Goal: Transaction & Acquisition: Purchase product/service

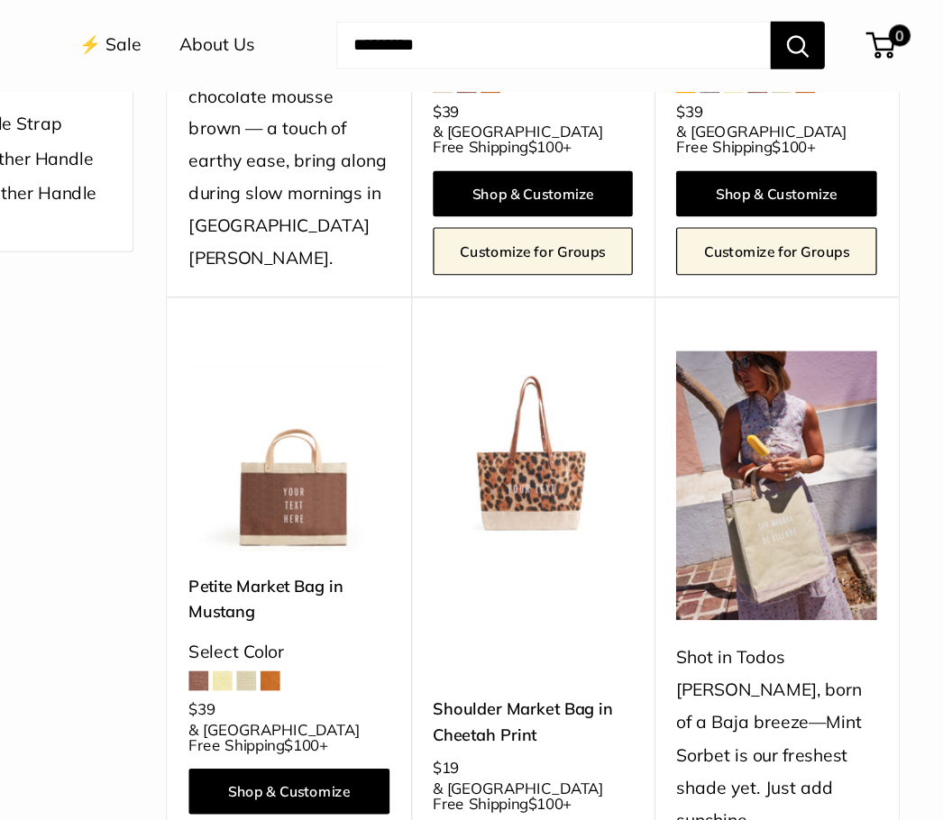
scroll to position [542, 0]
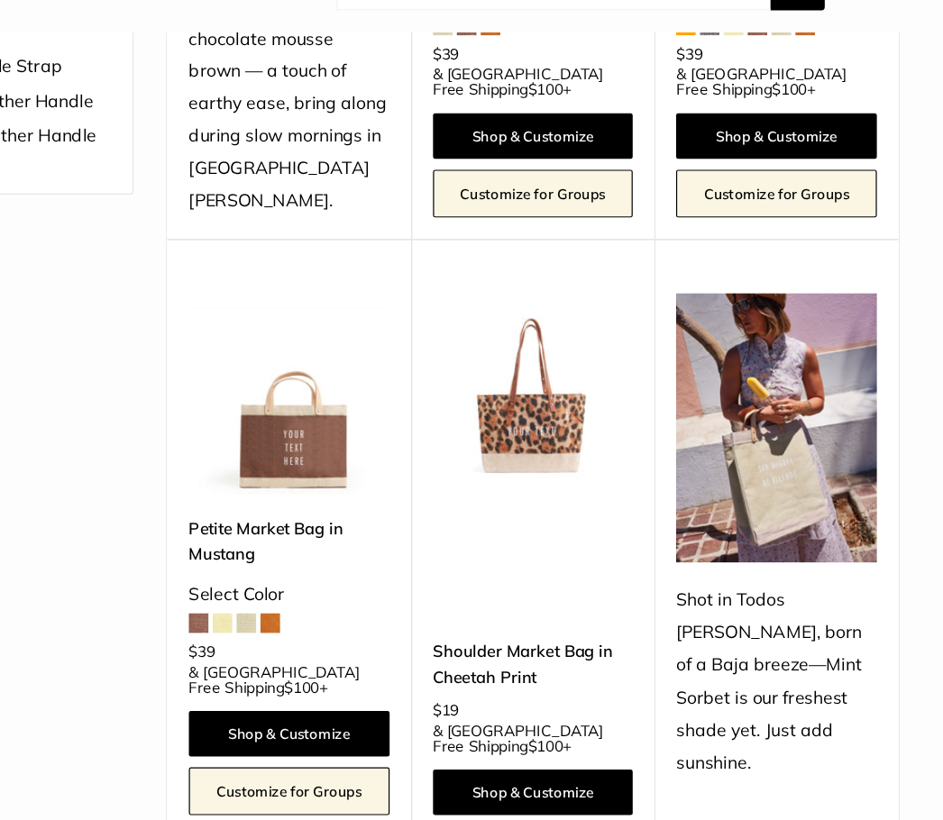
click at [519, 689] on link "Shop & Customize" at bounding box center [602, 708] width 167 height 38
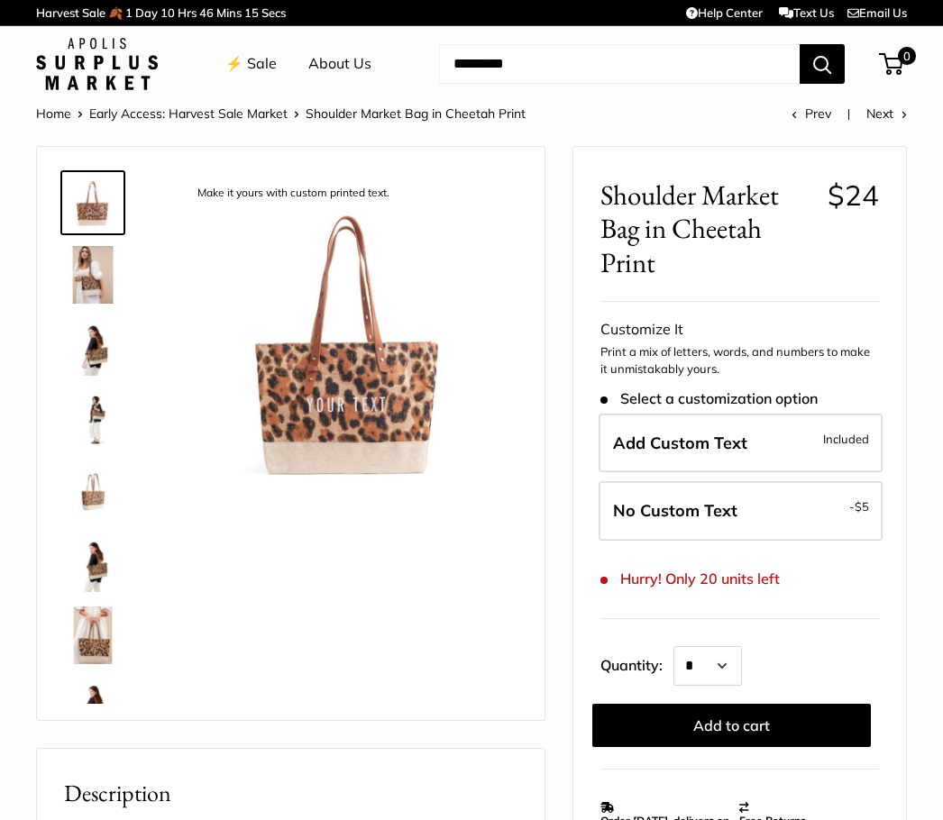
click at [753, 511] on label "No Custom Text - $5" at bounding box center [740, 510] width 284 height 59
click at [683, 506] on span "No Custom Text" at bounding box center [675, 510] width 124 height 21
click at [705, 438] on span "Add Custom Text" at bounding box center [680, 443] width 134 height 21
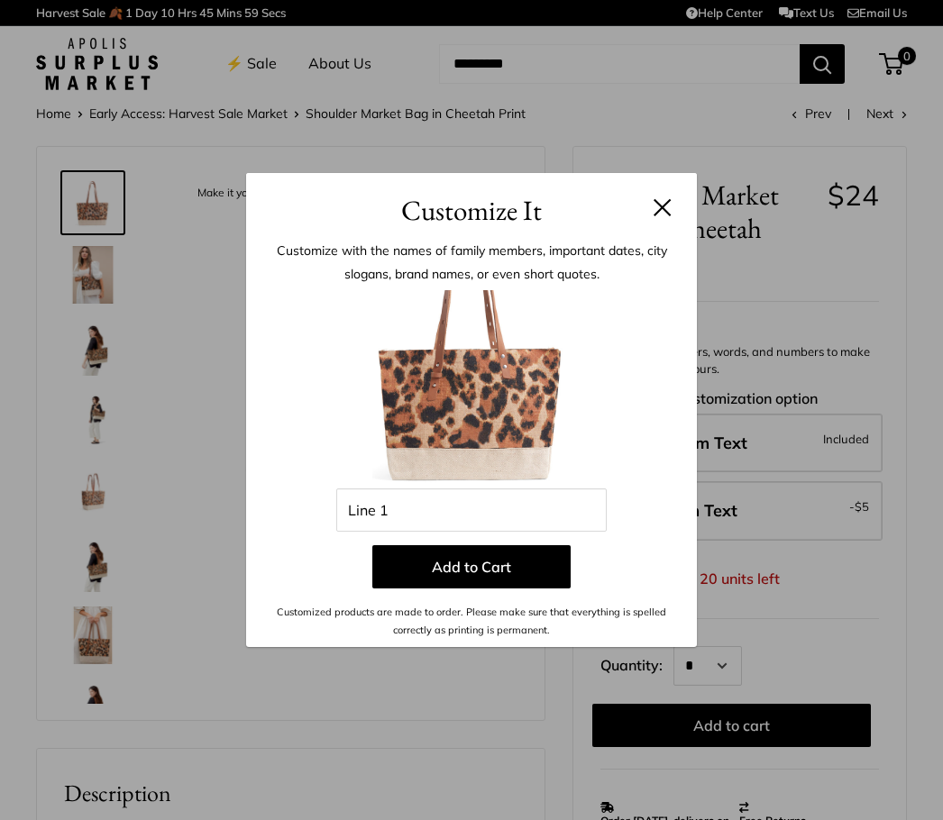
click at [657, 208] on button at bounding box center [662, 207] width 18 height 18
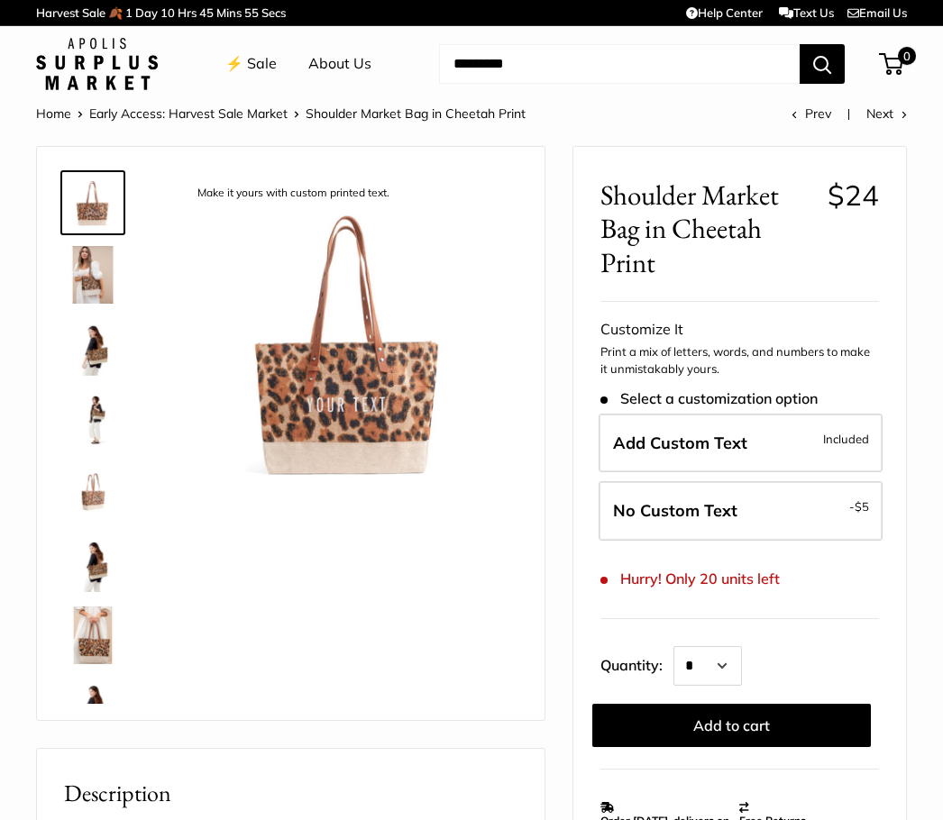
click at [667, 511] on span "No Custom Text" at bounding box center [675, 510] width 124 height 21
click at [674, 514] on span "No Custom Text" at bounding box center [675, 510] width 124 height 21
click at [736, 660] on select "* * * * * * * * * *** *** *** *** *** *** *** *** *** *** *** *** *** *** *** *…" at bounding box center [707, 666] width 68 height 40
select select "*"
click at [725, 722] on button "Add to cart" at bounding box center [731, 725] width 278 height 43
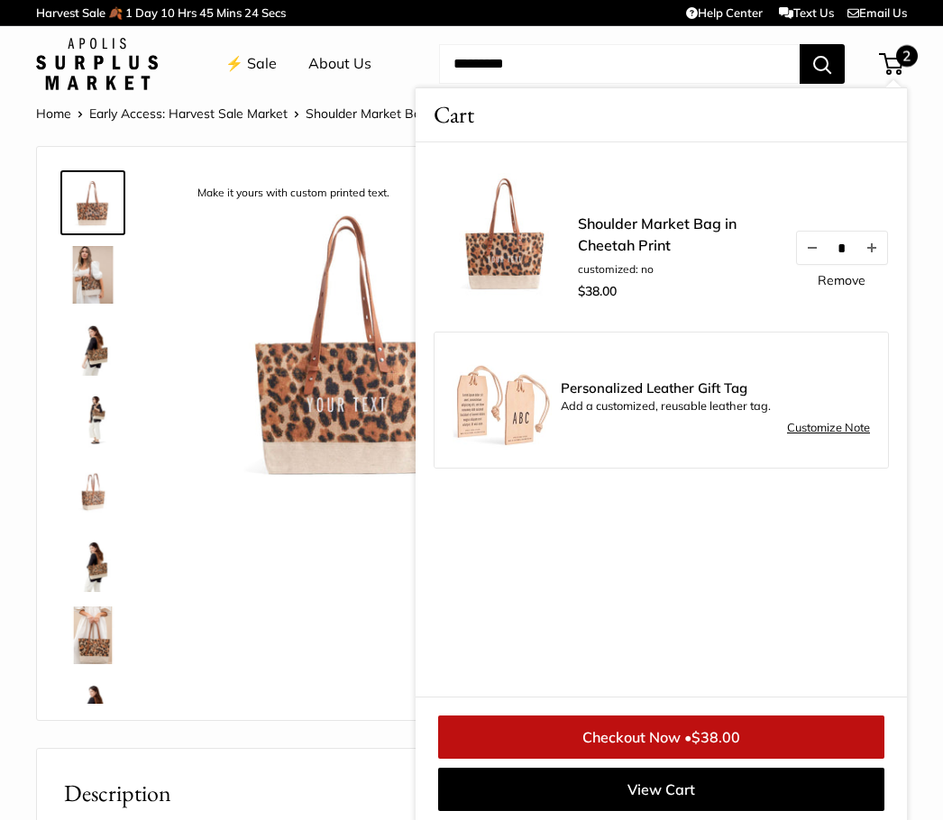
click at [302, 618] on div "Make it yours with custom printed text. Versatile adjustable handles for easy c…" at bounding box center [290, 433] width 462 height 537
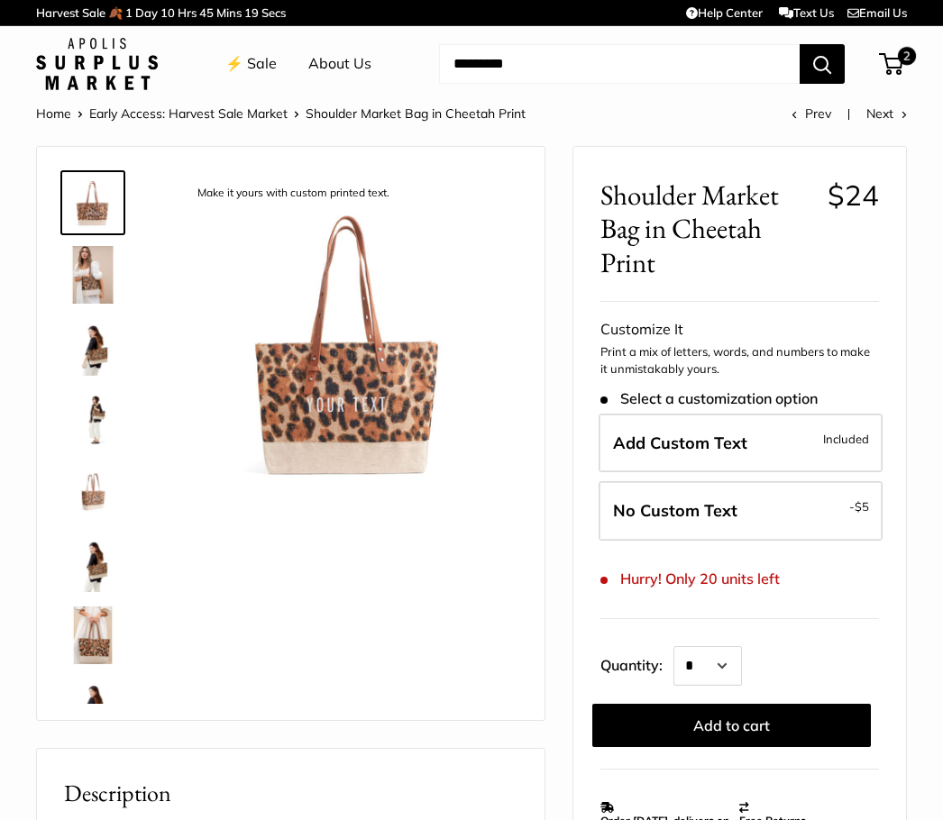
click at [262, 67] on link "⚡️ Sale" at bounding box center [250, 63] width 51 height 27
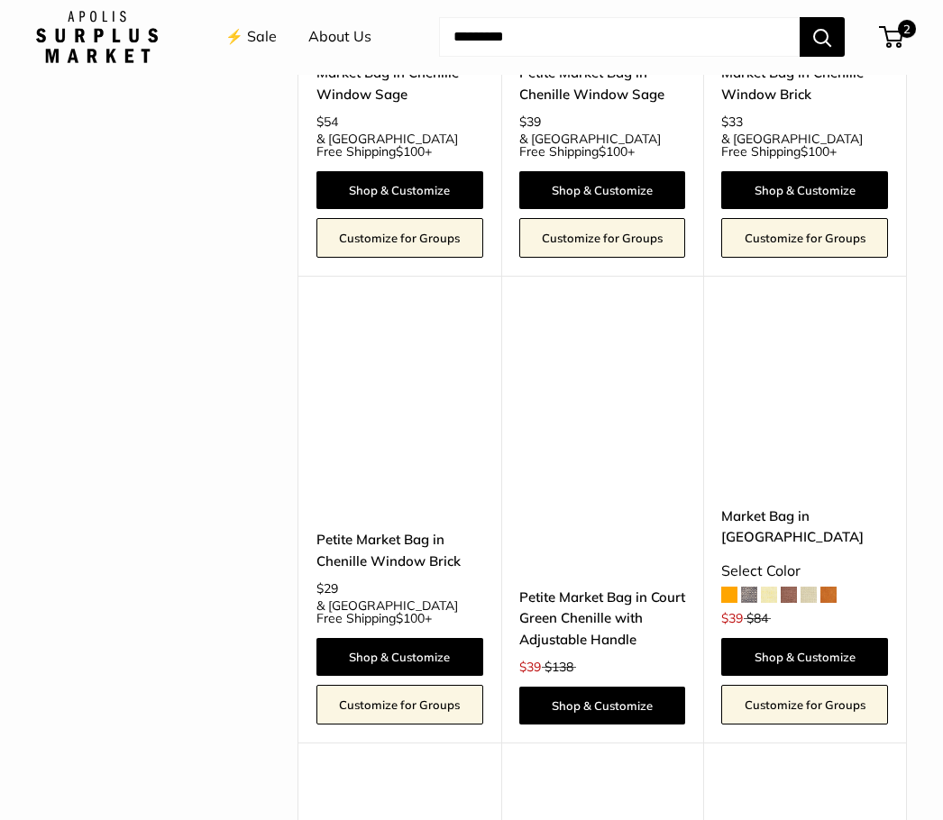
scroll to position [3439, 0]
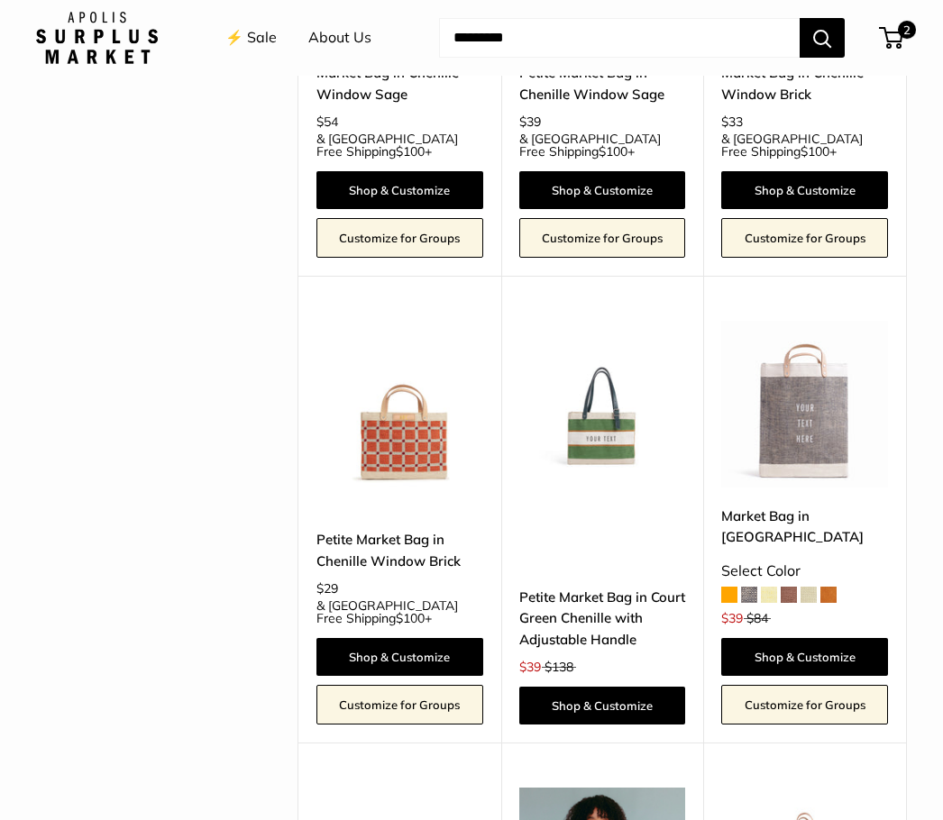
click at [415, 321] on img at bounding box center [399, 404] width 167 height 167
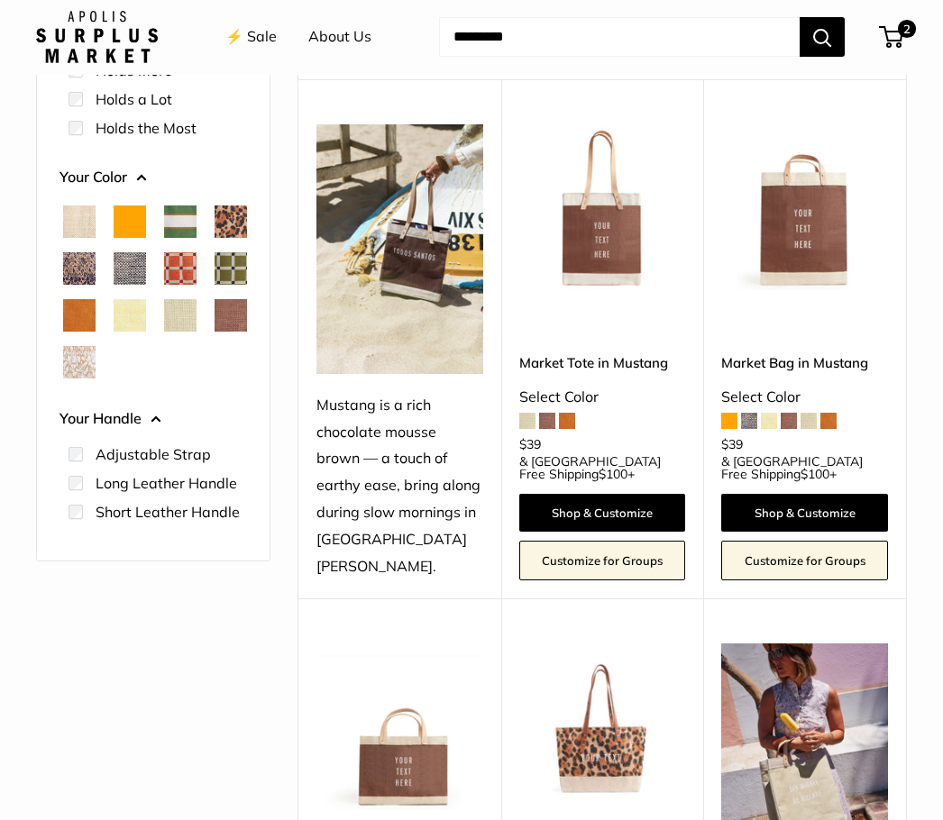
scroll to position [191, 0]
click at [214, 332] on span "Mustang" at bounding box center [230, 315] width 32 height 32
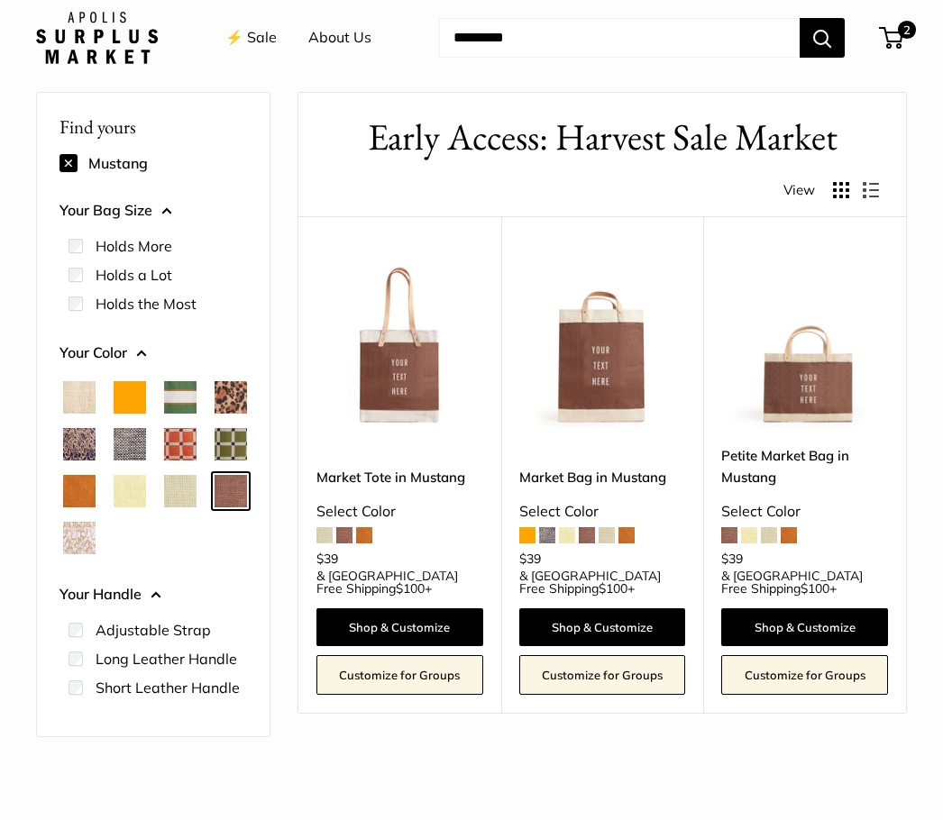
scroll to position [48, 0]
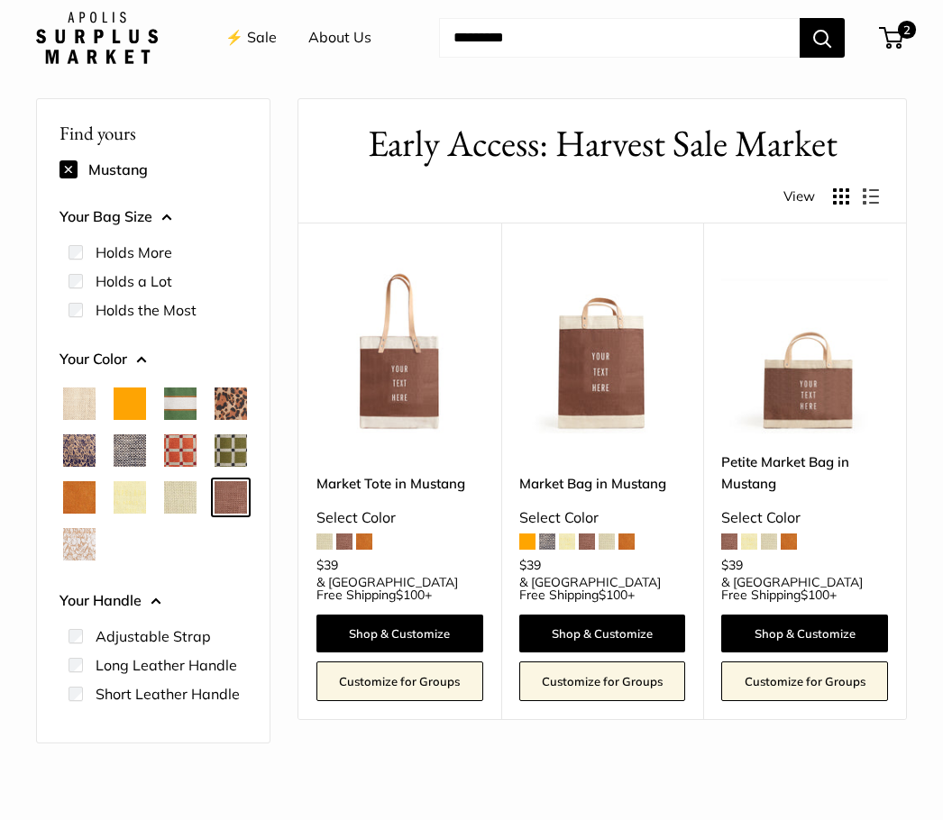
click at [77, 399] on span "Natural" at bounding box center [79, 404] width 32 height 32
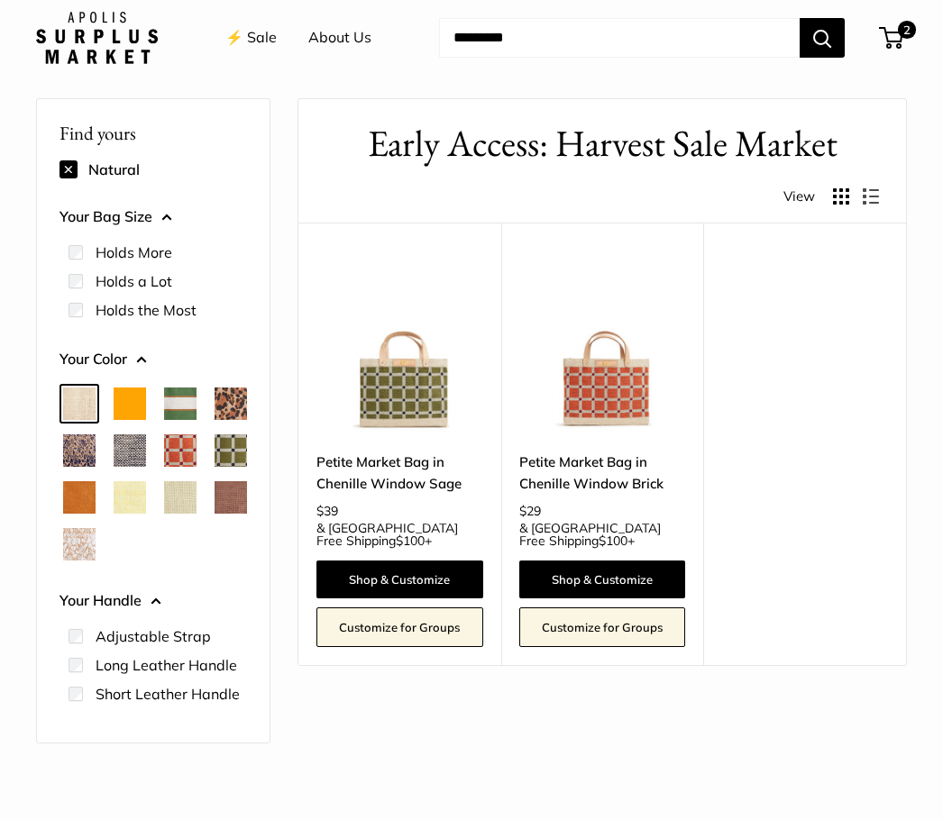
click at [146, 454] on span "Chambray" at bounding box center [130, 450] width 32 height 32
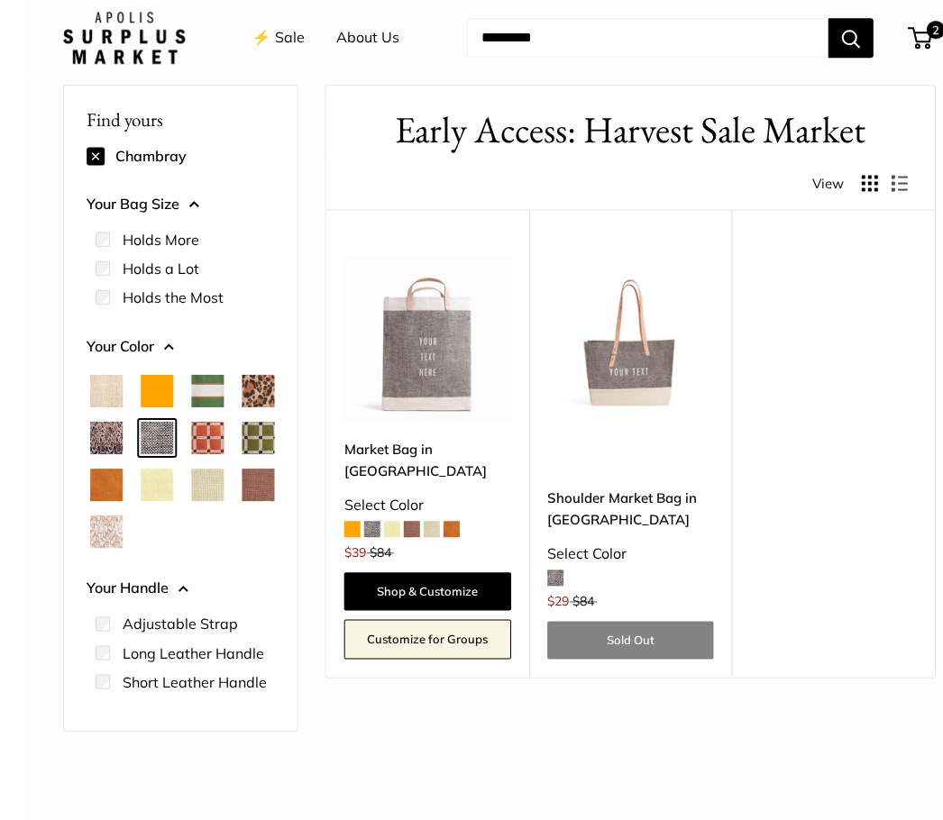
scroll to position [61, 0]
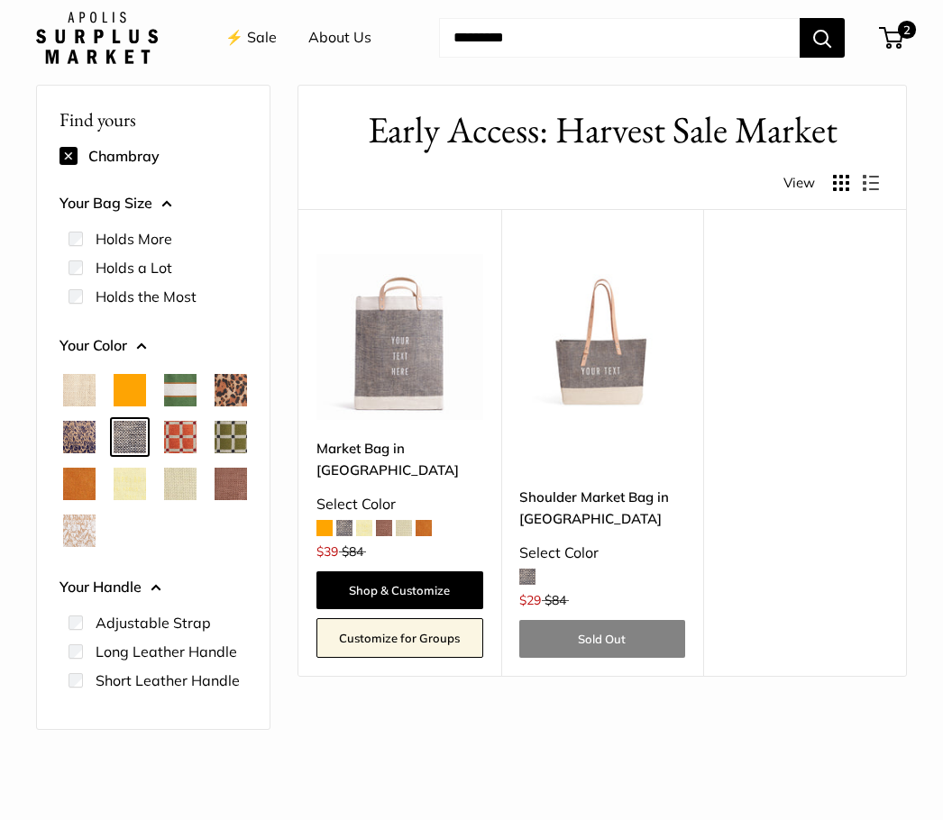
click at [214, 500] on span "Mustang" at bounding box center [230, 484] width 32 height 32
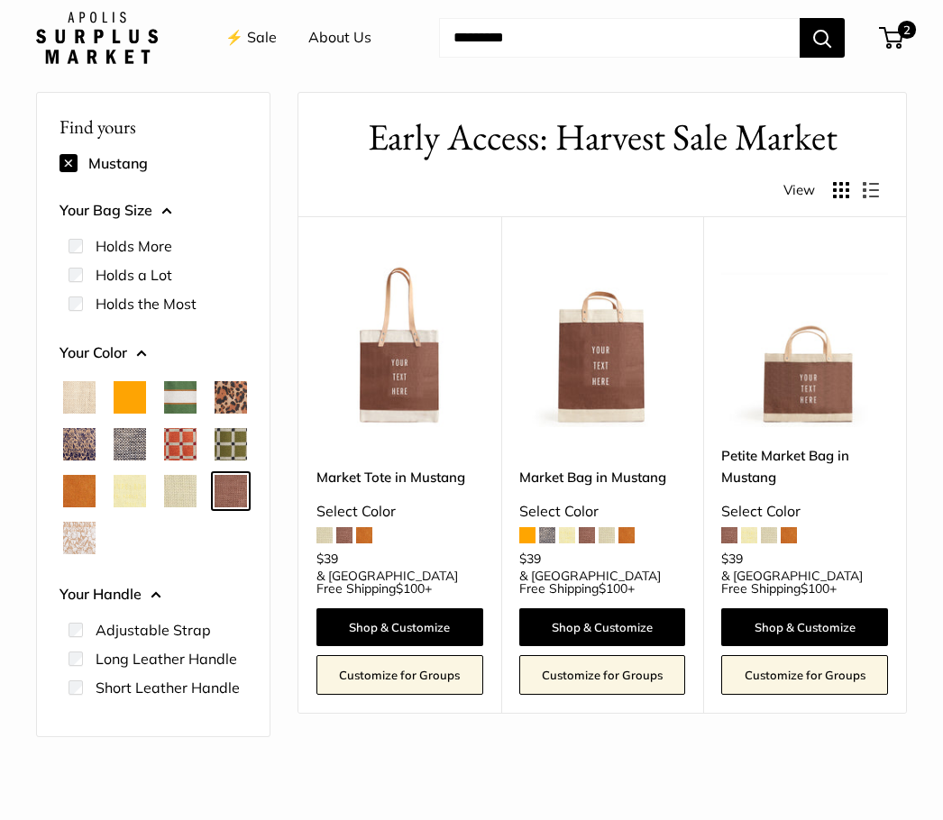
scroll to position [48, 0]
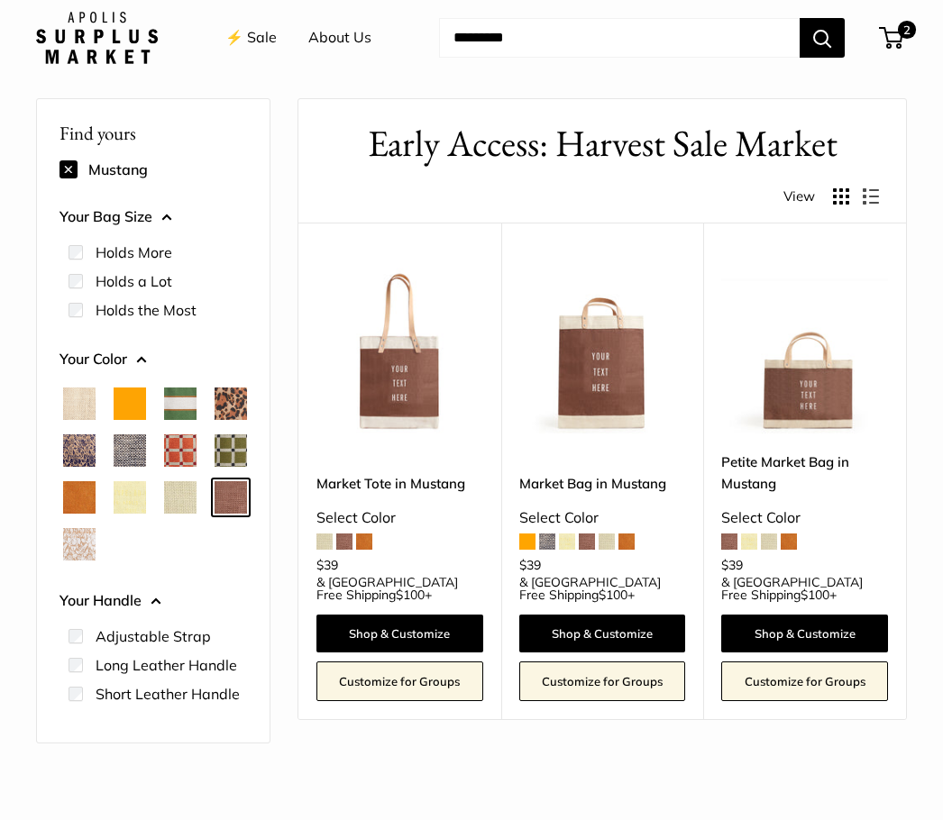
click at [164, 514] on span "Mint Sorbet" at bounding box center [180, 497] width 32 height 32
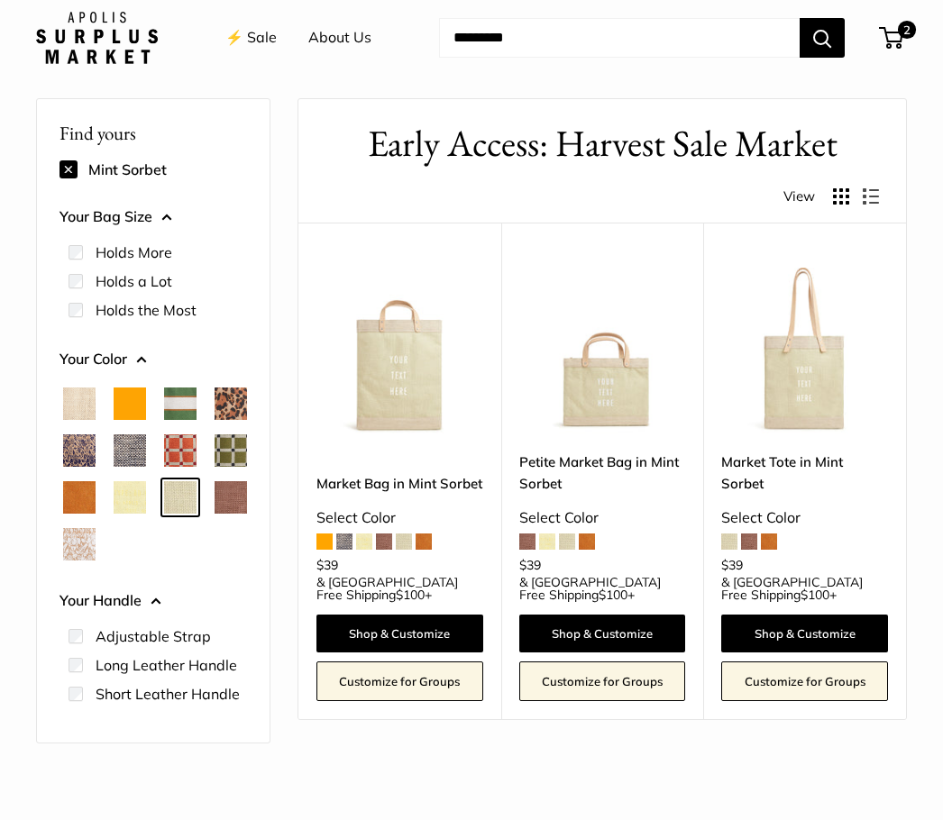
click at [88, 561] on span "White Porcelain" at bounding box center [79, 544] width 32 height 32
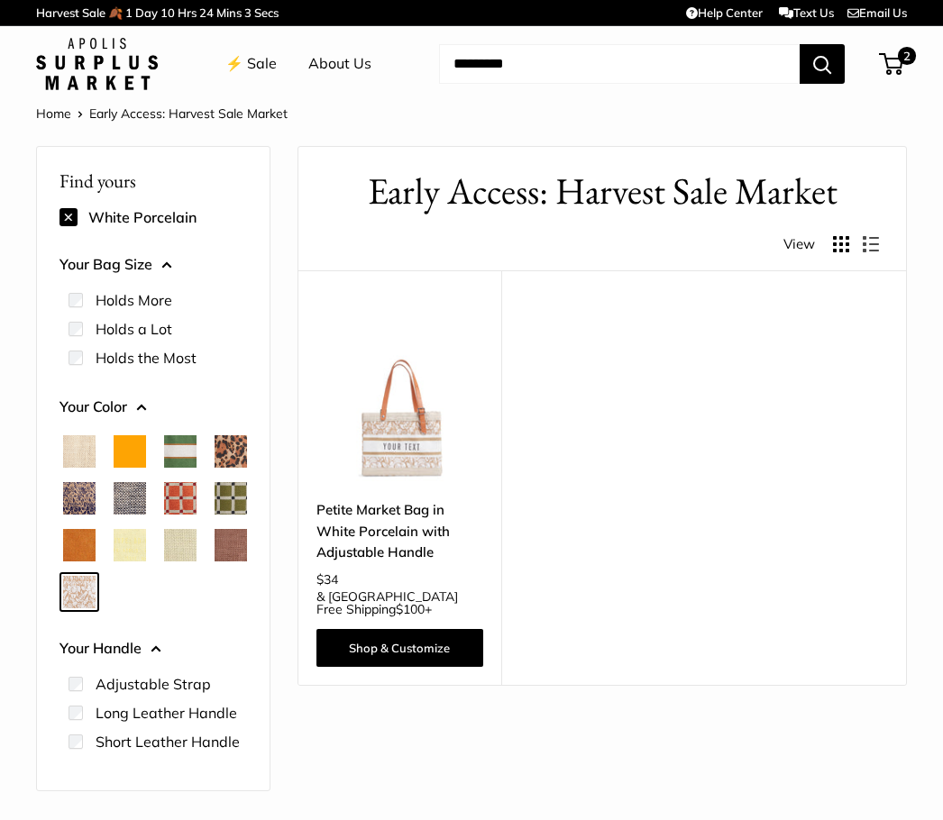
click at [264, 68] on link "⚡️ Sale" at bounding box center [250, 63] width 51 height 27
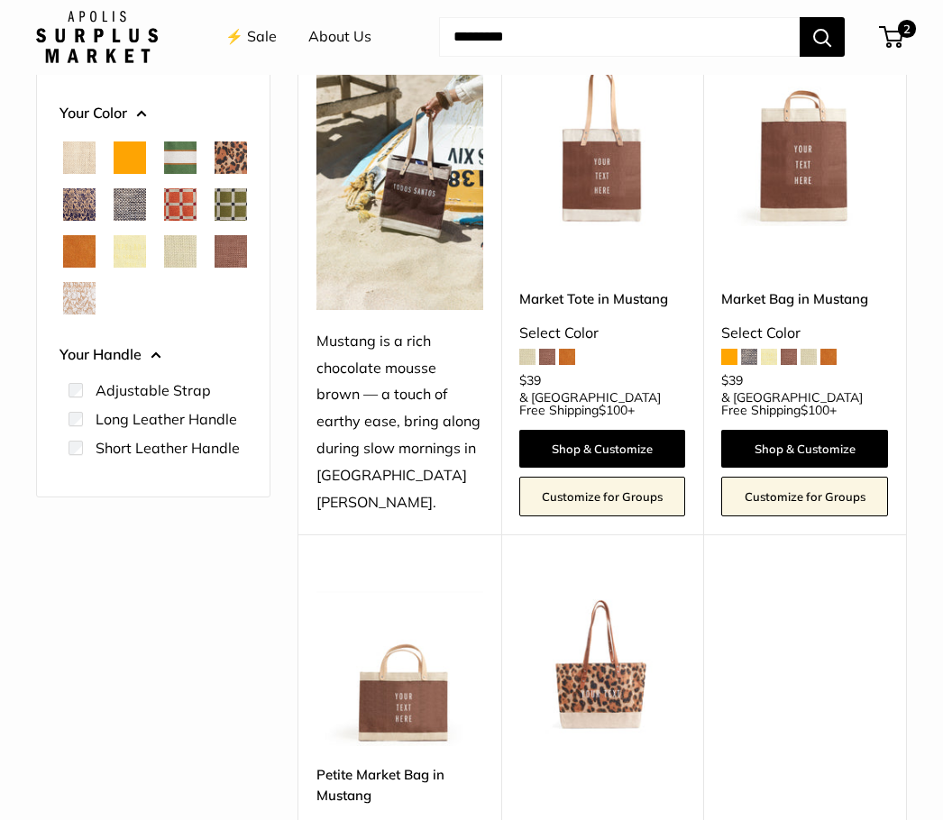
scroll to position [255, 0]
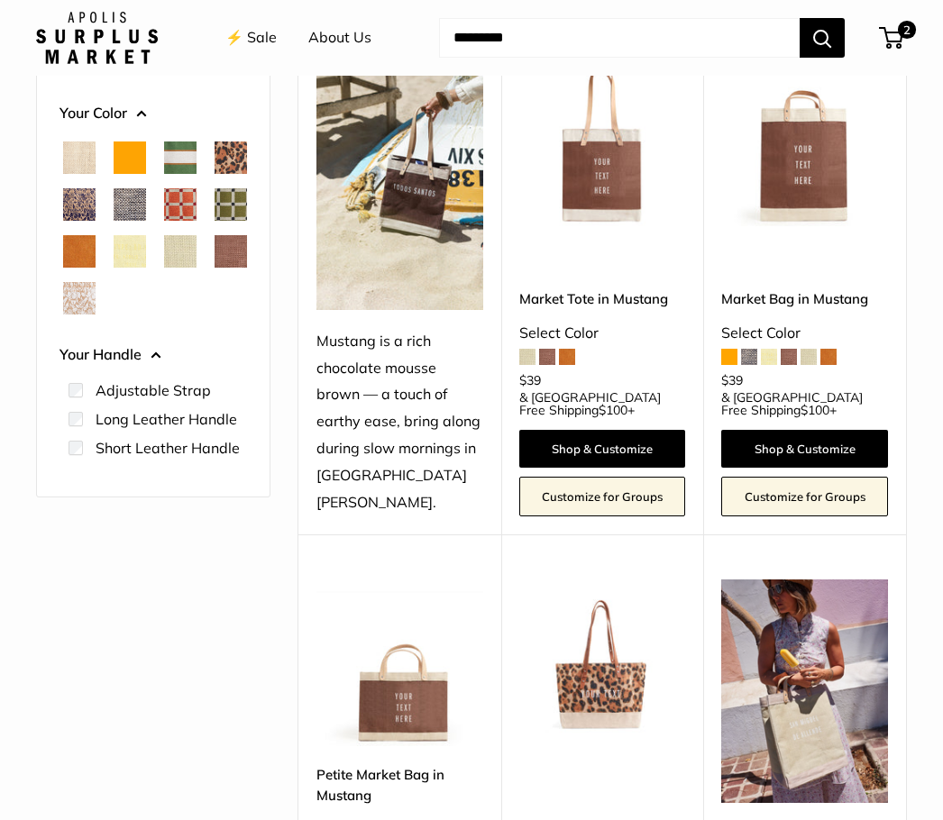
click at [598, 430] on link "Shop & Customize" at bounding box center [602, 449] width 167 height 38
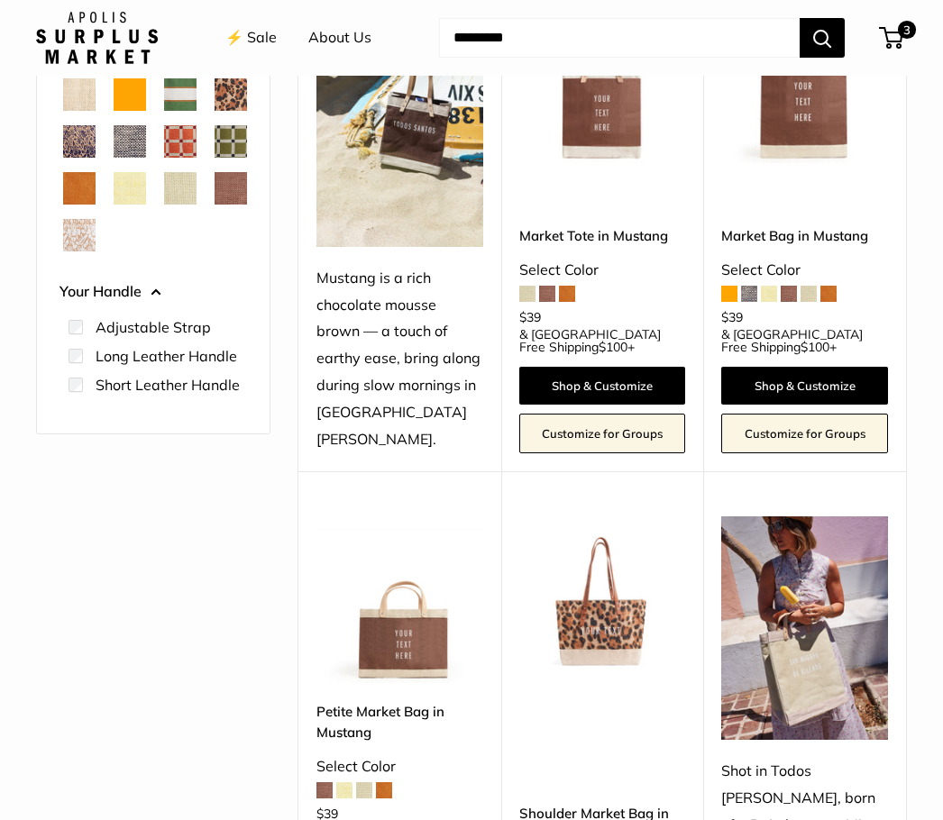
click at [406, 594] on img at bounding box center [399, 599] width 167 height 167
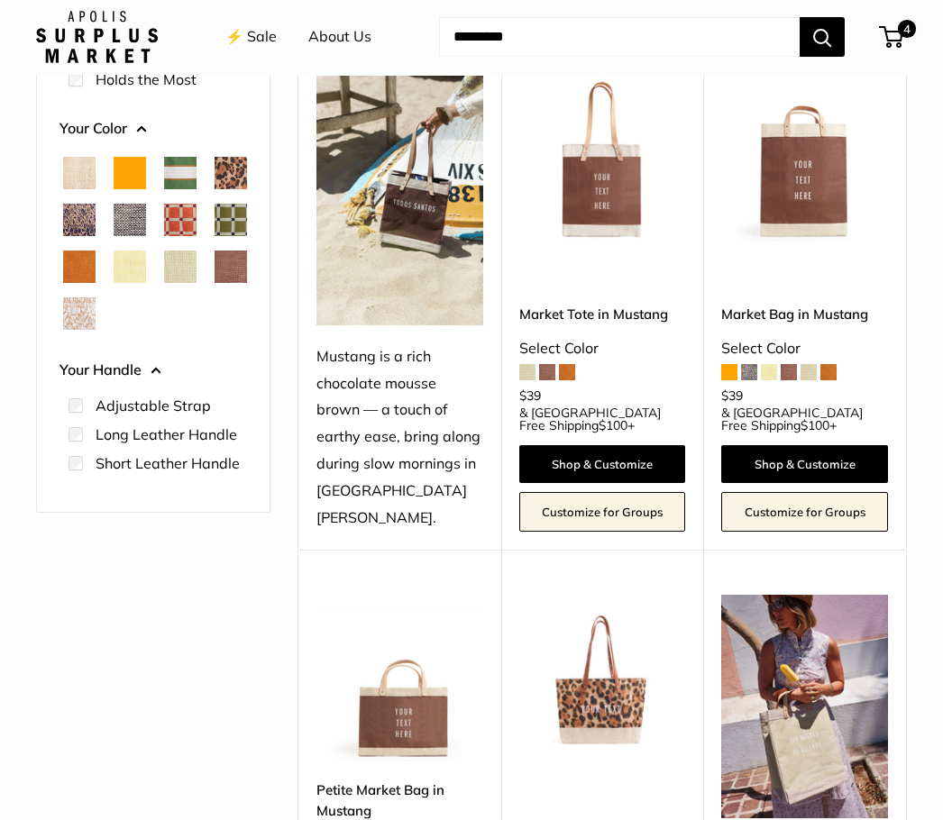
scroll to position [237, 0]
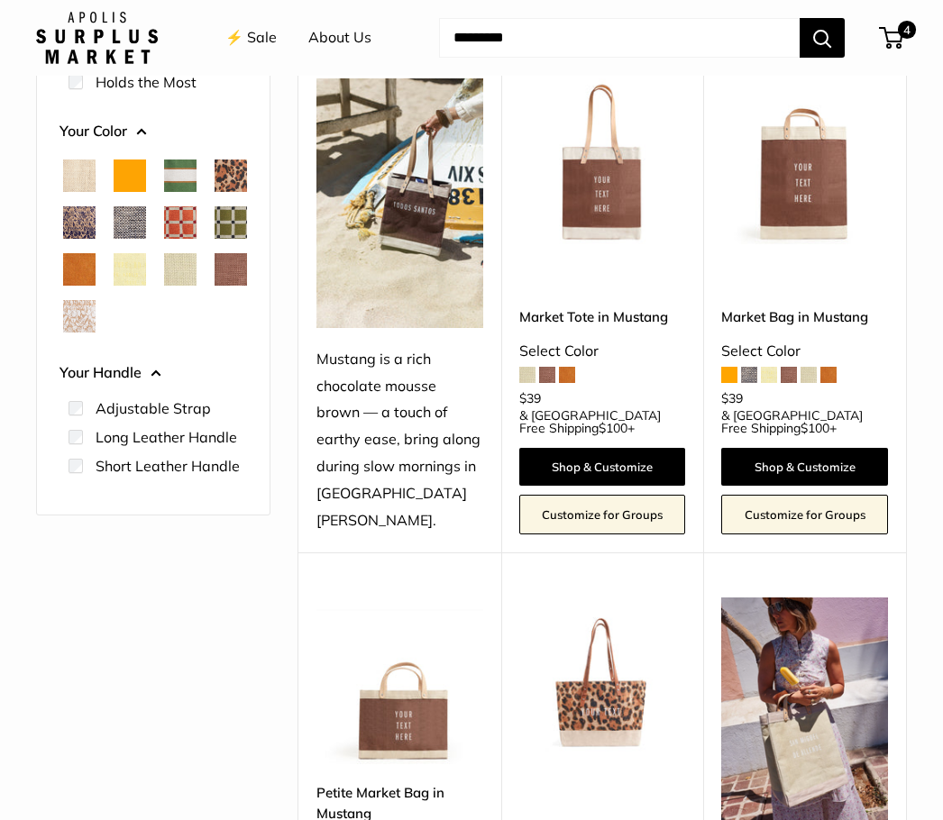
click at [603, 448] on link "Shop & Customize" at bounding box center [602, 467] width 167 height 38
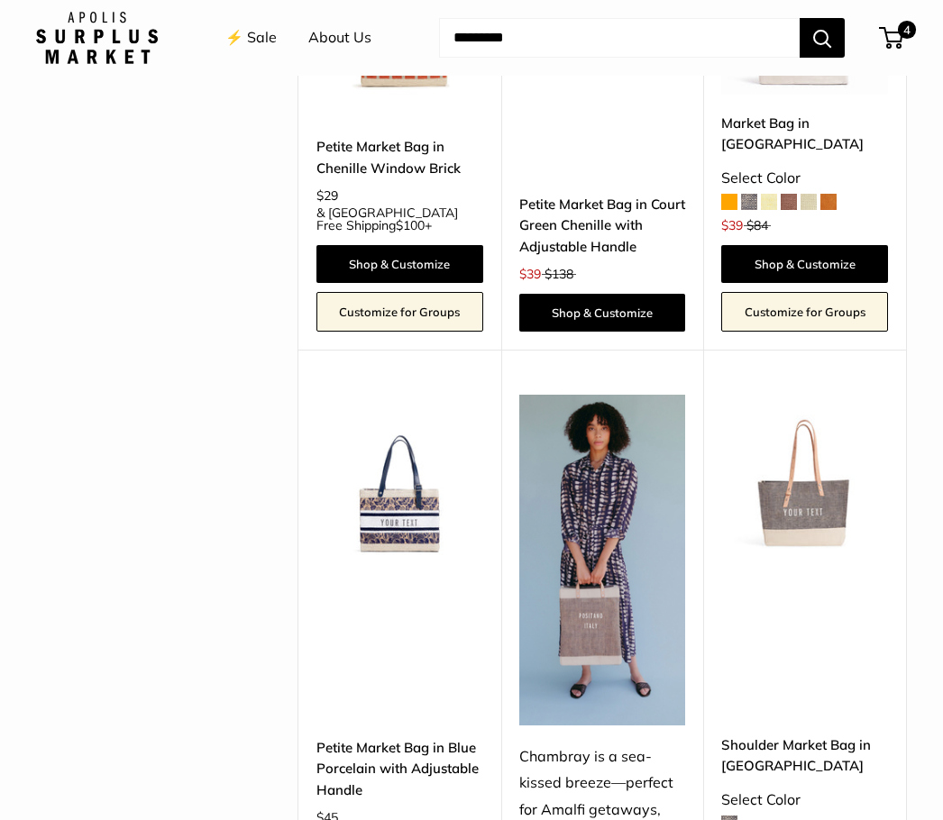
scroll to position [3834, 0]
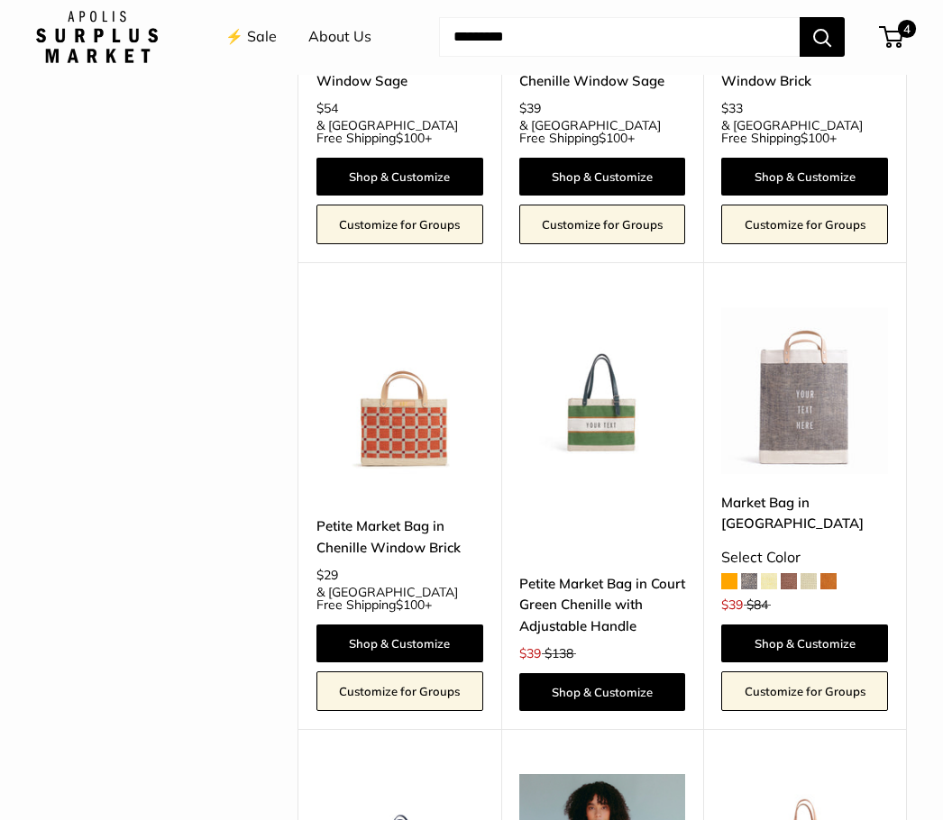
scroll to position [3453, 0]
click at [800, 625] on link "Shop & Customize" at bounding box center [804, 644] width 167 height 38
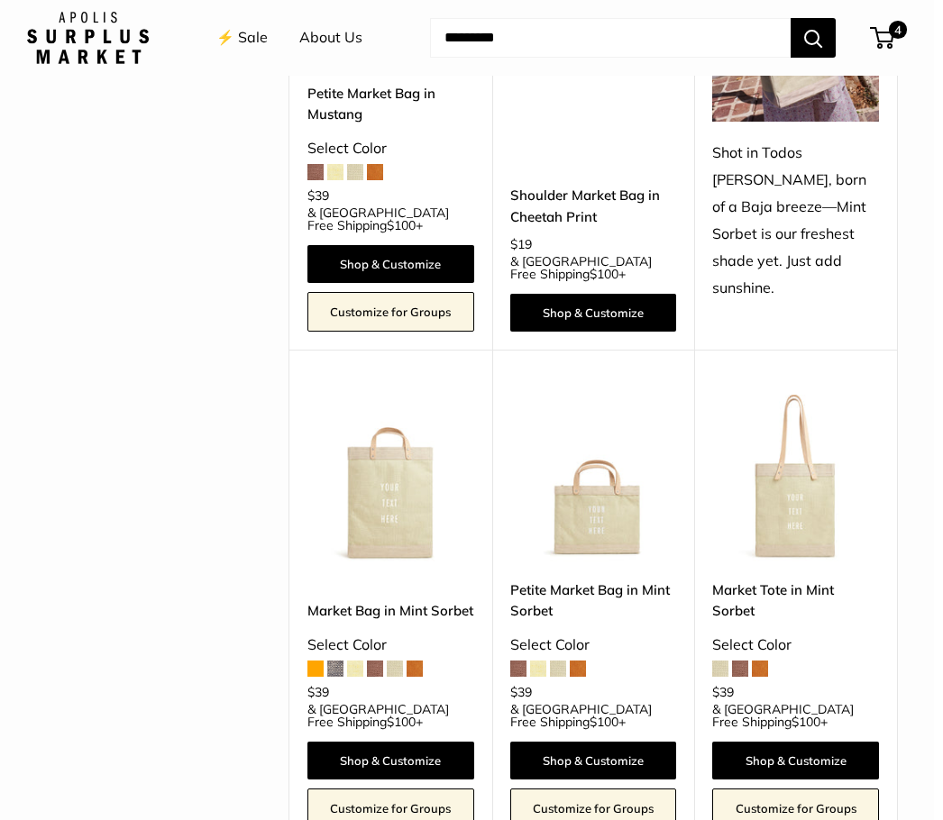
scroll to position [964, 0]
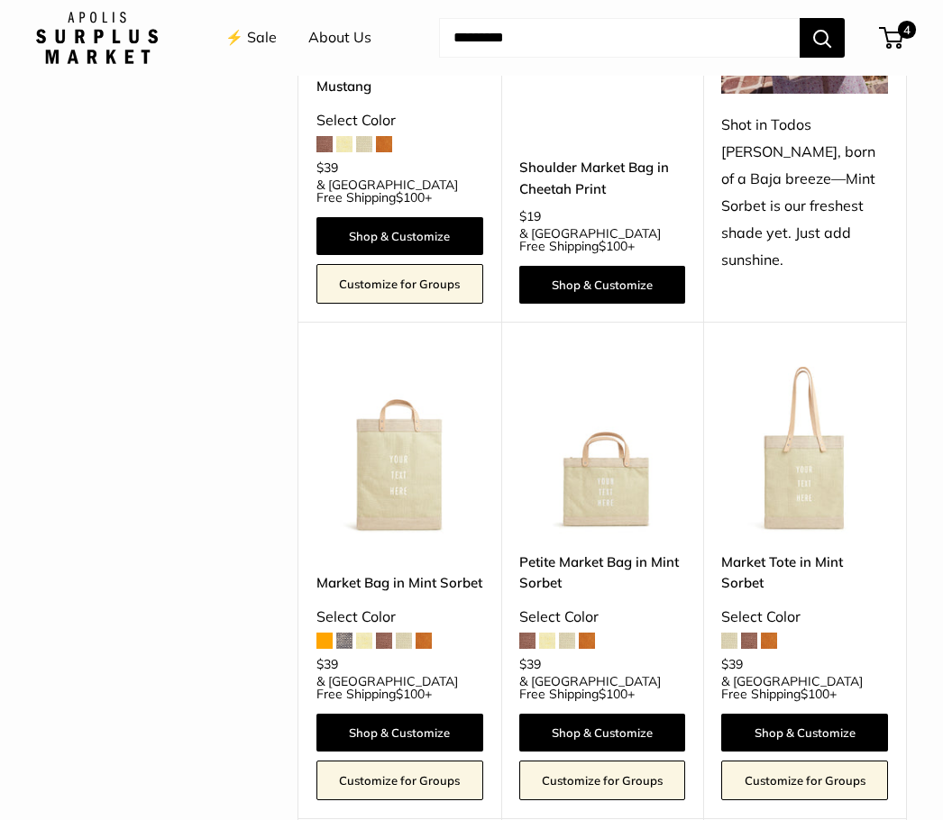
click at [800, 714] on link "Shop & Customize" at bounding box center [804, 733] width 167 height 38
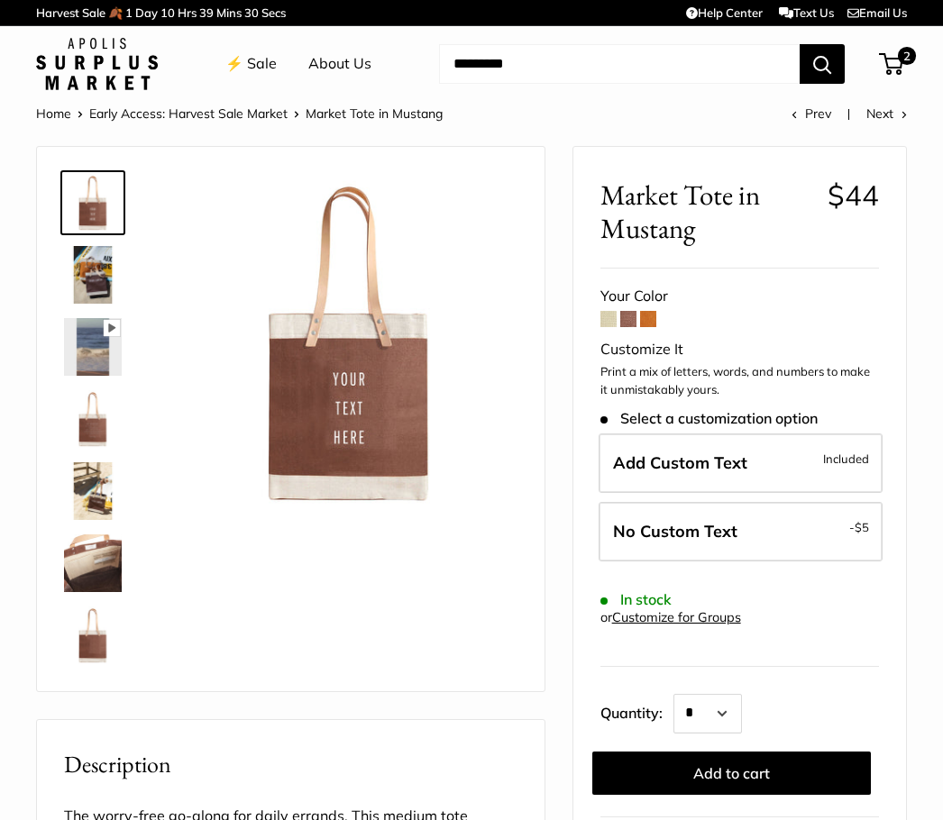
click at [697, 524] on span "No Custom Text" at bounding box center [675, 531] width 124 height 21
click at [739, 778] on button "Add to cart" at bounding box center [731, 773] width 278 height 43
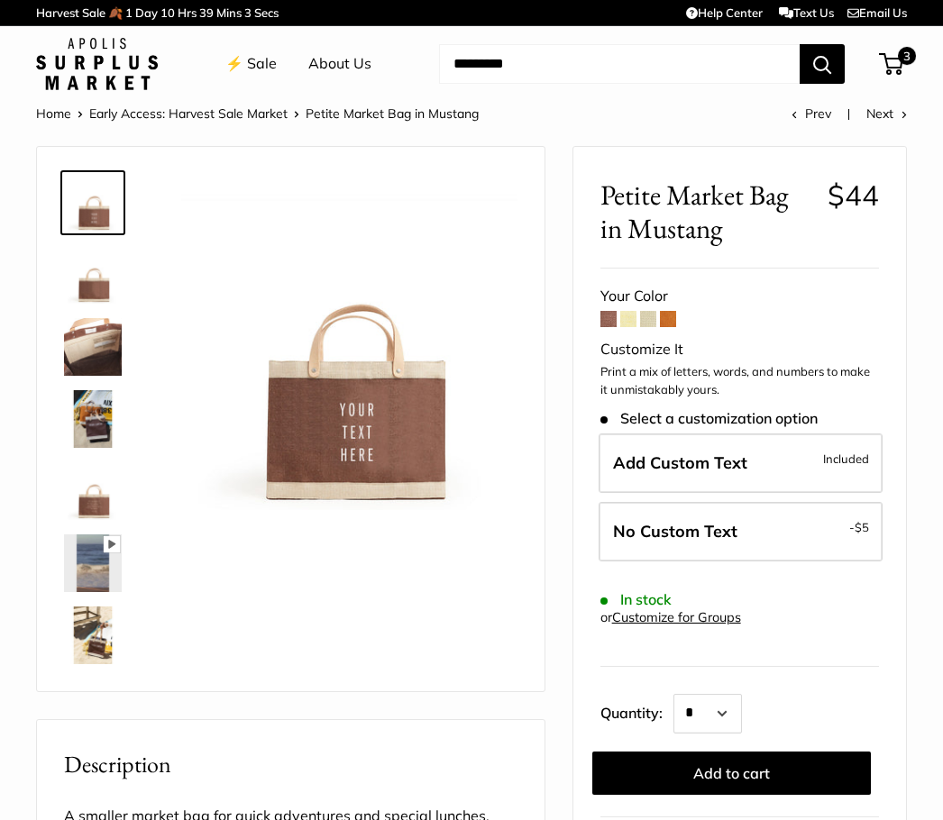
click at [698, 527] on span "No Custom Text" at bounding box center [675, 531] width 124 height 21
click at [710, 531] on span "No Custom Text" at bounding box center [675, 531] width 124 height 21
click at [737, 780] on button "Add to cart" at bounding box center [731, 773] width 278 height 43
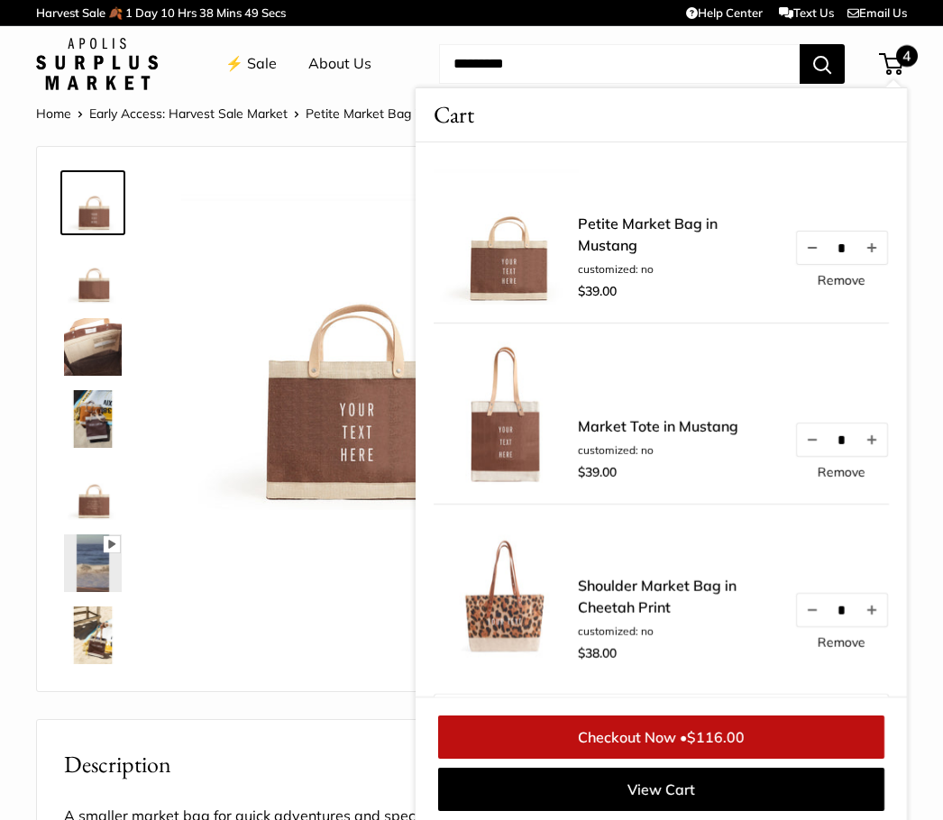
click at [96, 629] on img at bounding box center [93, 636] width 58 height 58
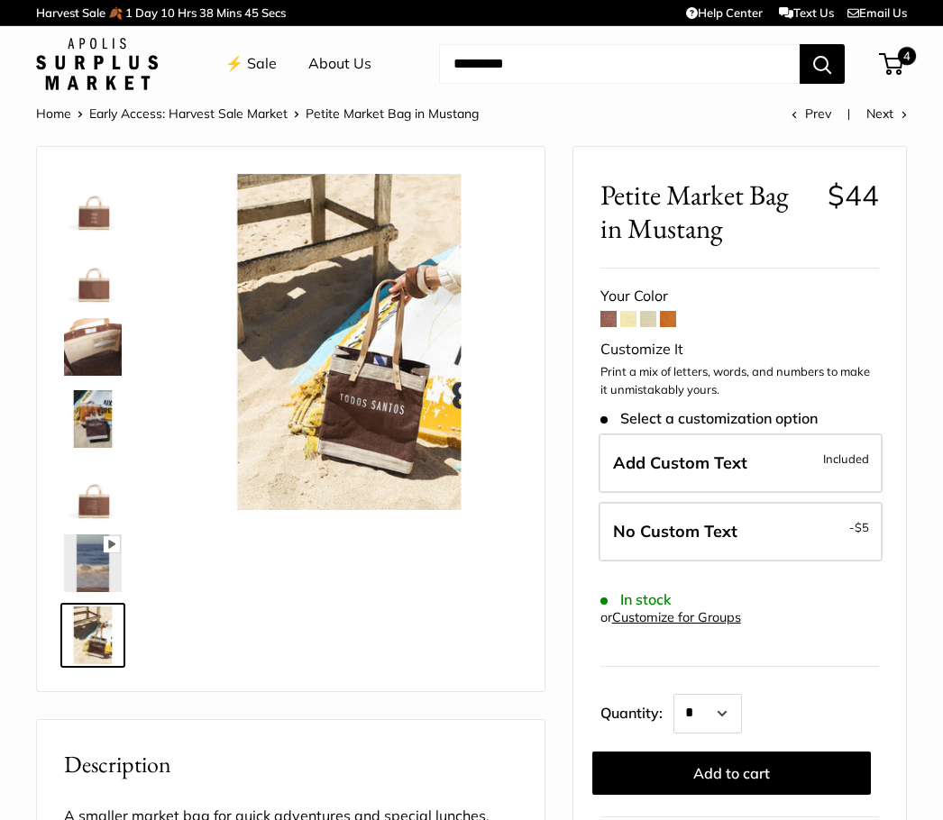
click at [102, 278] on img at bounding box center [93, 275] width 58 height 58
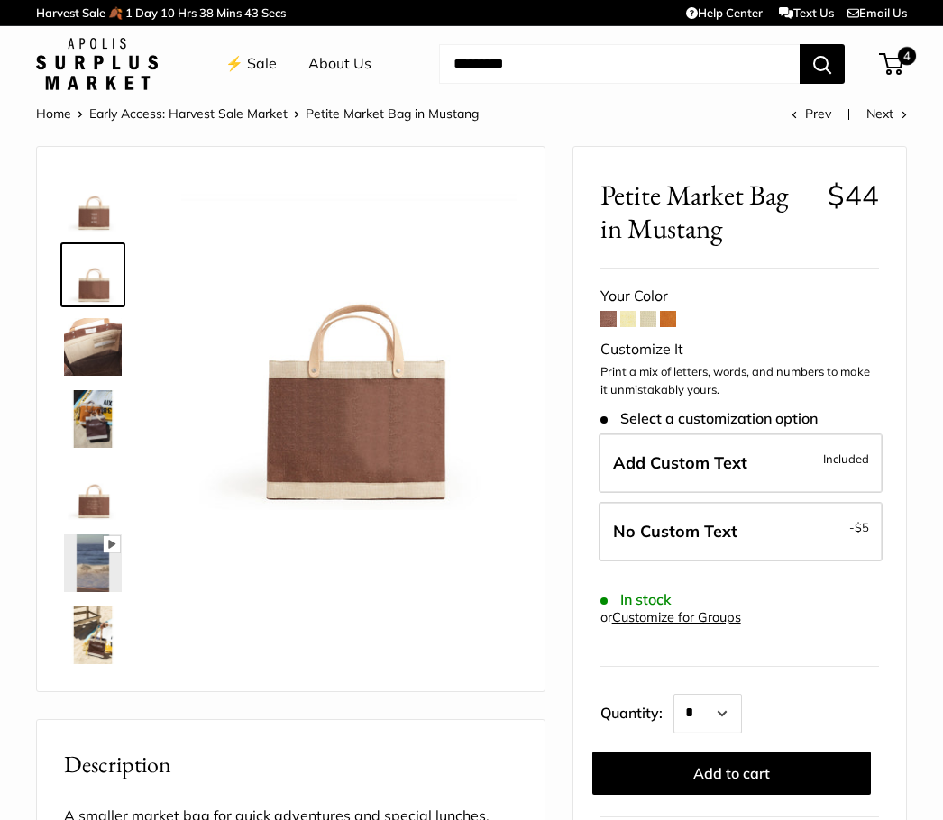
click at [96, 208] on img at bounding box center [93, 203] width 58 height 58
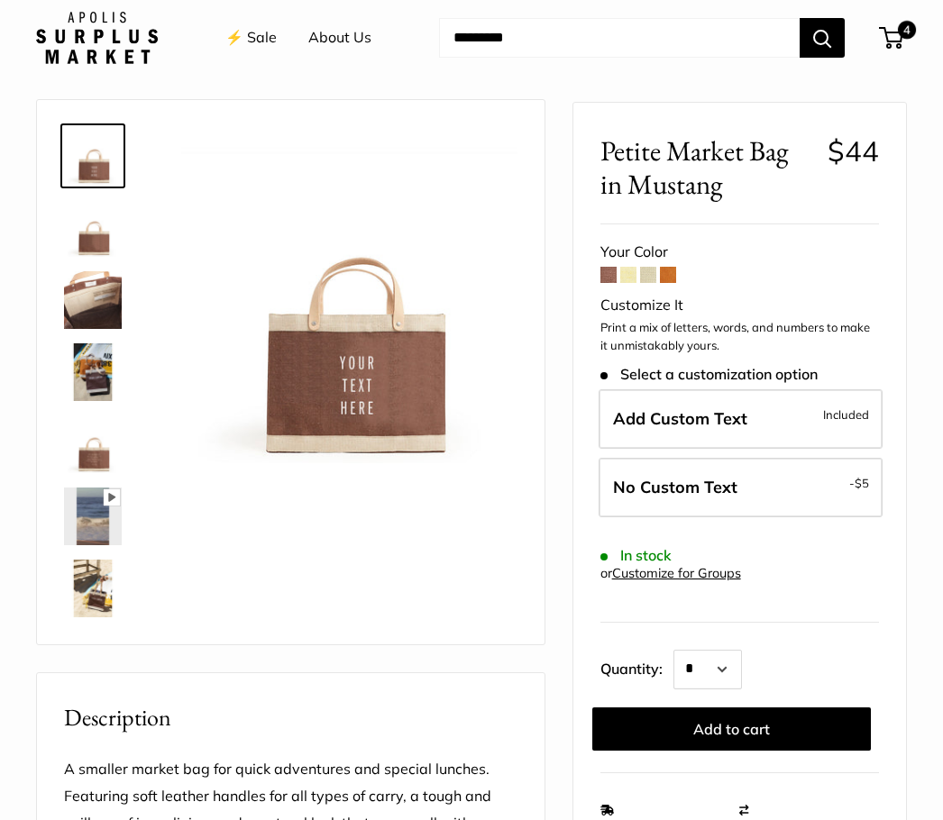
scroll to position [46, 0]
click at [96, 372] on img at bounding box center [93, 373] width 58 height 58
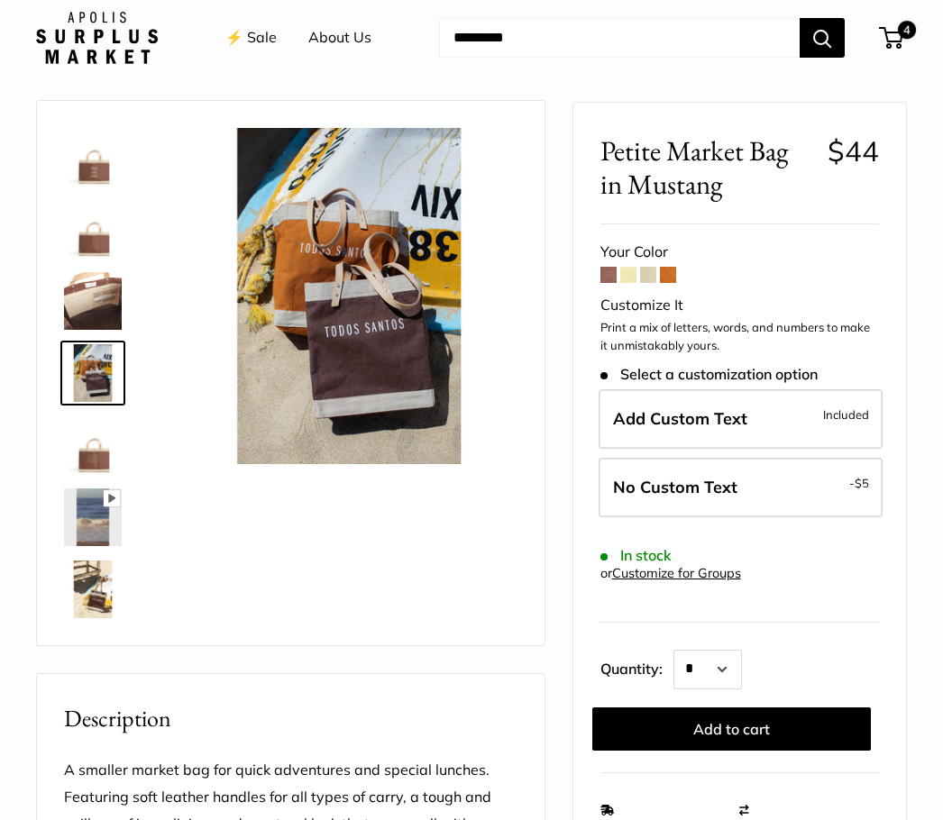
click at [101, 439] on img at bounding box center [93, 445] width 58 height 58
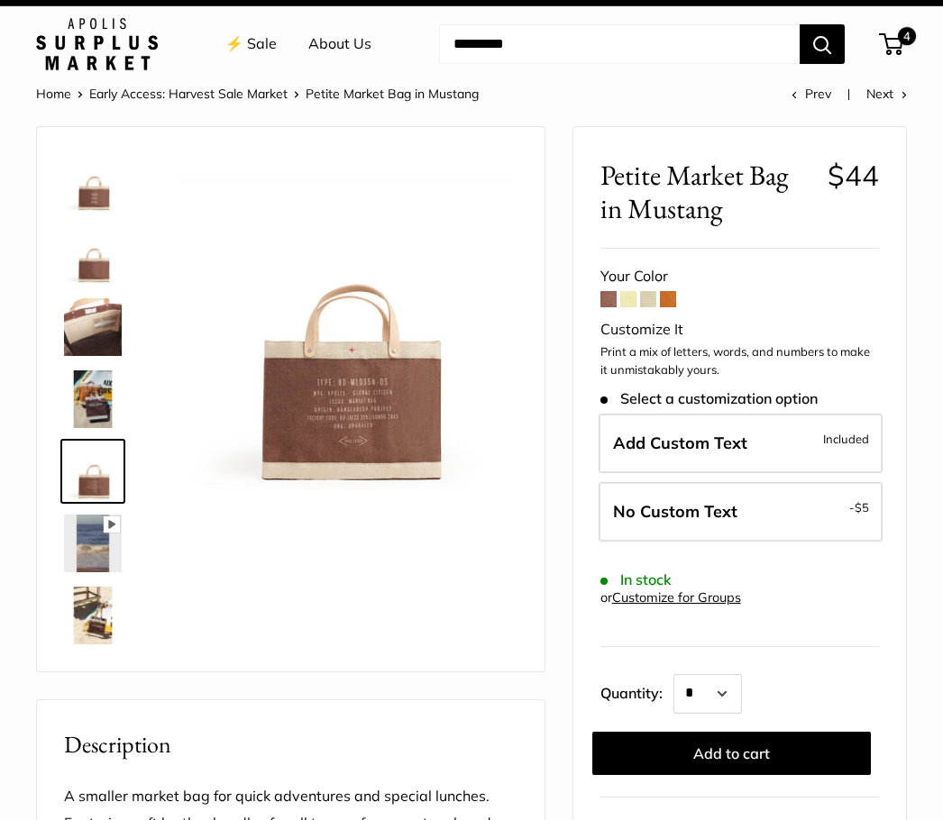
scroll to position [8, 0]
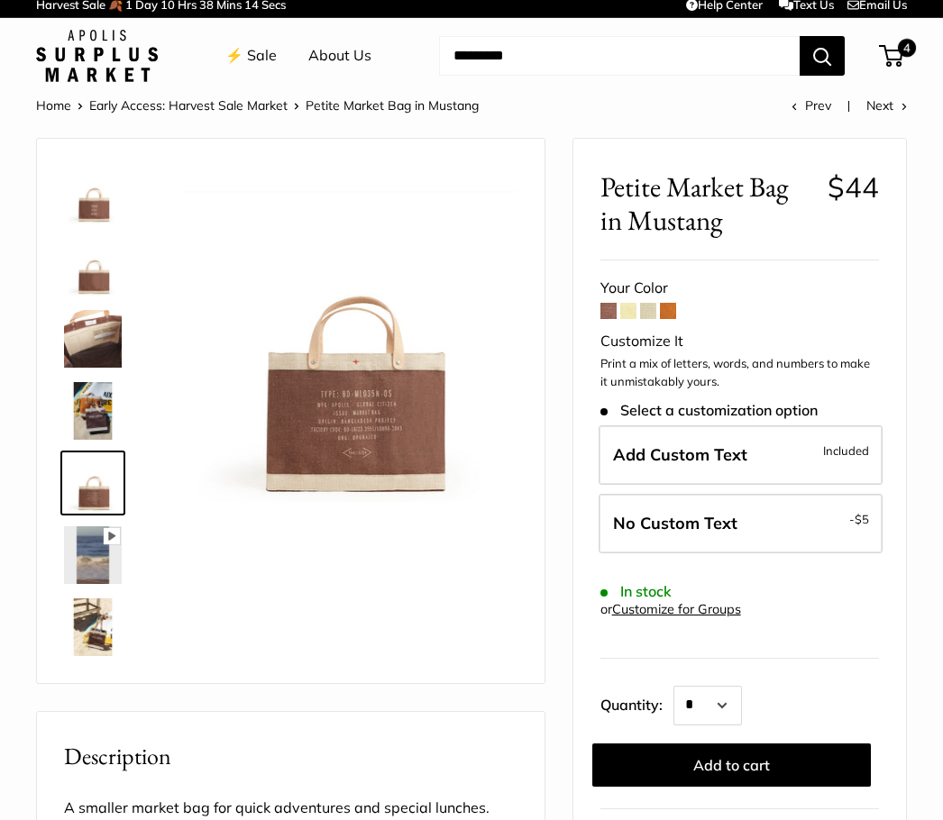
click at [96, 196] on img at bounding box center [93, 195] width 58 height 58
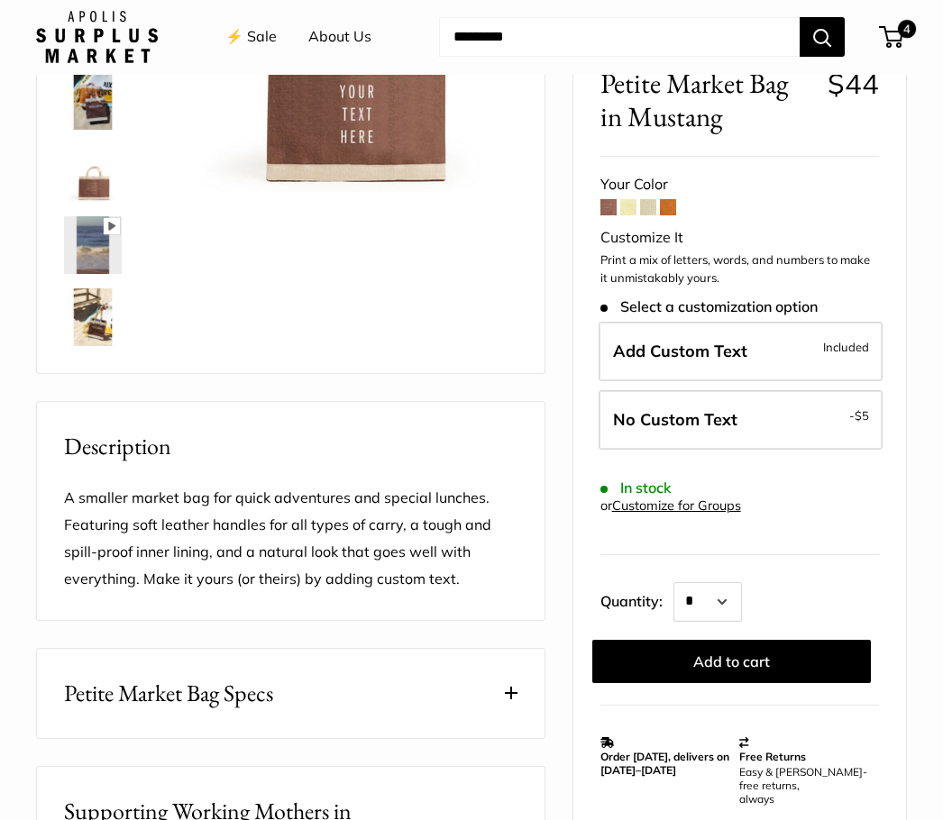
scroll to position [318, 0]
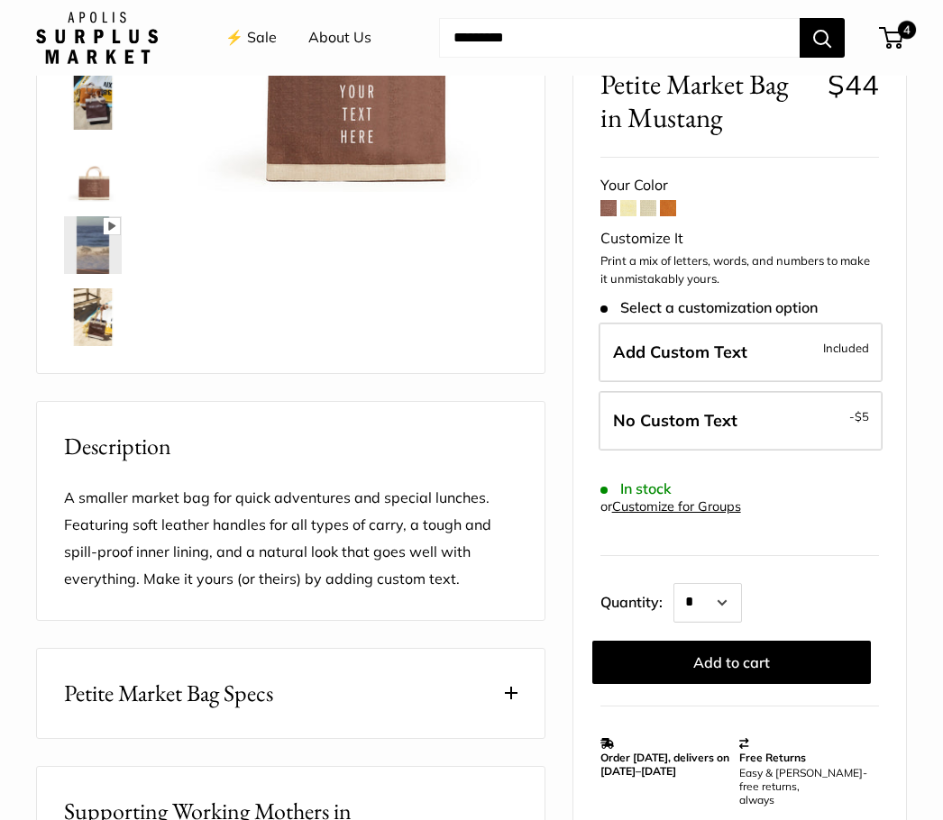
click at [395, 686] on button "Petite Market Bag Specs" at bounding box center [290, 693] width 507 height 89
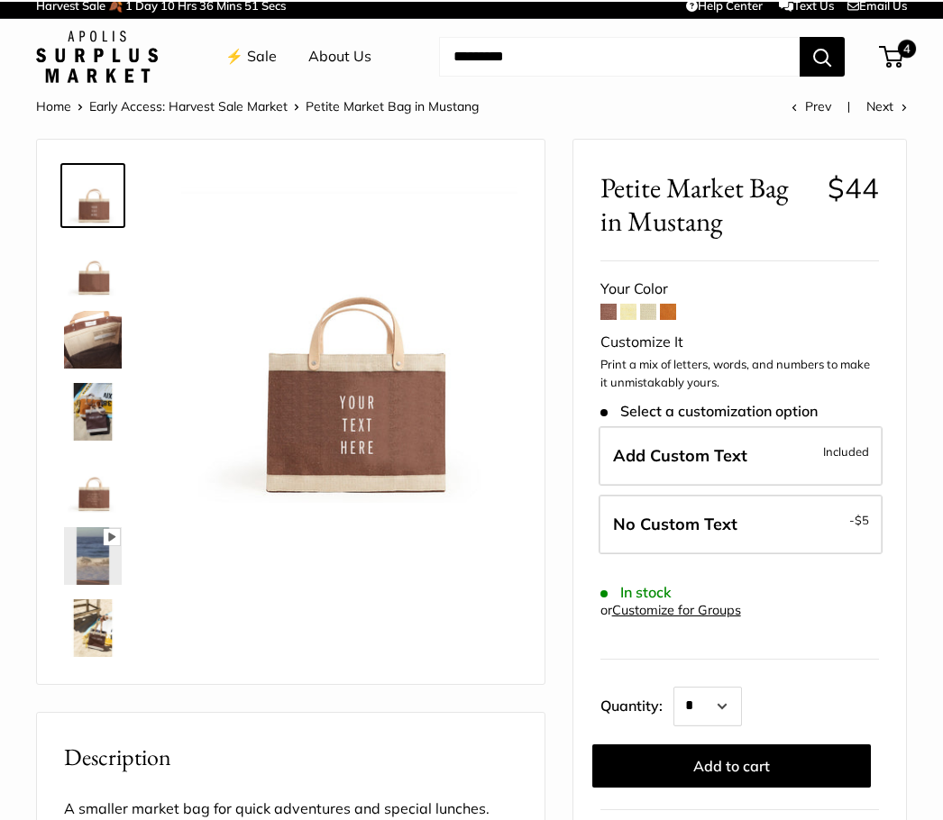
scroll to position [0, 0]
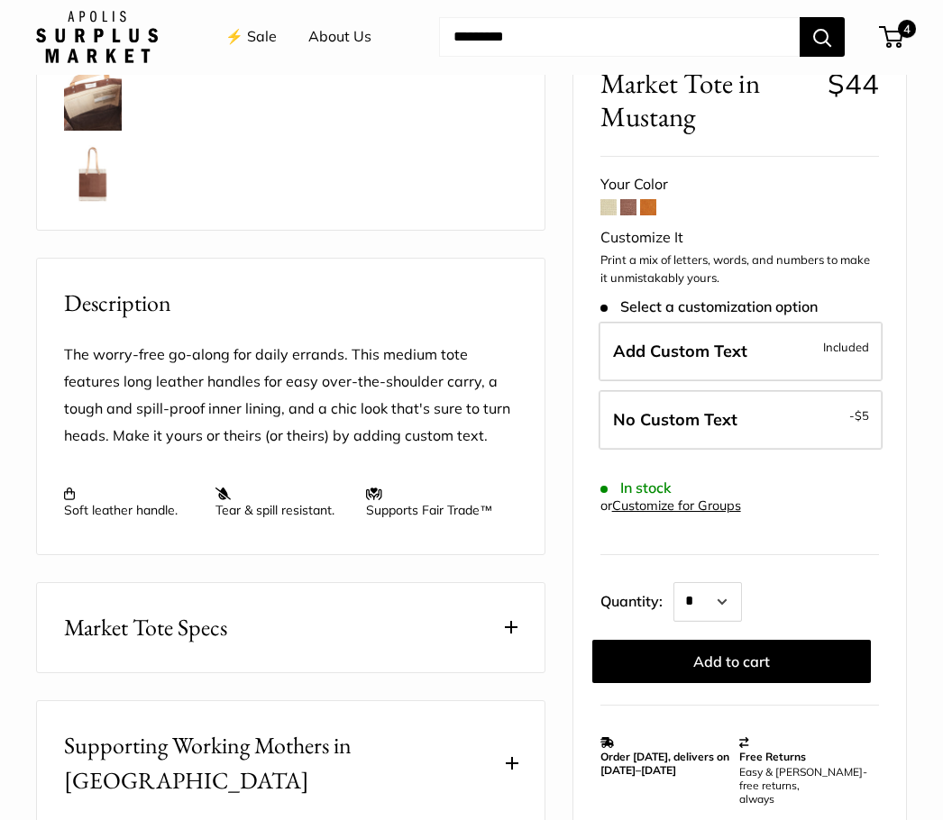
scroll to position [461, 0]
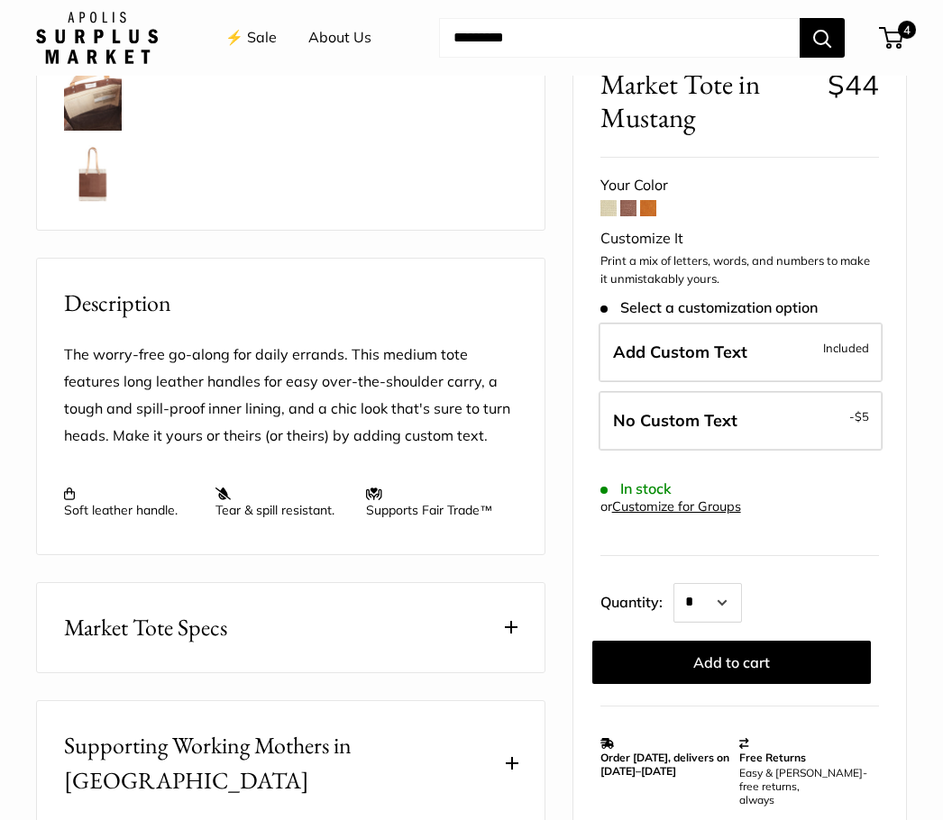
click at [427, 627] on button "Market Tote Specs" at bounding box center [290, 627] width 507 height 89
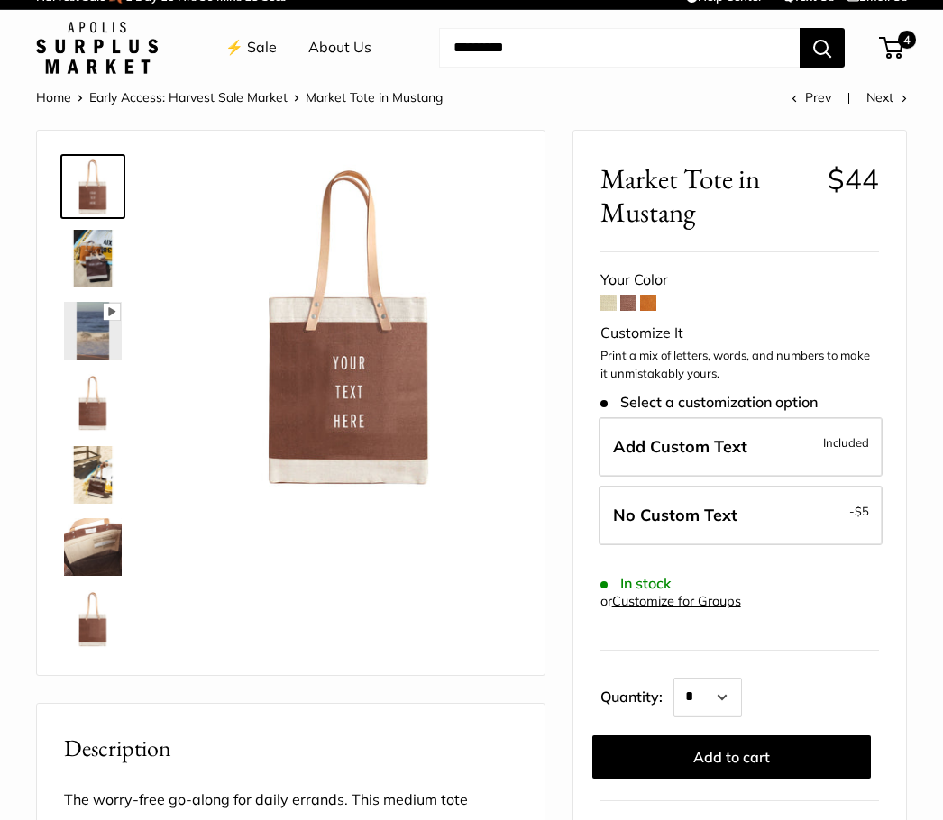
scroll to position [12, 0]
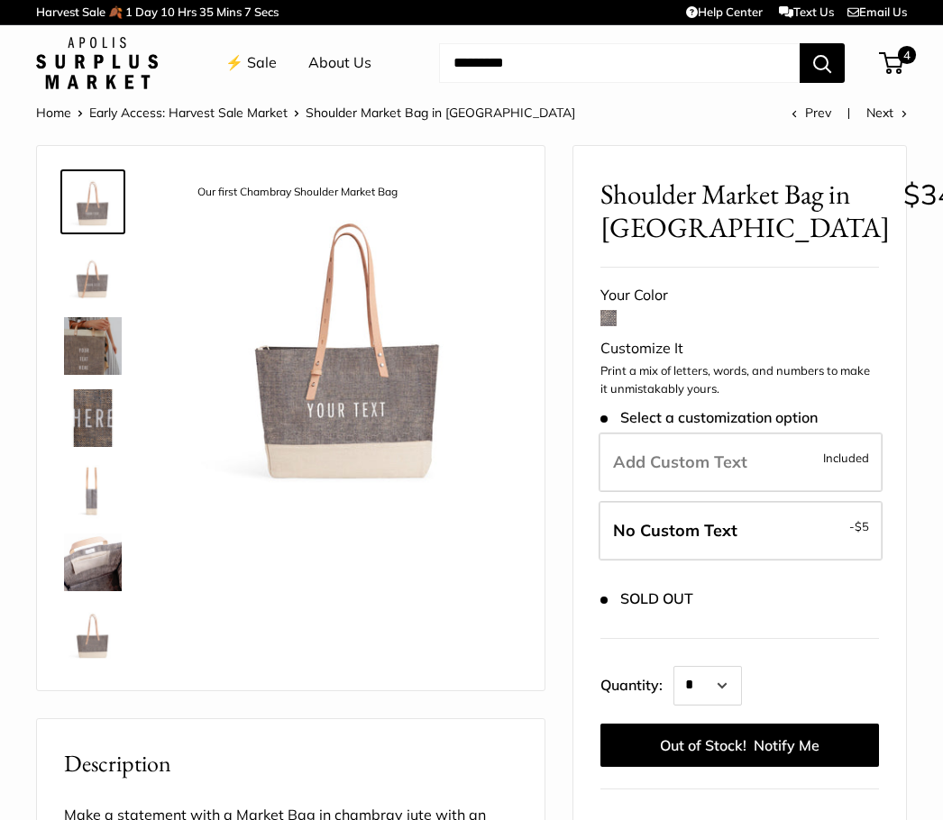
scroll to position [2, 0]
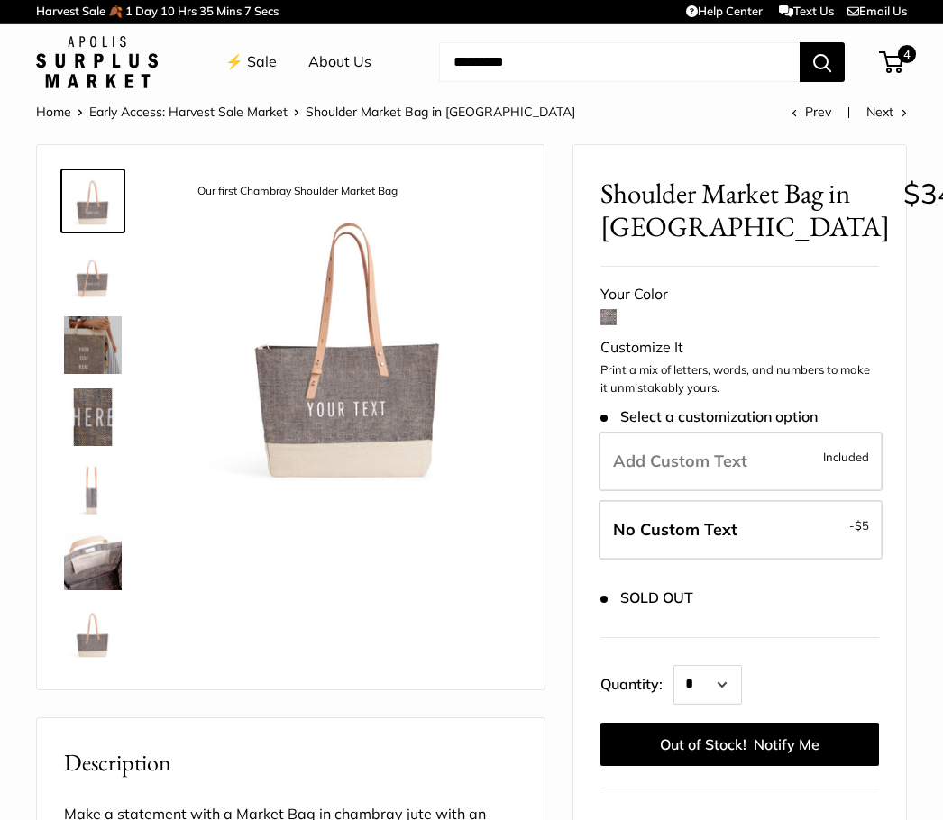
click at [725, 519] on span "No Custom Text" at bounding box center [675, 529] width 124 height 21
click at [680, 525] on span "No Custom Text" at bounding box center [675, 529] width 124 height 21
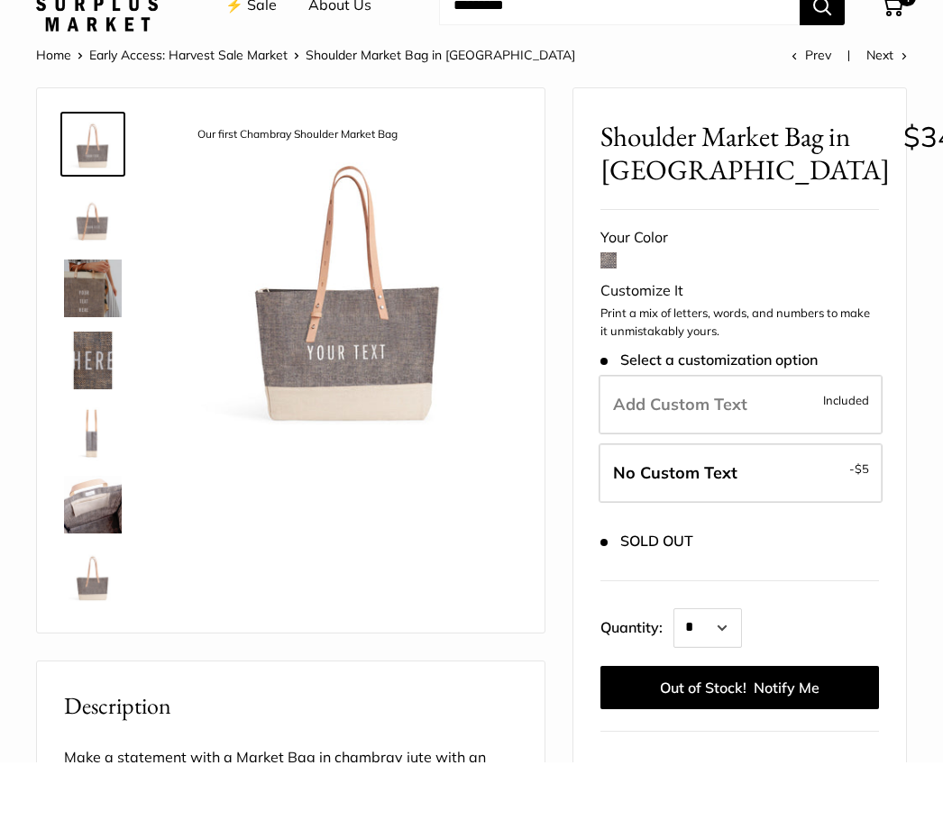
scroll to position [59, 0]
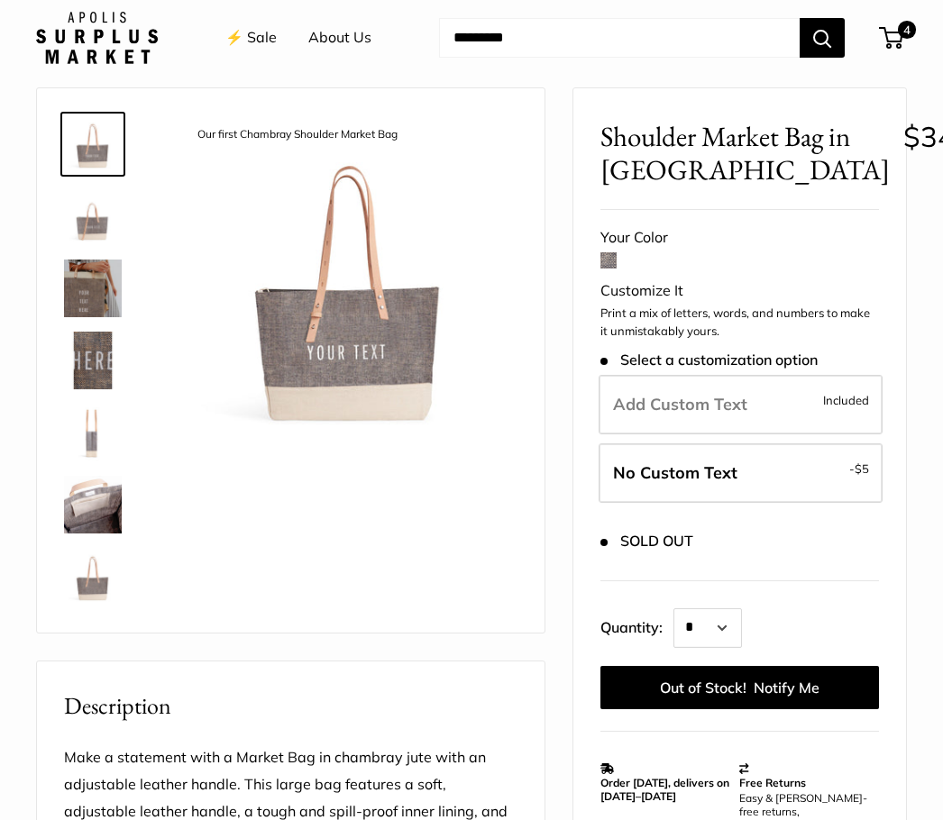
click at [711, 470] on span "No Custom Text" at bounding box center [675, 472] width 124 height 21
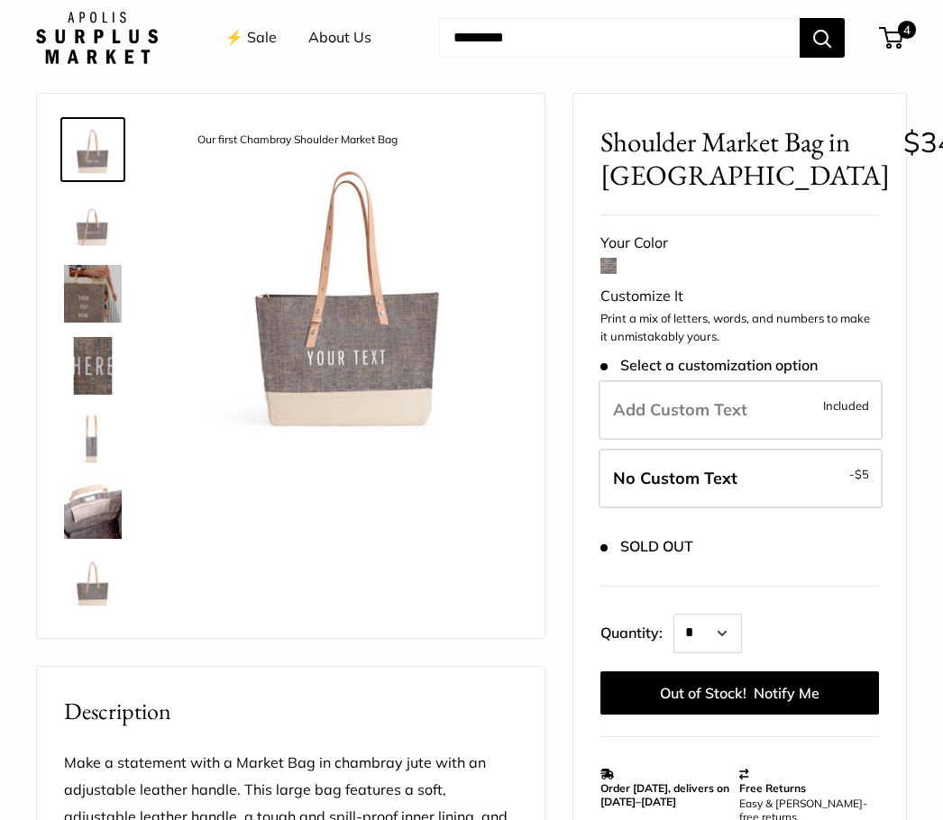
scroll to position [0, 0]
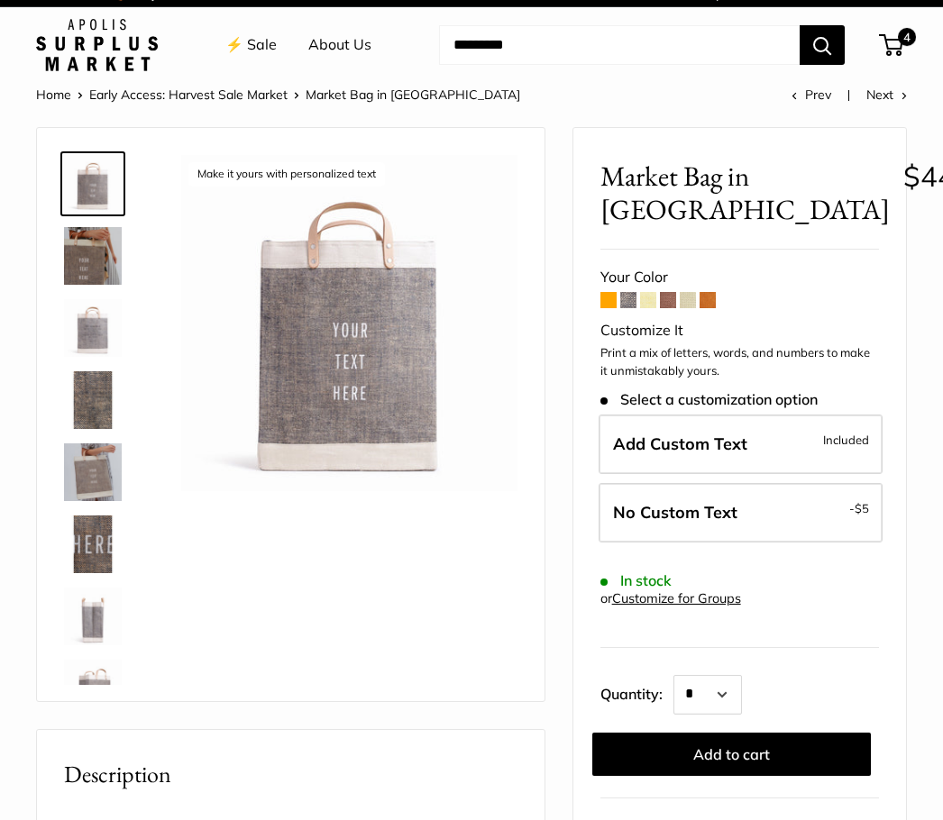
scroll to position [19, 0]
click at [817, 506] on label "No Custom Text - $5" at bounding box center [740, 512] width 284 height 59
click at [735, 754] on button "Add to cart" at bounding box center [731, 754] width 278 height 43
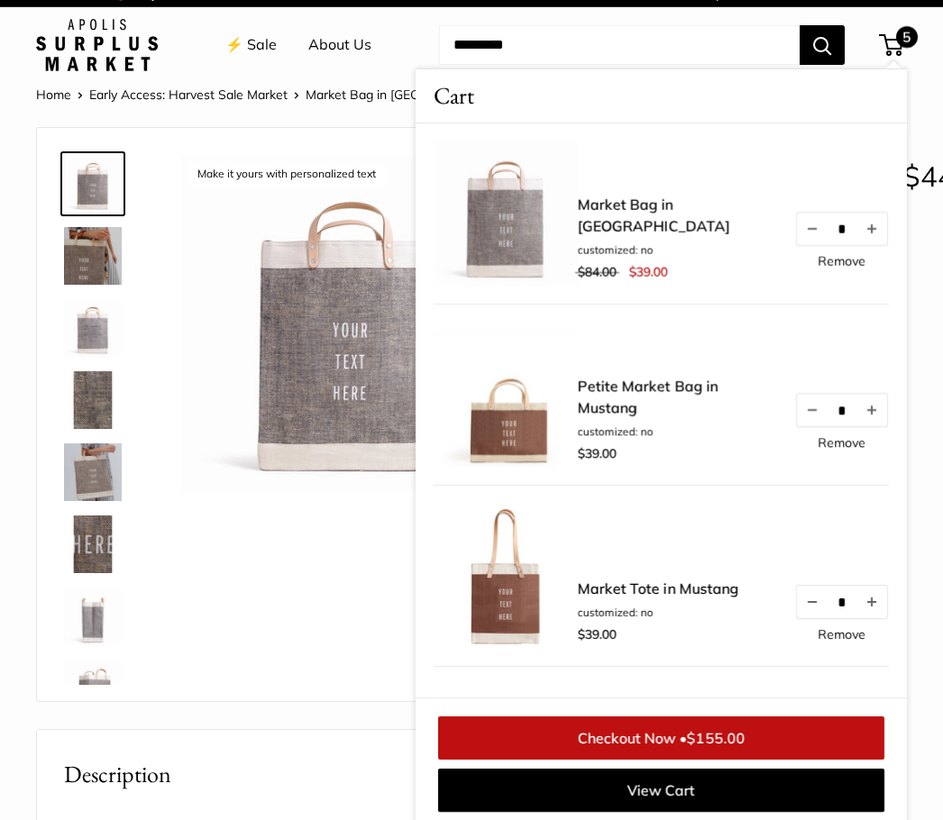
click at [845, 448] on link "Remove" at bounding box center [841, 442] width 48 height 13
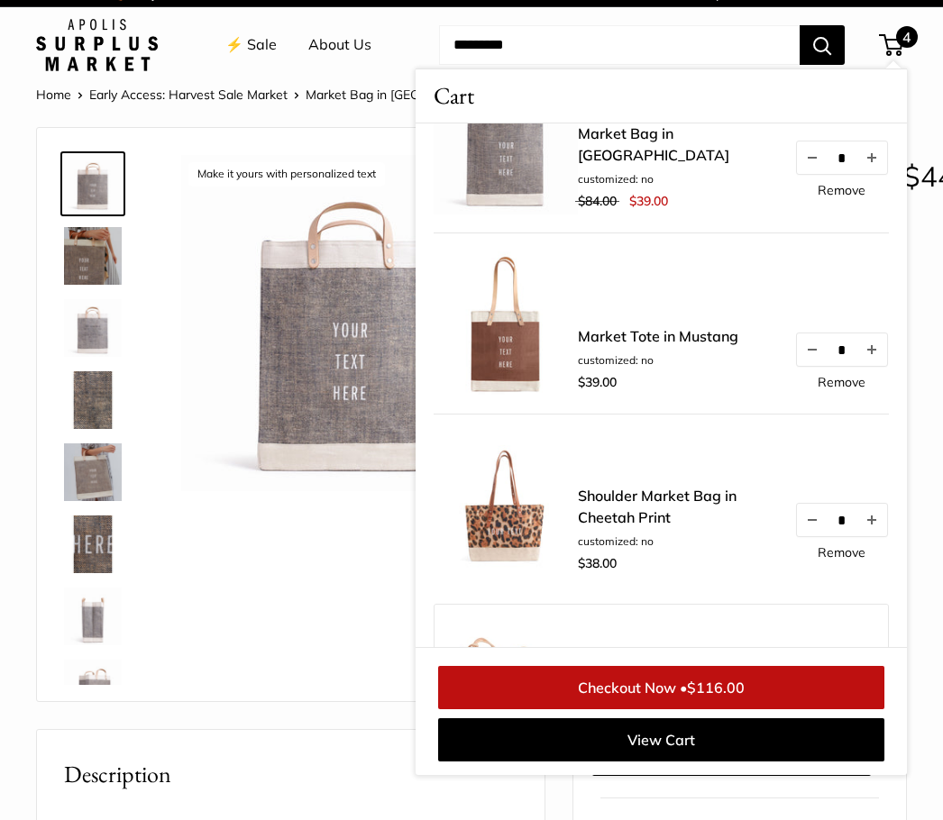
scroll to position [0, 0]
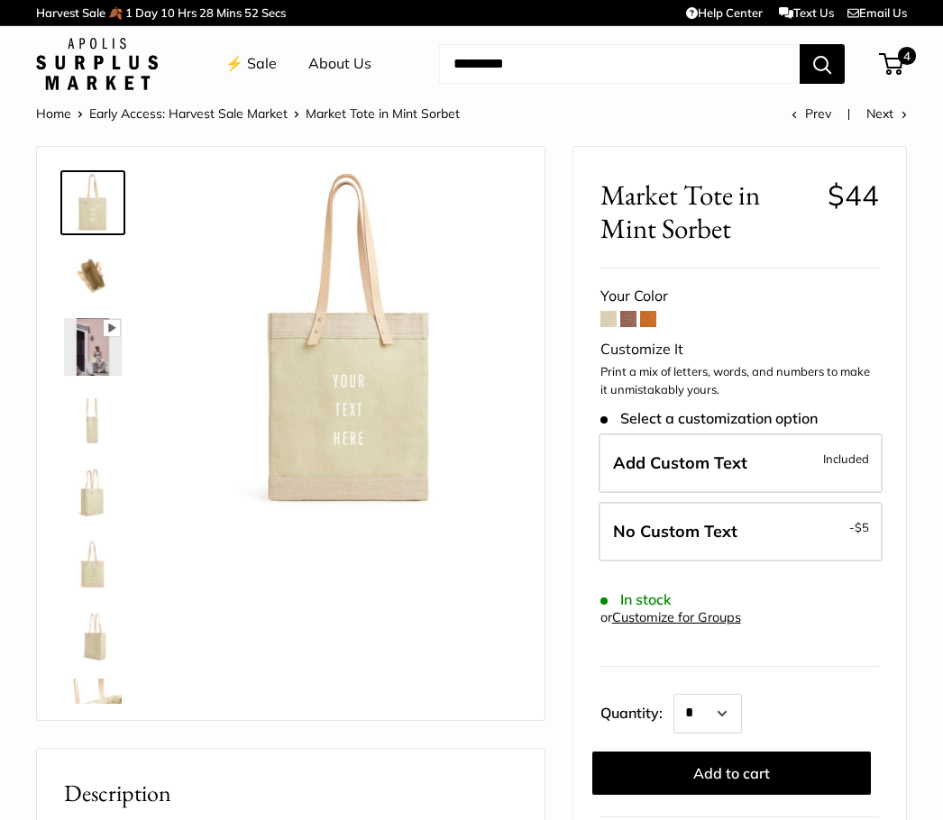
click at [732, 526] on span "No Custom Text" at bounding box center [675, 531] width 124 height 21
click at [739, 770] on button "Add to cart" at bounding box center [731, 773] width 278 height 43
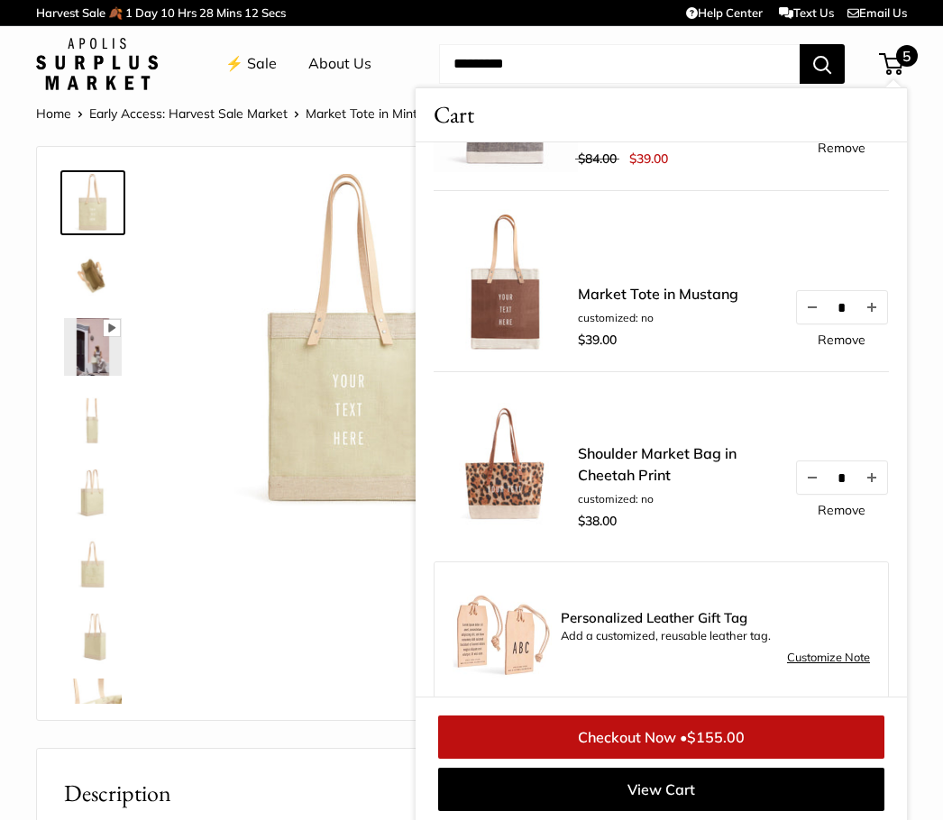
scroll to position [333, 0]
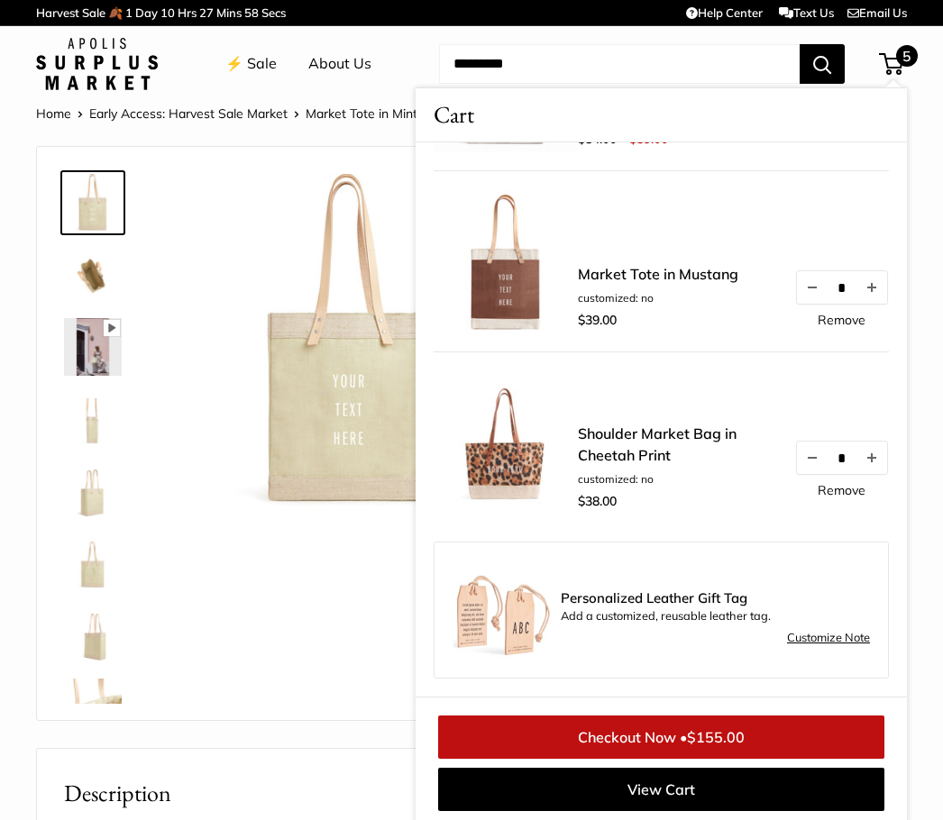
click at [825, 641] on link "Customize Note" at bounding box center [828, 638] width 83 height 22
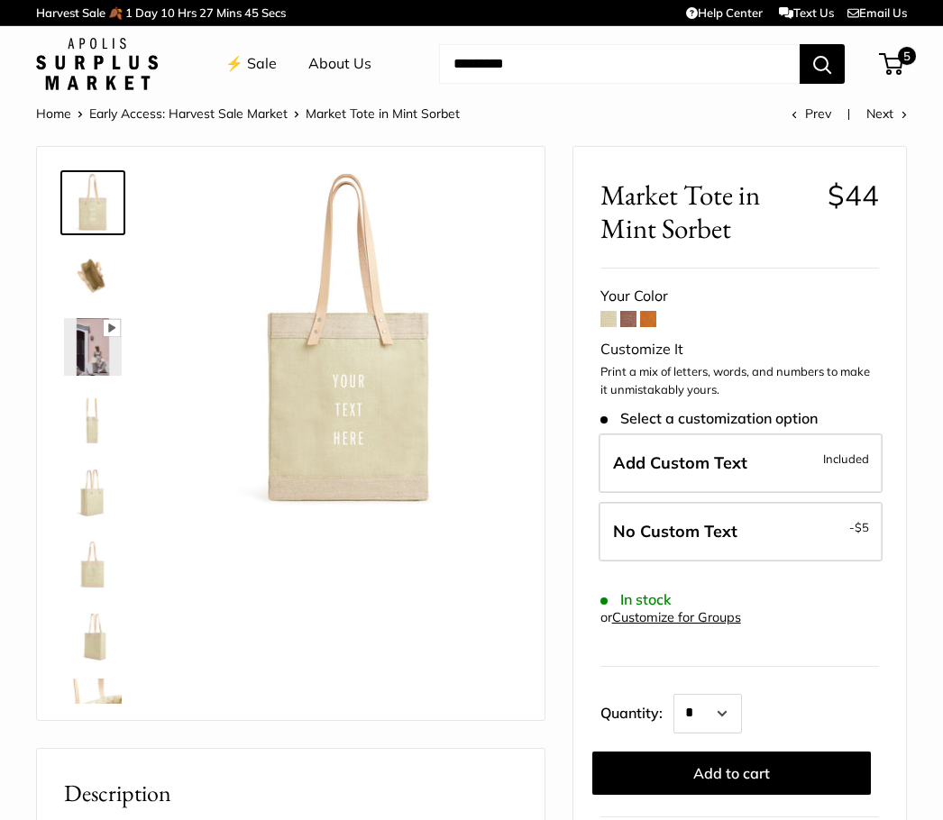
click at [899, 63] on span "5" at bounding box center [907, 56] width 18 height 18
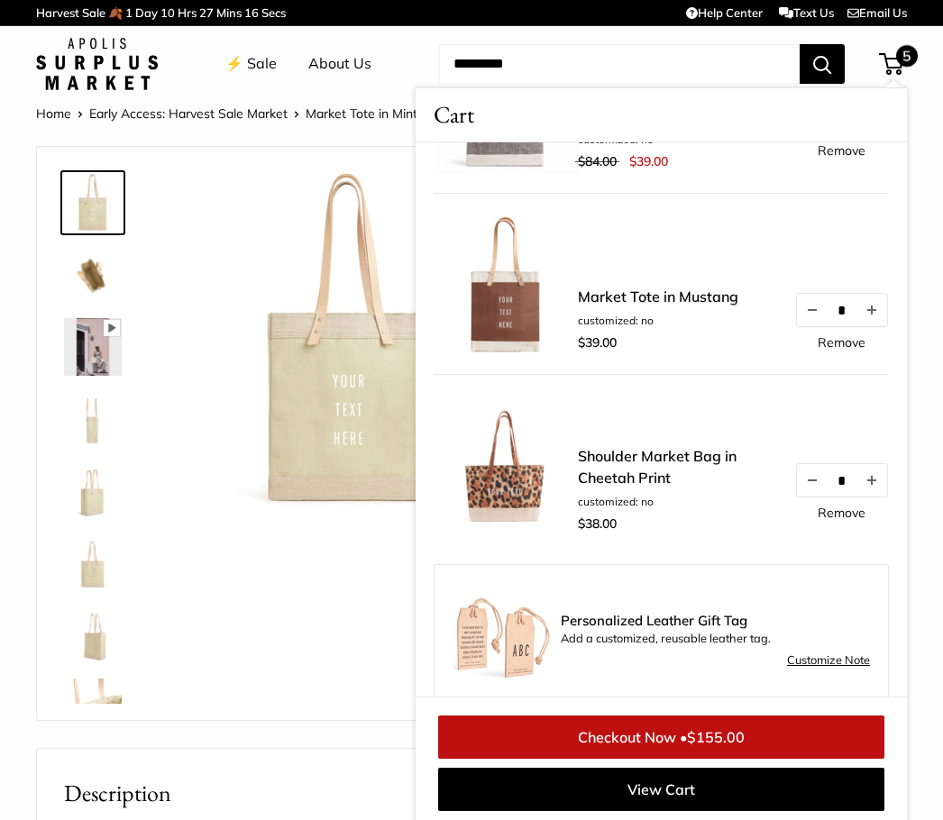
scroll to position [333, 0]
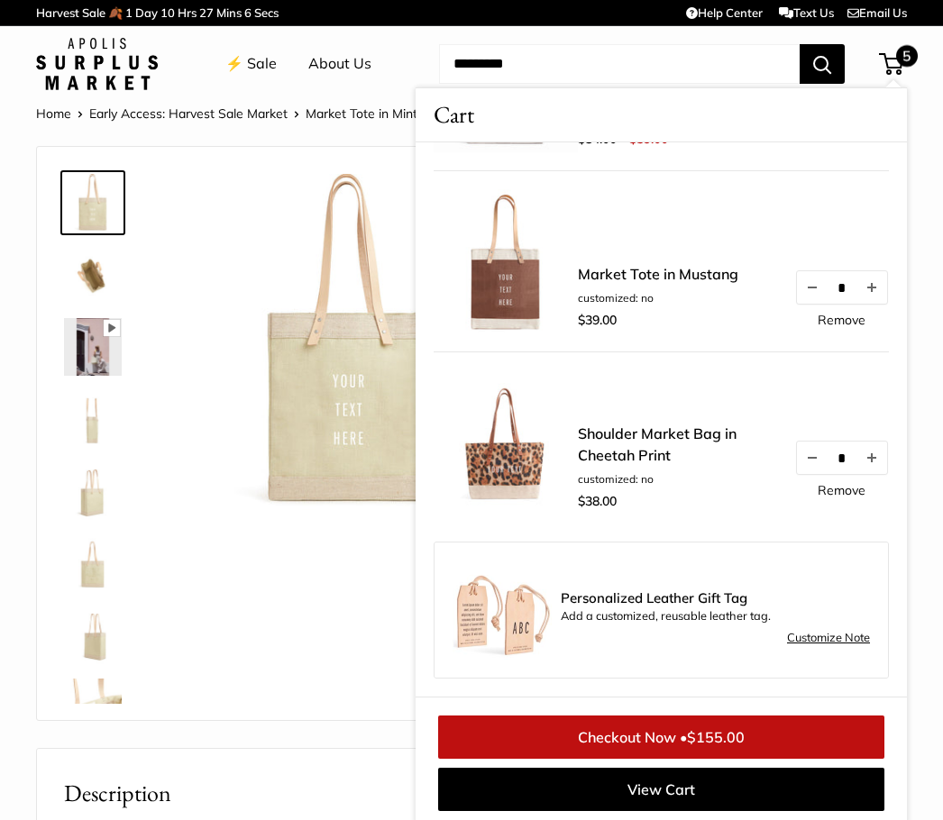
click at [814, 457] on button "Decrease quantity by 1" at bounding box center [812, 458] width 31 height 32
click at [676, 791] on link "View Cart" at bounding box center [661, 789] width 446 height 43
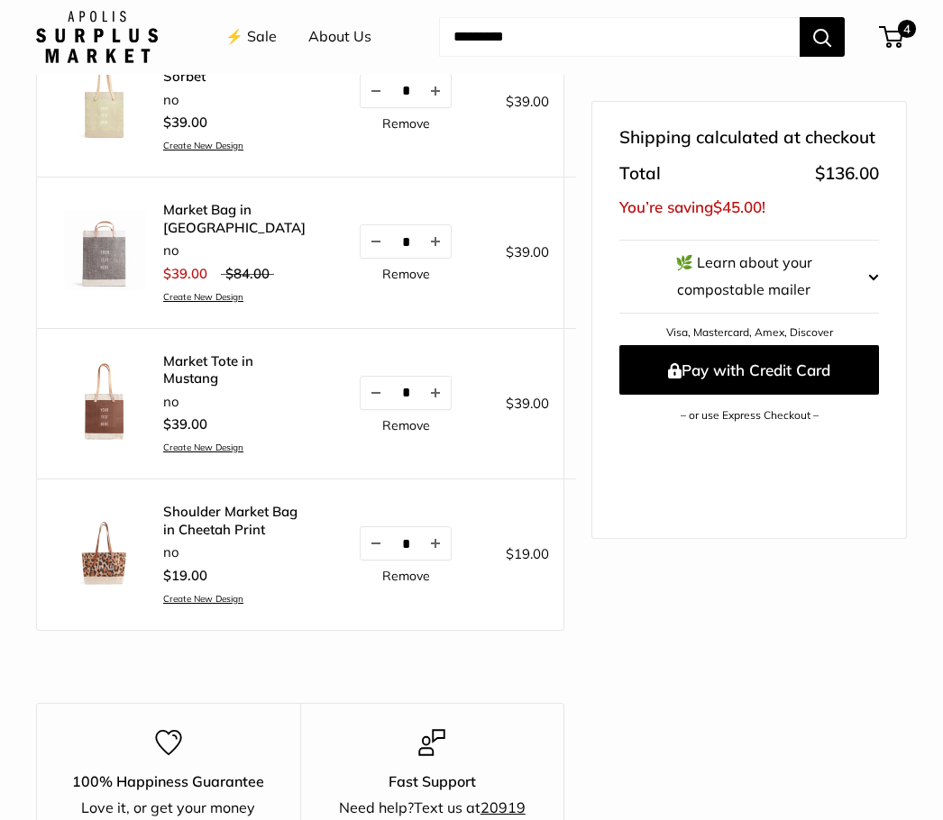
scroll to position [301, 0]
click at [623, 448] on shop-pay-wallet-button at bounding box center [621, 439] width 4 height 18
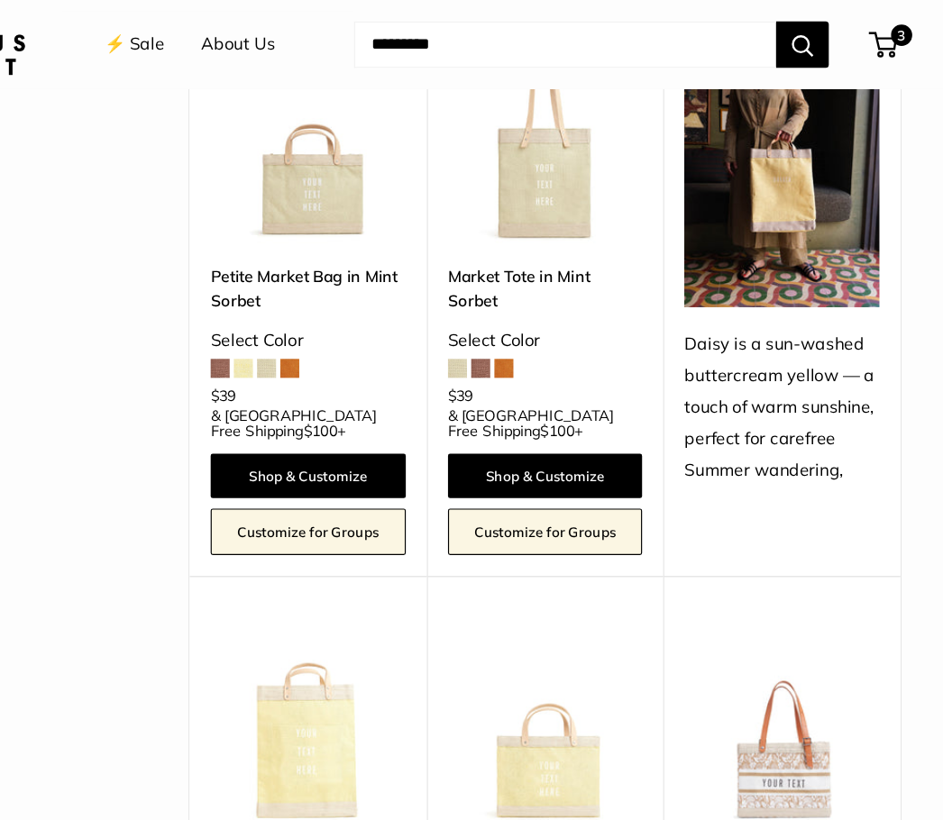
scroll to position [1291, 0]
click at [898, 33] on span "3" at bounding box center [907, 30] width 18 height 18
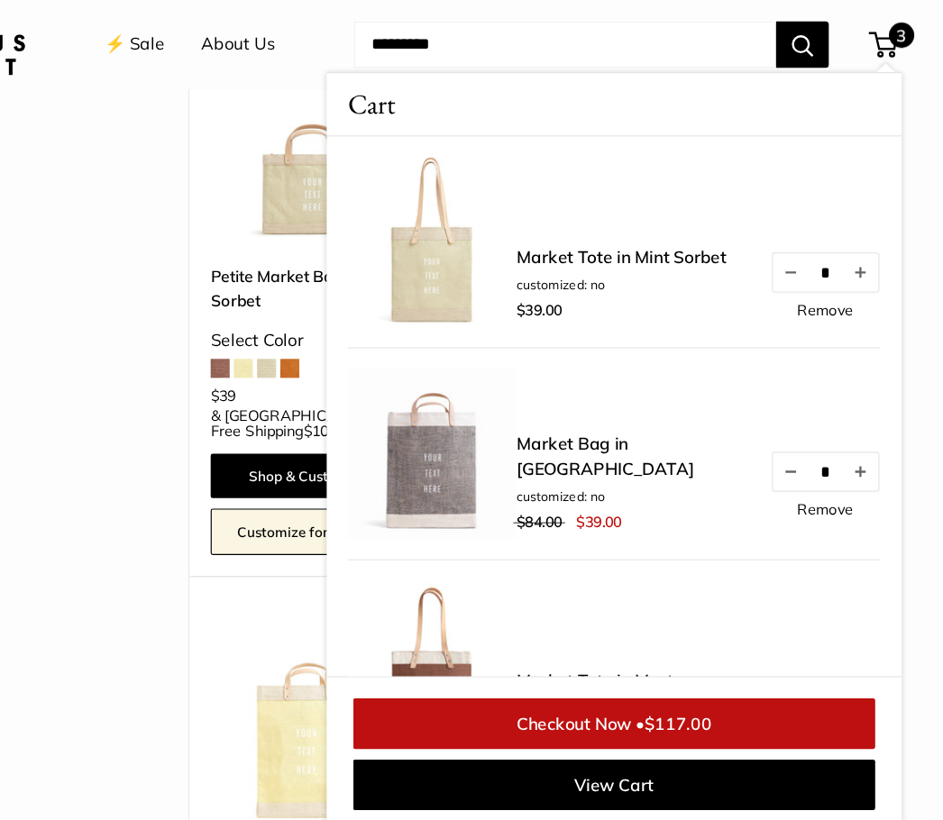
click at [817, 442] on link "Remove" at bounding box center [841, 435] width 48 height 13
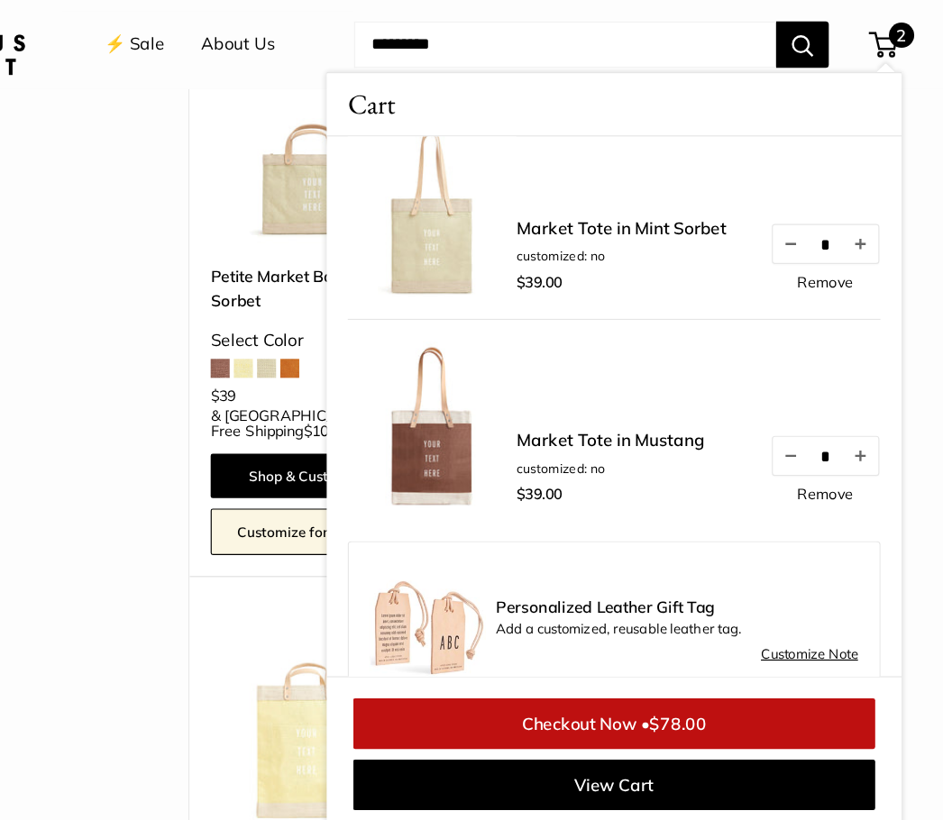
scroll to position [64, 0]
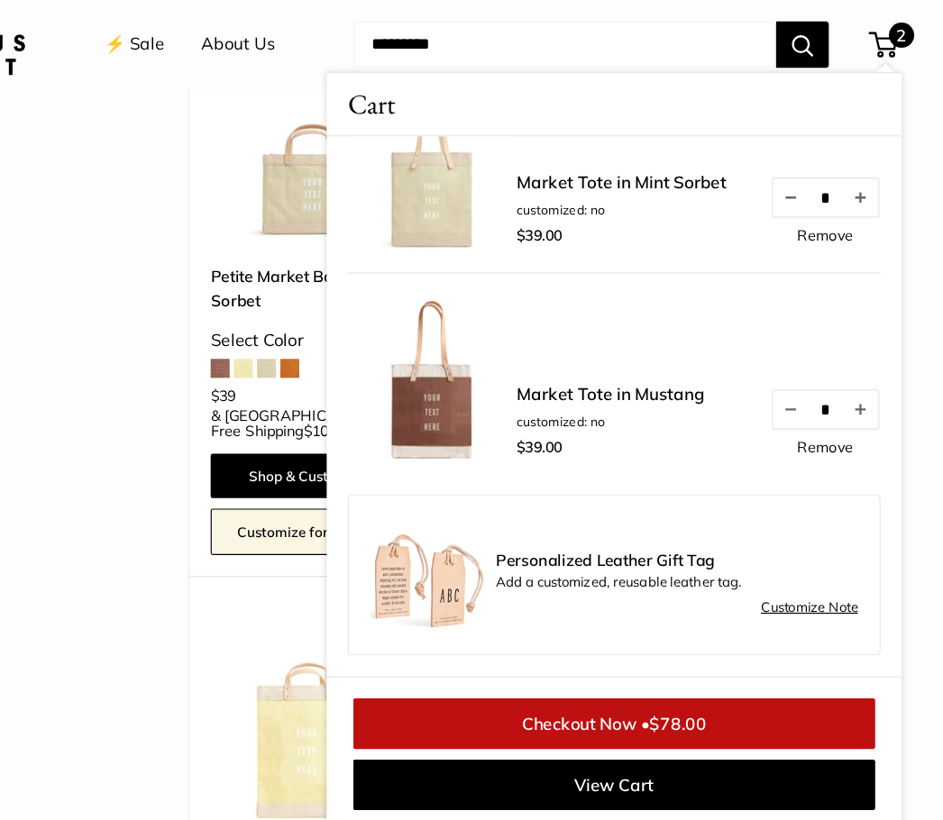
click at [544, 669] on link "View Cart" at bounding box center [661, 670] width 446 height 43
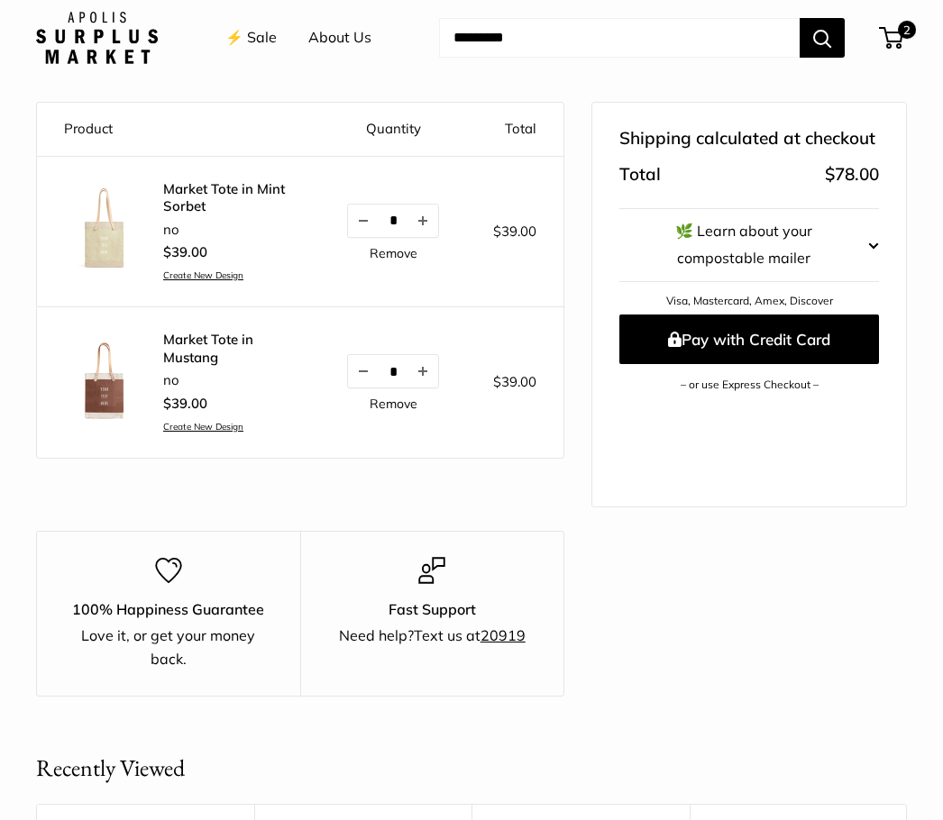
scroll to position [170, 0]
click at [623, 415] on shop-pay-wallet-button at bounding box center [621, 408] width 4 height 18
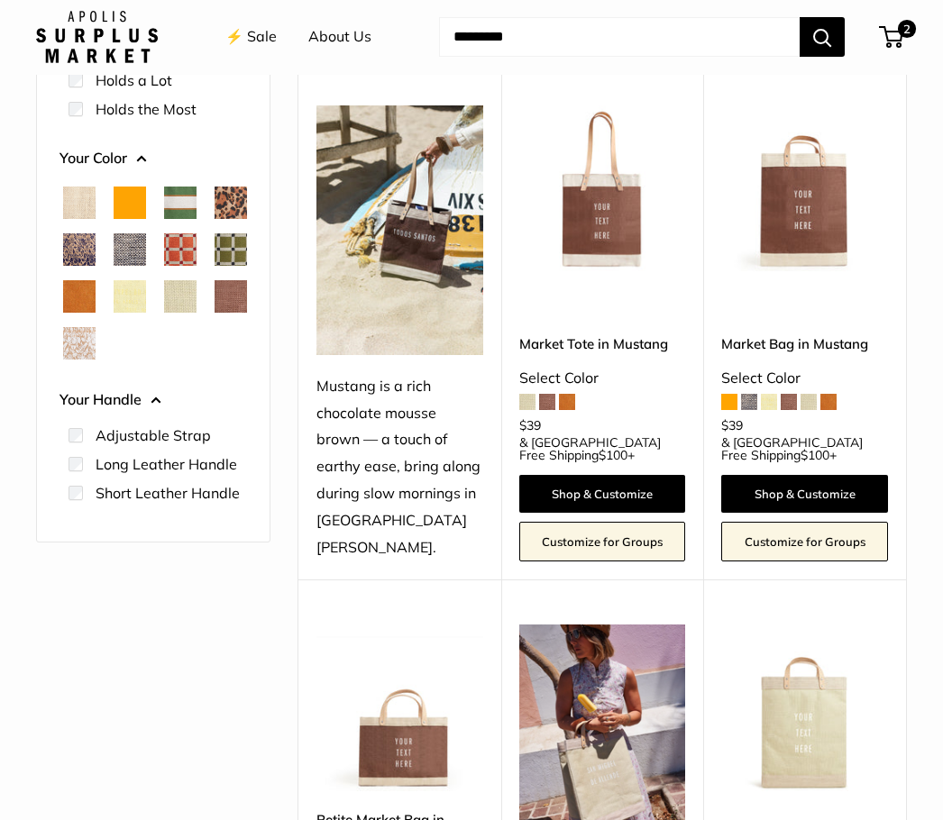
scroll to position [210, 0]
click at [797, 475] on link "Shop & Customize" at bounding box center [804, 494] width 167 height 38
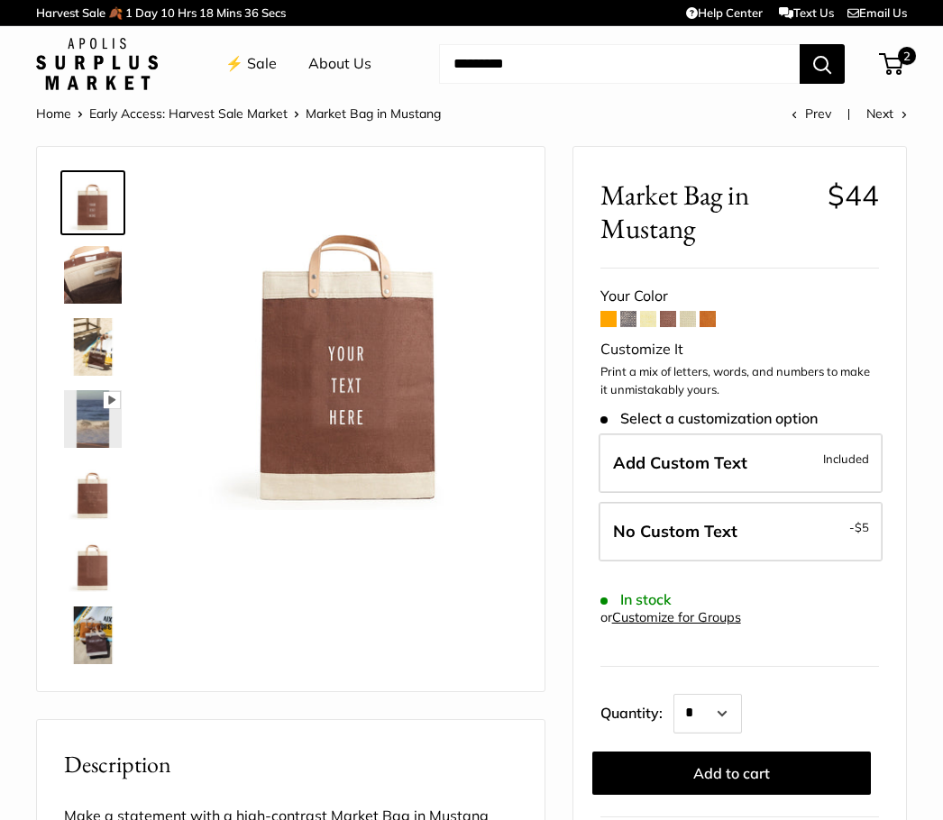
click at [699, 527] on span "No Custom Text" at bounding box center [675, 531] width 124 height 21
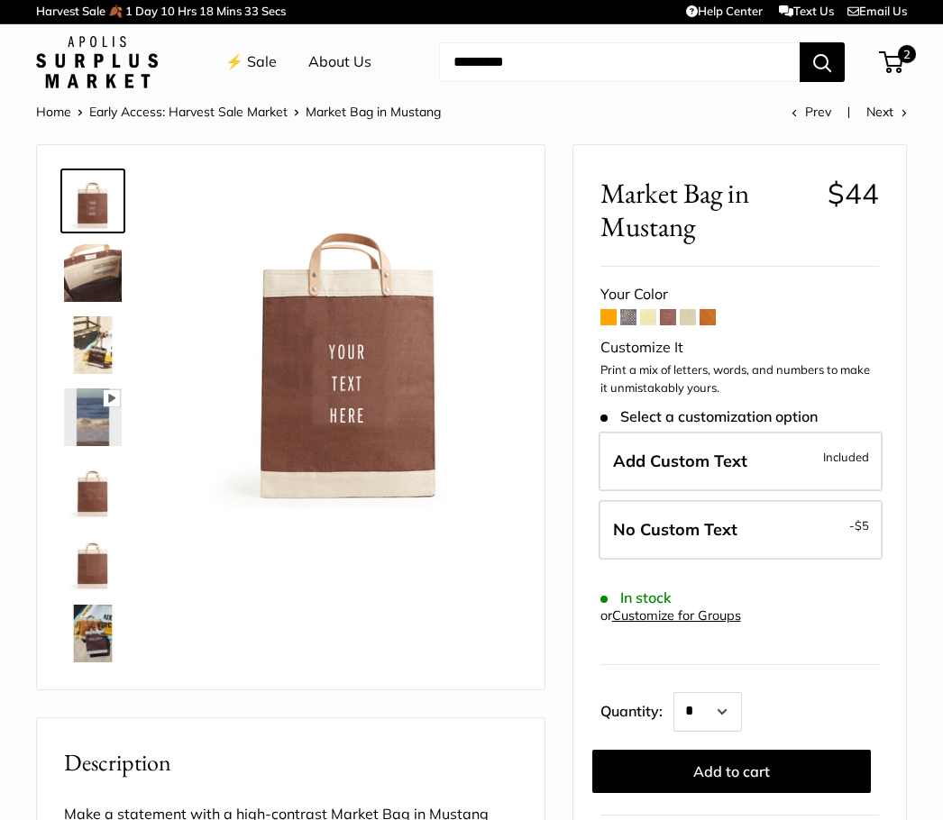
scroll to position [3, 0]
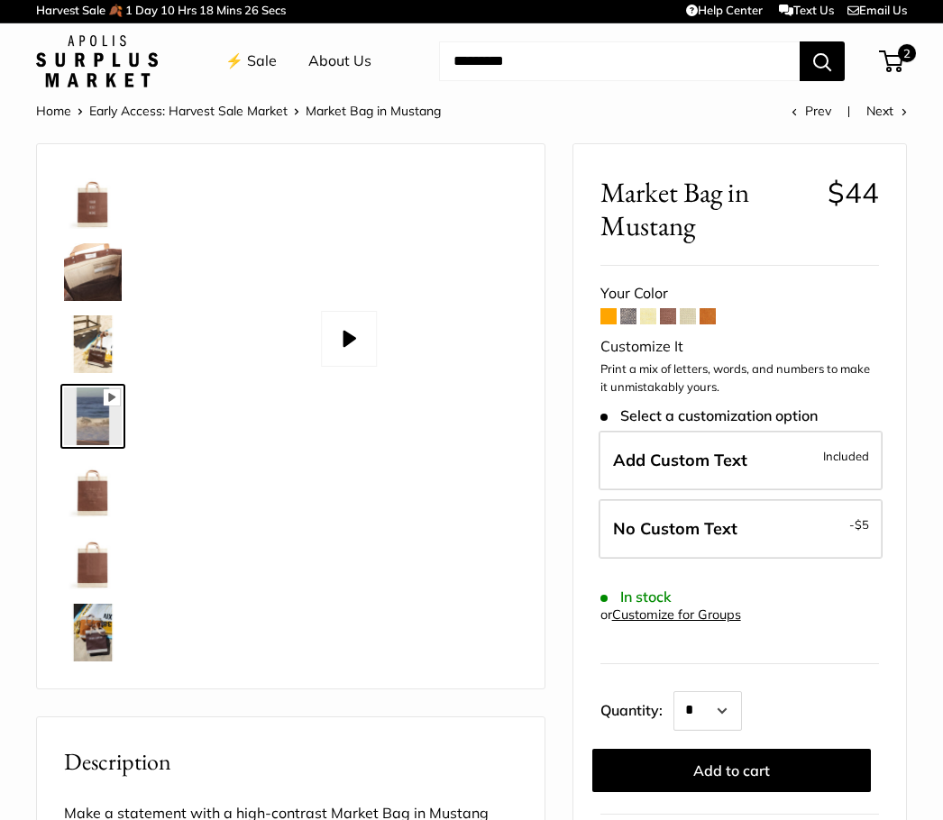
click at [735, 760] on button "Add to cart" at bounding box center [731, 770] width 278 height 43
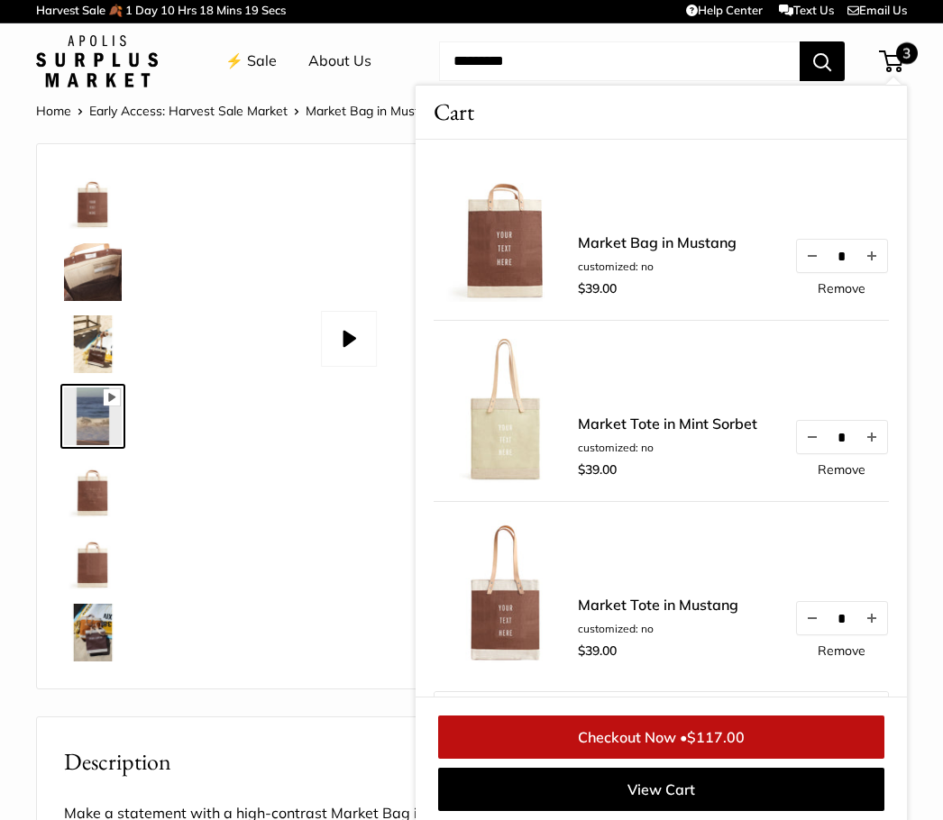
click at [673, 789] on link "View Cart" at bounding box center [661, 789] width 446 height 43
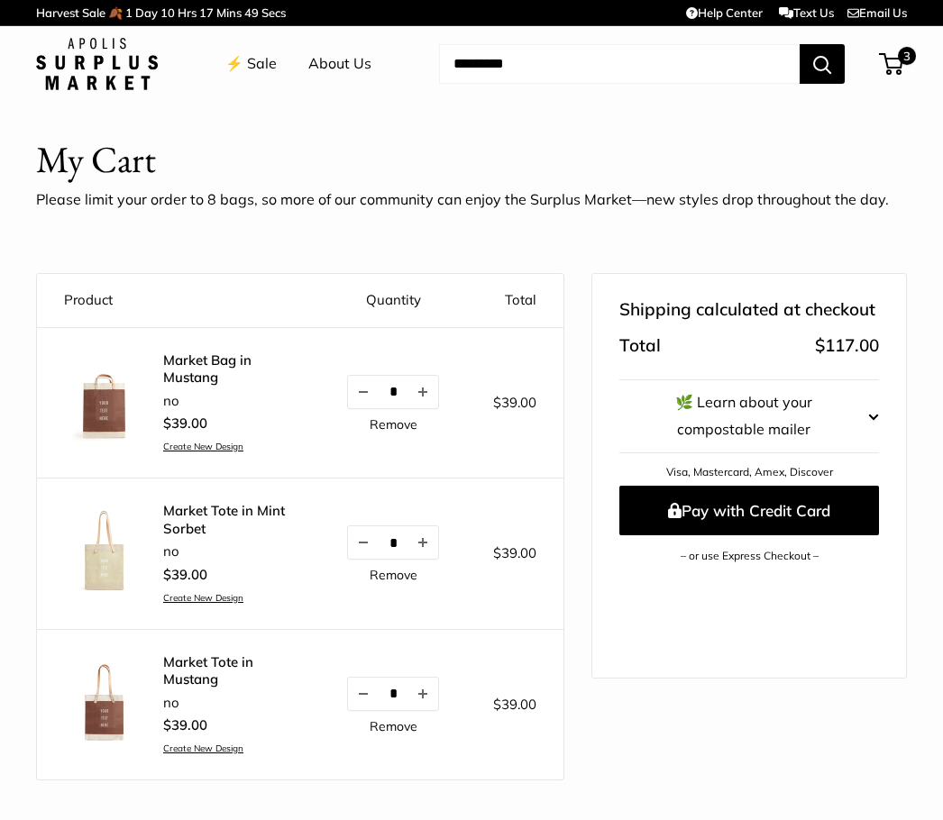
click at [623, 588] on shop-pay-wallet-button at bounding box center [621, 579] width 4 height 18
click at [391, 725] on link "Remove" at bounding box center [394, 726] width 48 height 13
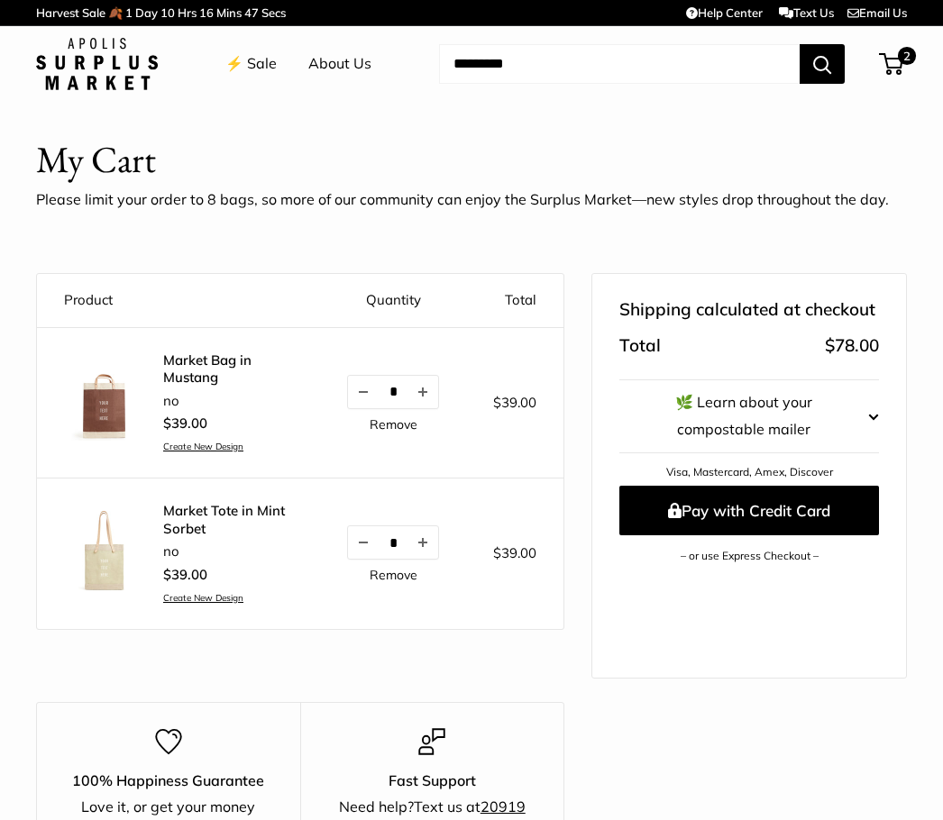
click at [398, 570] on link "Remove" at bounding box center [394, 575] width 48 height 13
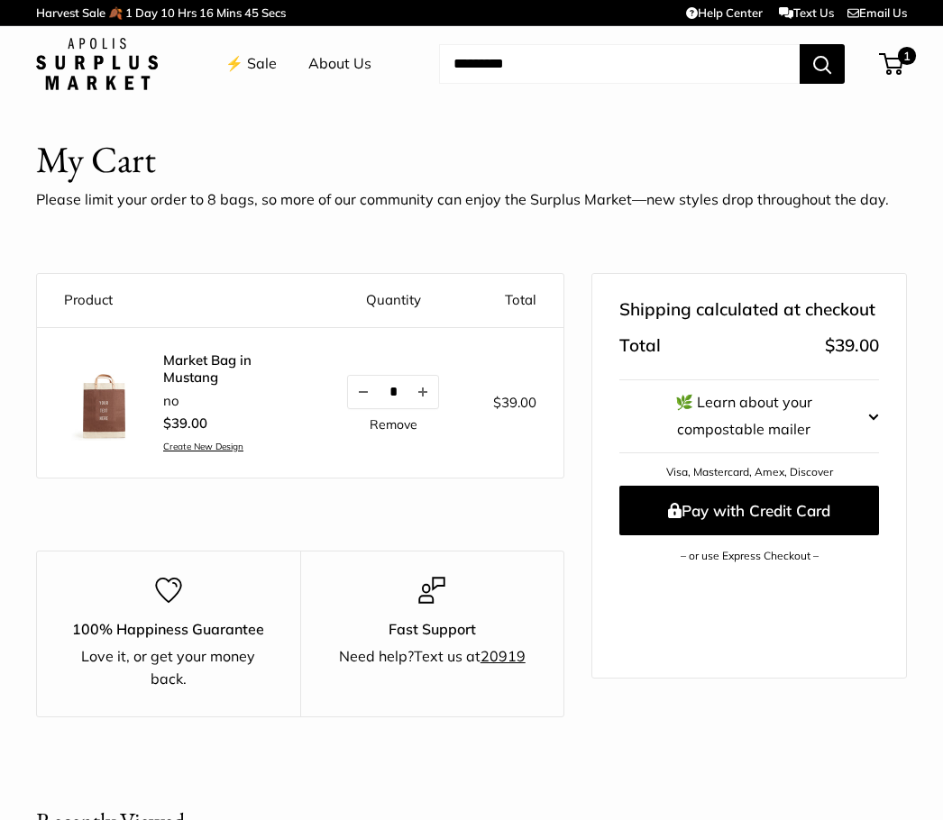
click at [403, 427] on link "Remove" at bounding box center [394, 424] width 48 height 13
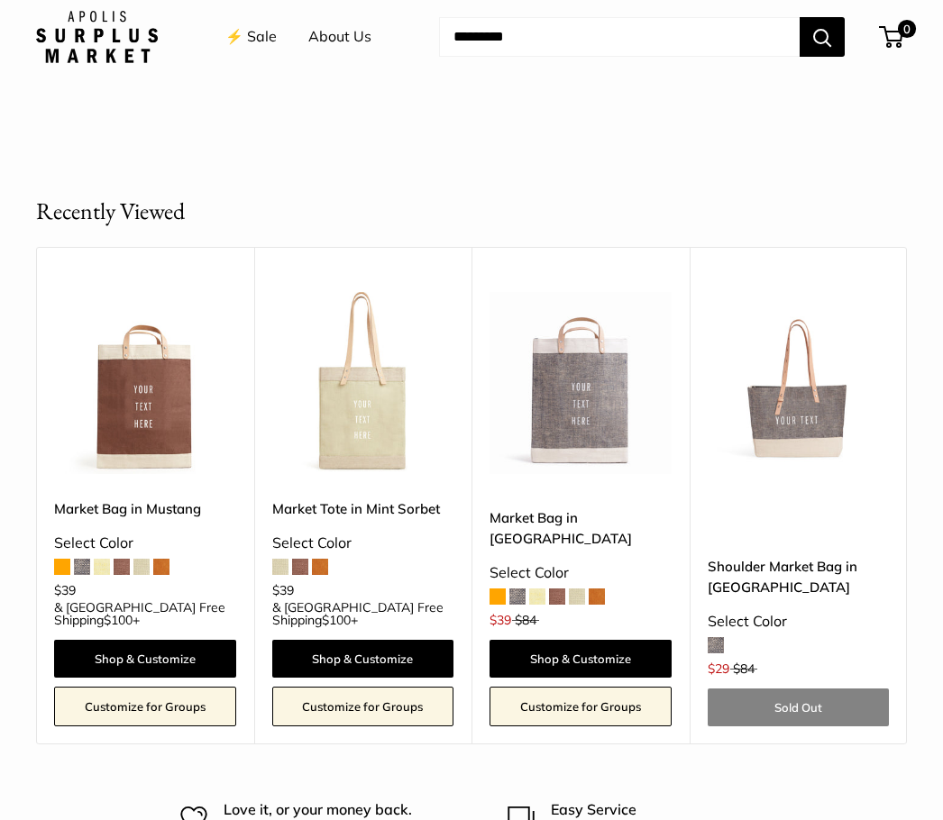
scroll to position [402, 0]
click at [566, 659] on link "Shop & Customize" at bounding box center [580, 659] width 182 height 38
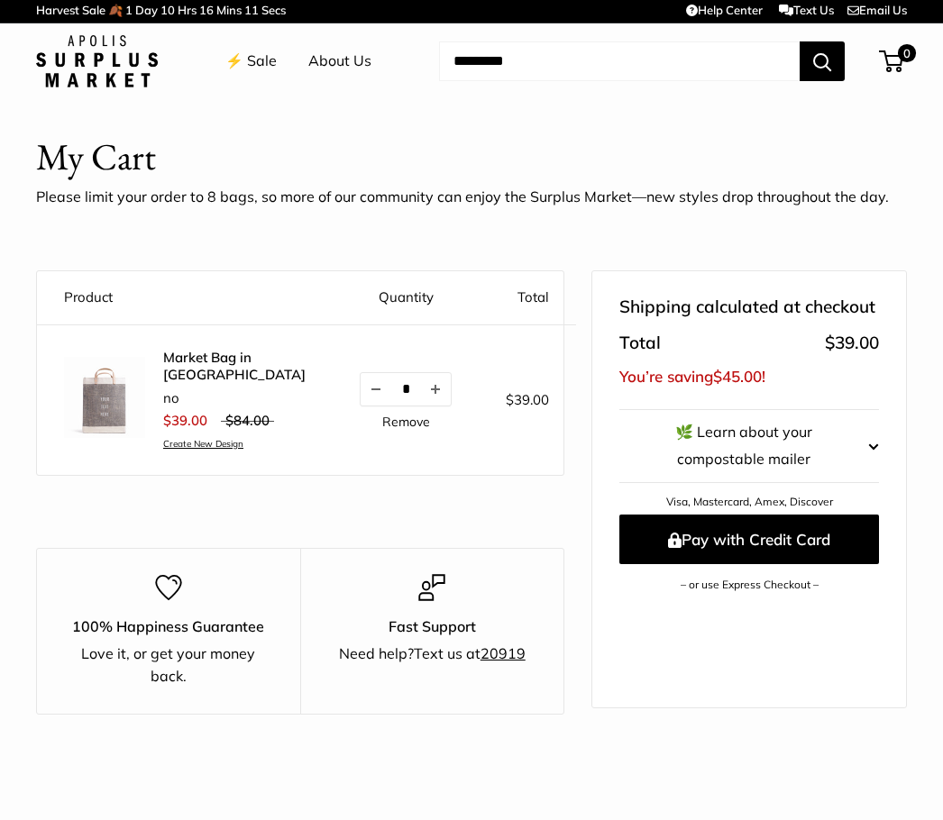
scroll to position [0, 0]
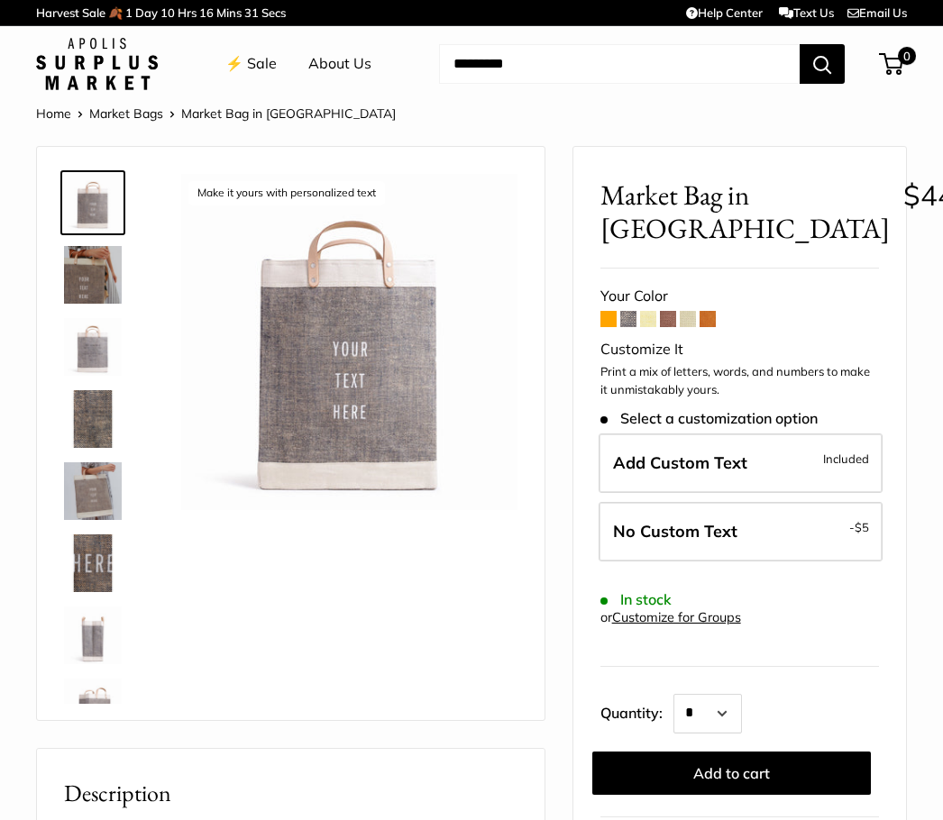
click at [681, 532] on span "No Custom Text" at bounding box center [675, 531] width 124 height 21
click at [740, 781] on button "Add to cart" at bounding box center [731, 773] width 278 height 43
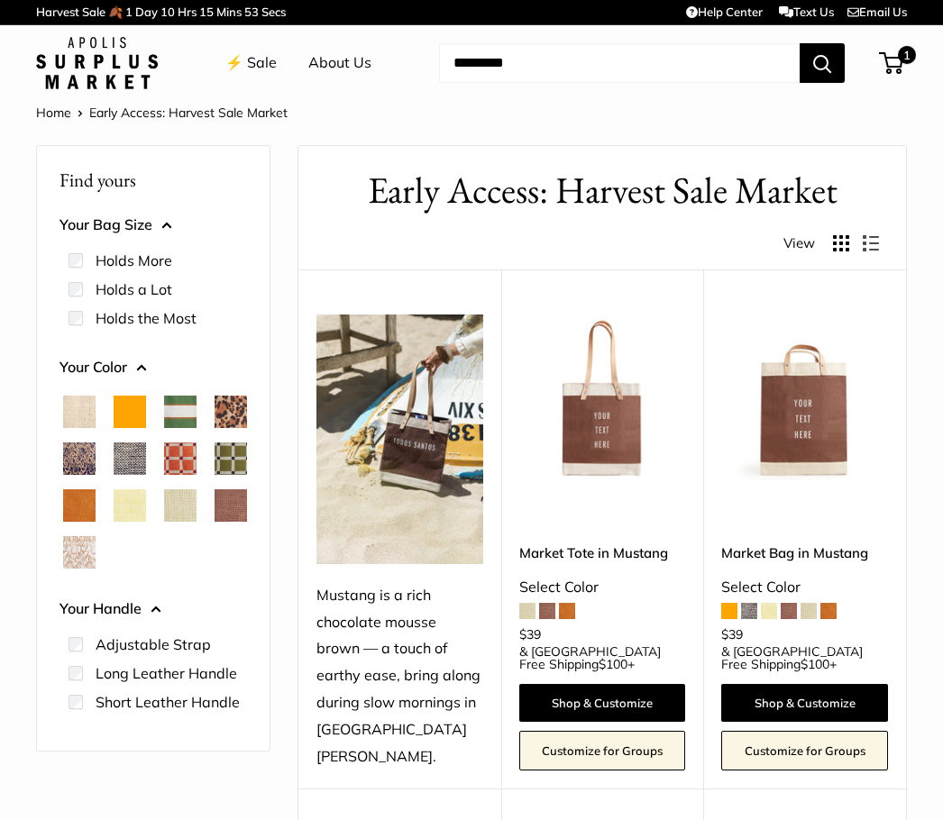
scroll to position [33, 0]
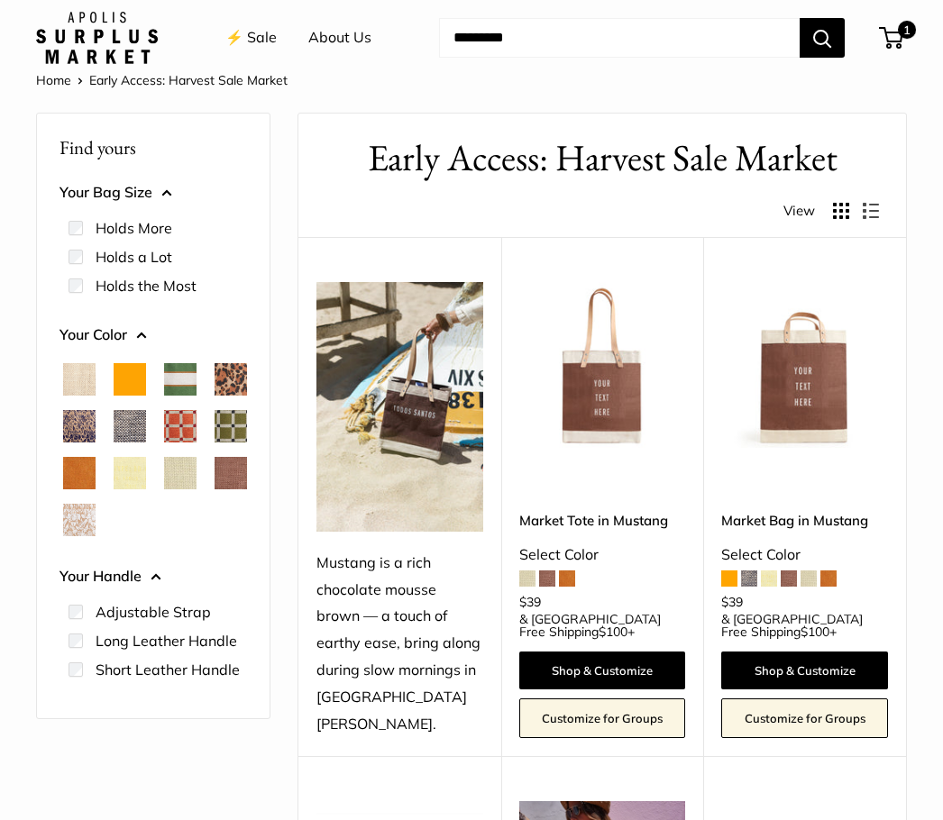
click at [798, 652] on link "Shop & Customize" at bounding box center [804, 671] width 167 height 38
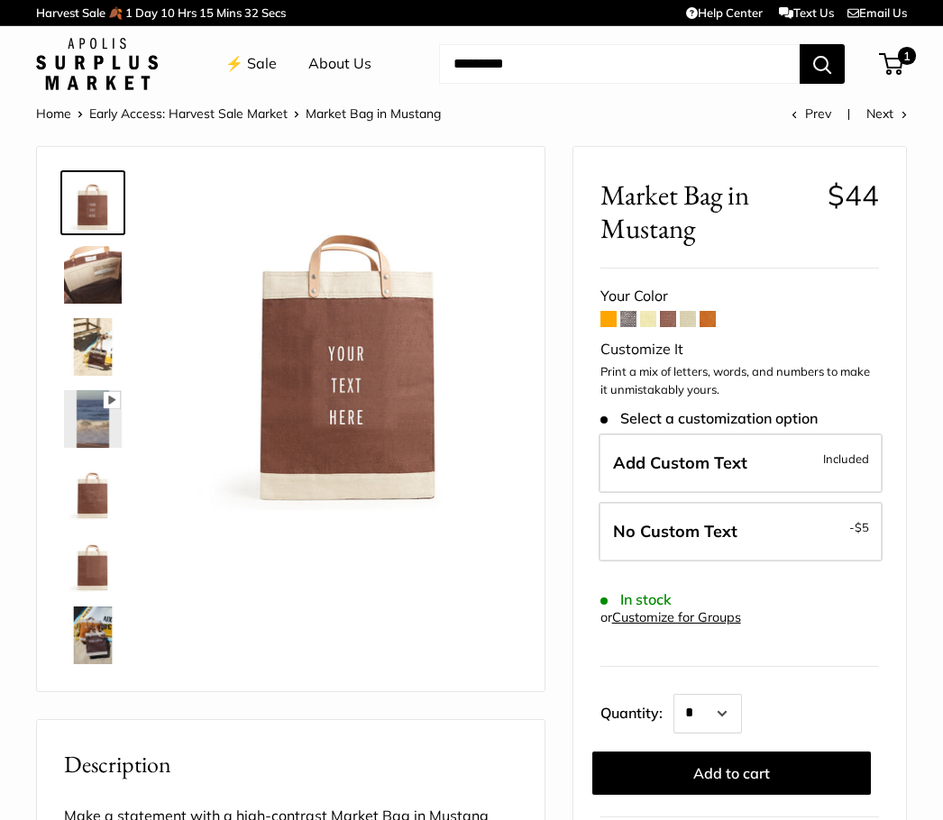
click at [789, 526] on label "No Custom Text - $5" at bounding box center [740, 531] width 284 height 59
click at [739, 777] on button "Add to cart" at bounding box center [731, 773] width 278 height 43
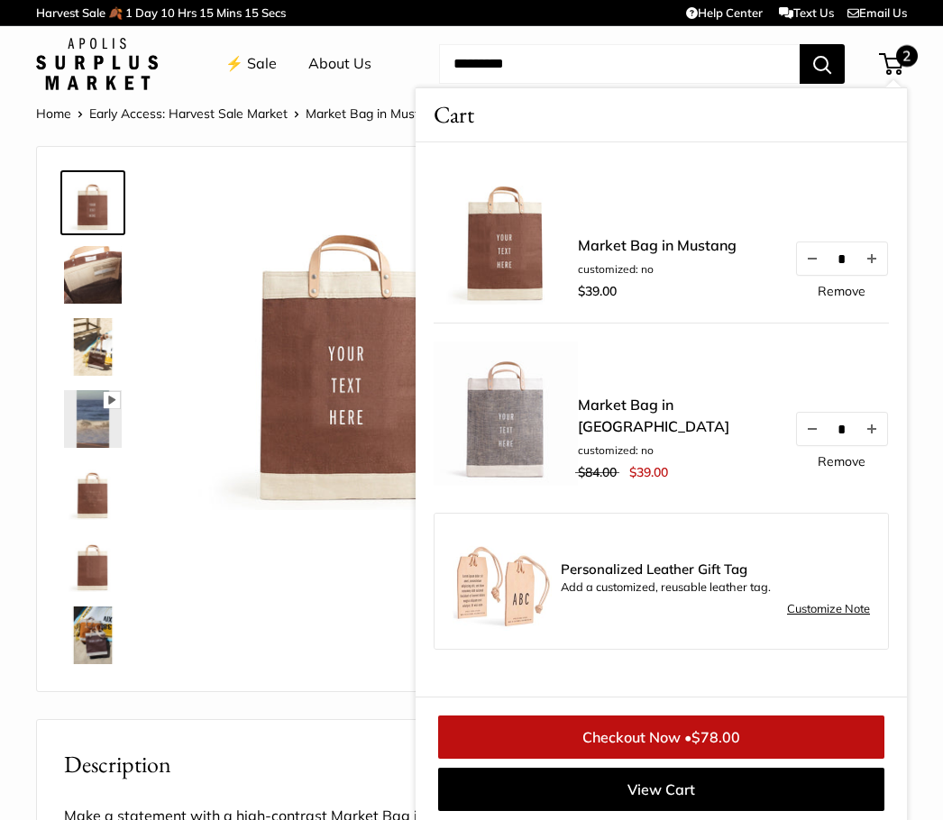
click at [260, 70] on link "⚡️ Sale" at bounding box center [250, 63] width 51 height 27
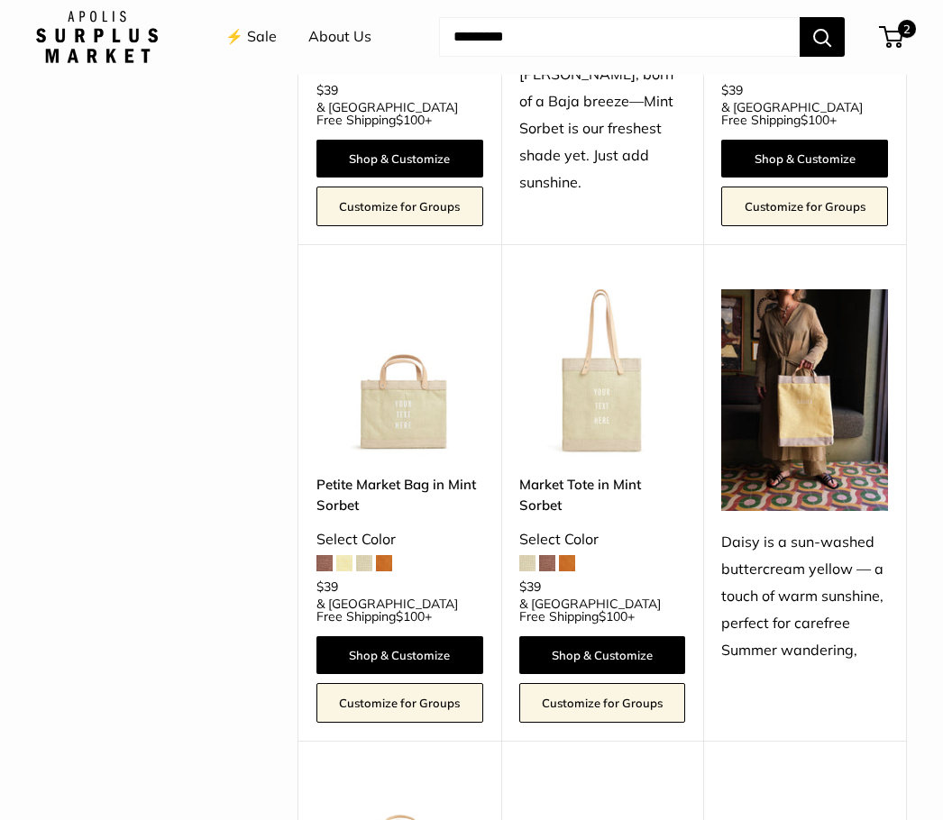
scroll to position [1042, 0]
click at [614, 364] on img at bounding box center [602, 372] width 167 height 167
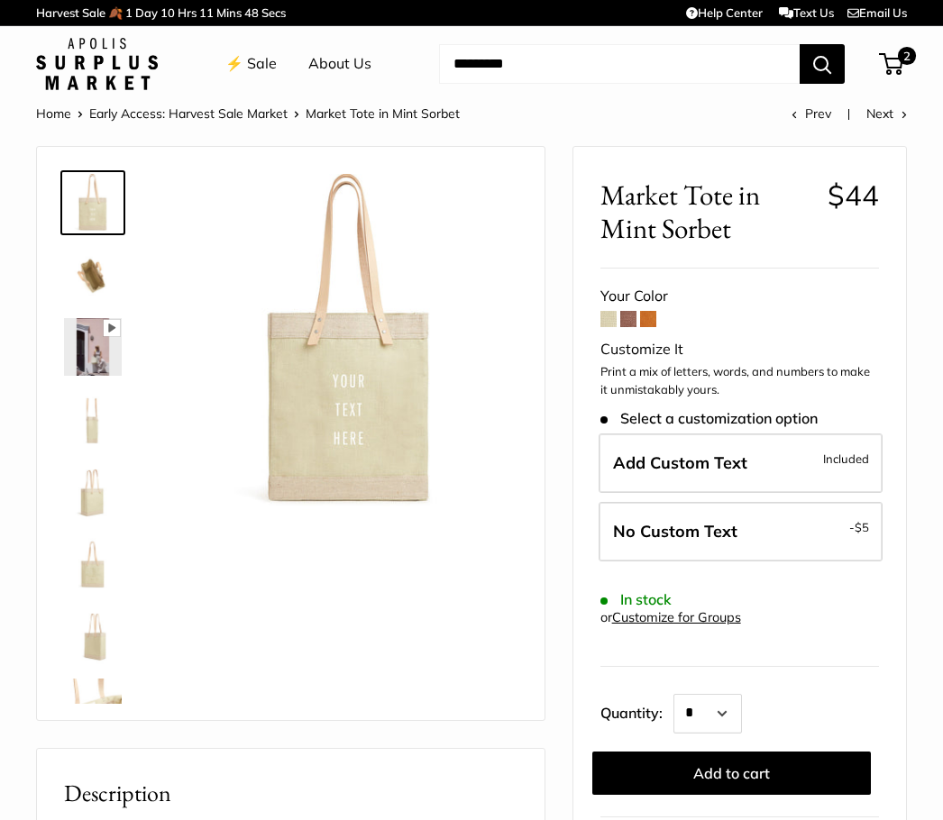
click at [94, 286] on img at bounding box center [93, 275] width 58 height 58
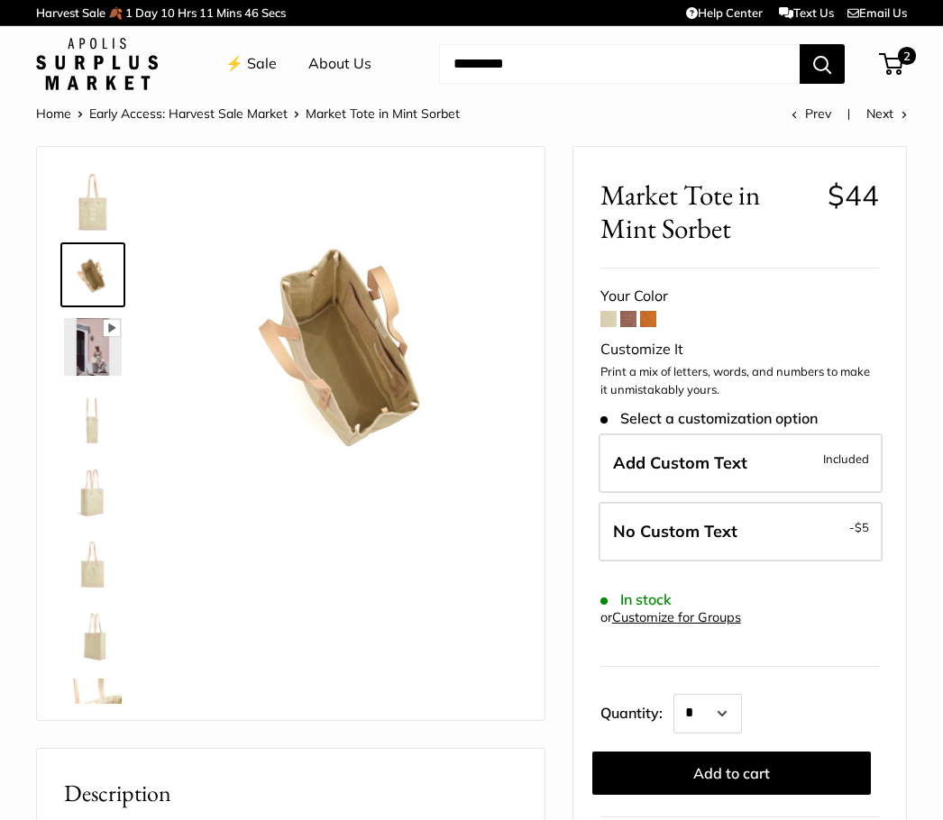
click at [100, 502] on img at bounding box center [93, 491] width 58 height 58
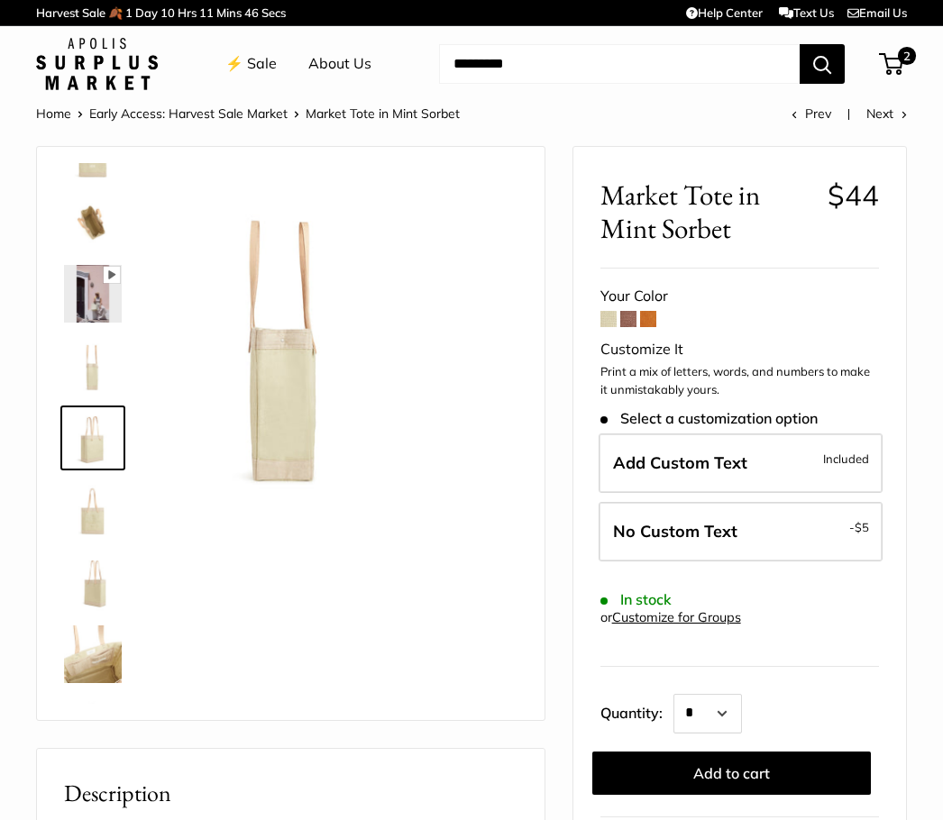
scroll to position [56, 0]
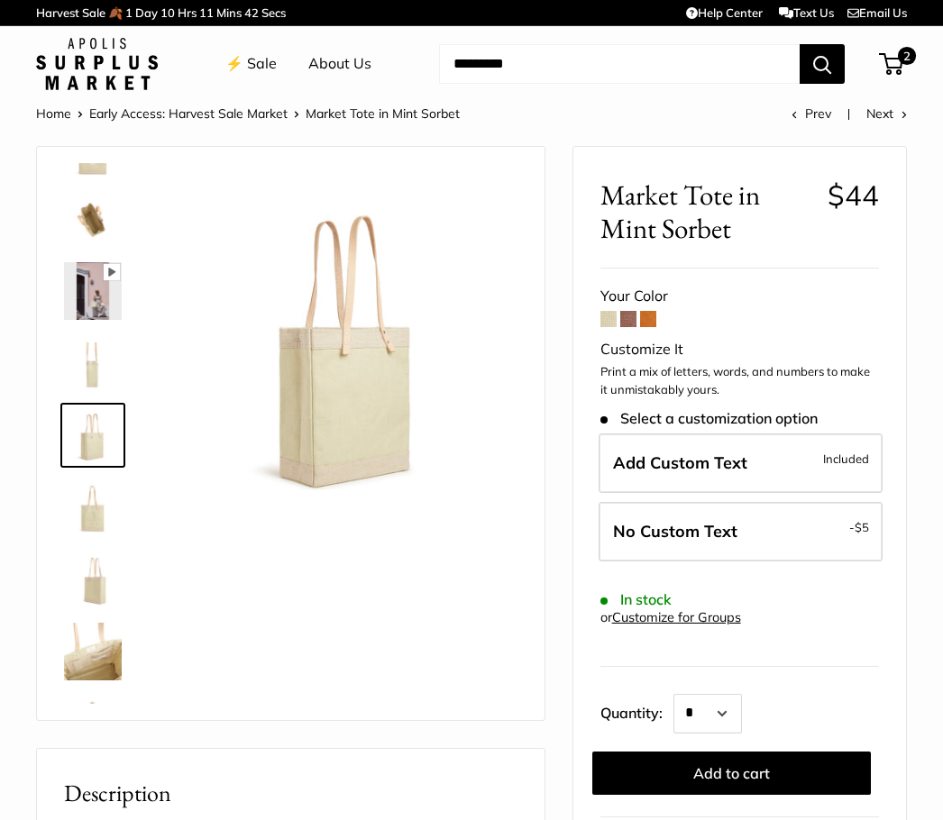
click at [105, 591] on img at bounding box center [93, 580] width 58 height 58
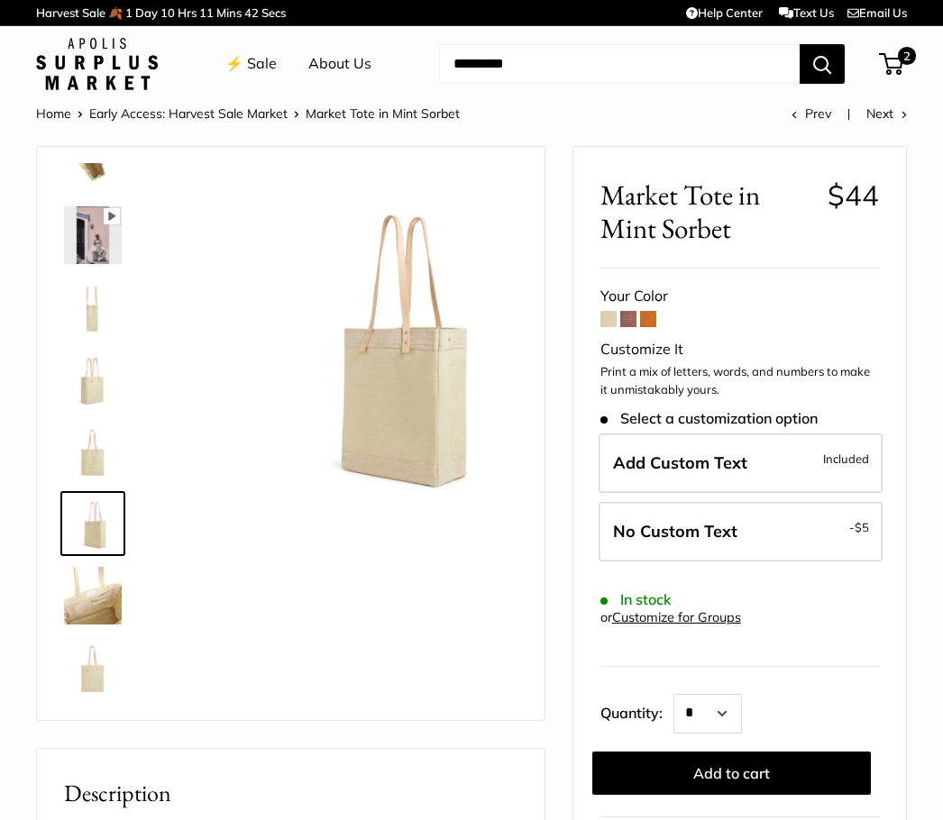
scroll to position [115, 0]
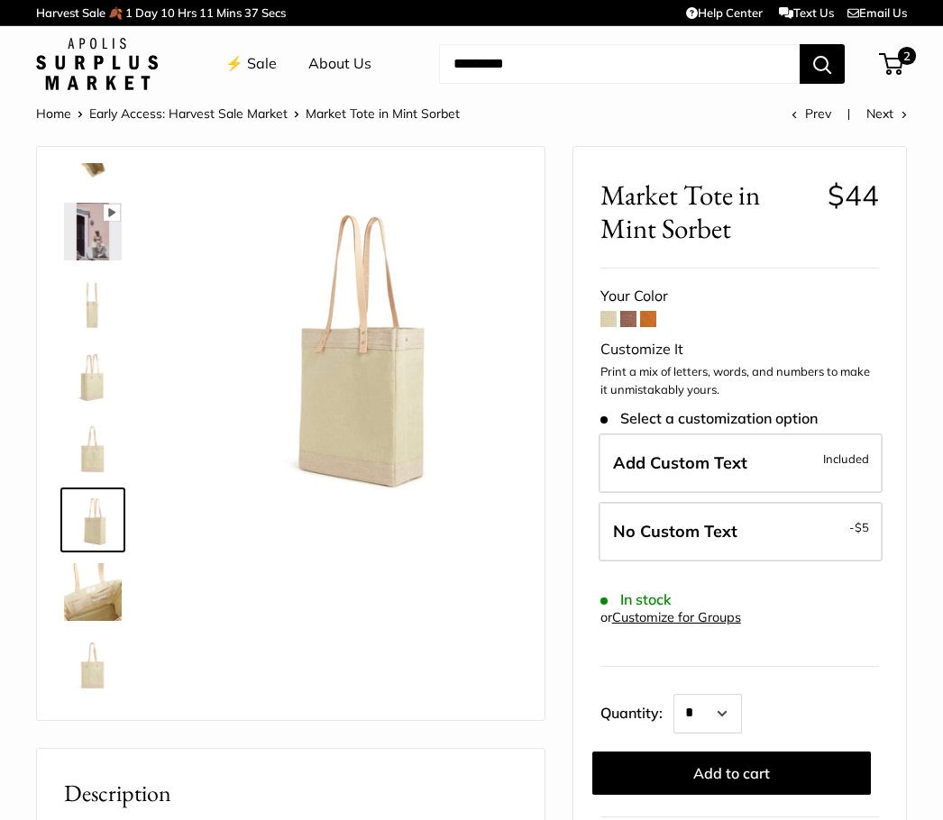
click at [104, 676] on img at bounding box center [93, 664] width 58 height 58
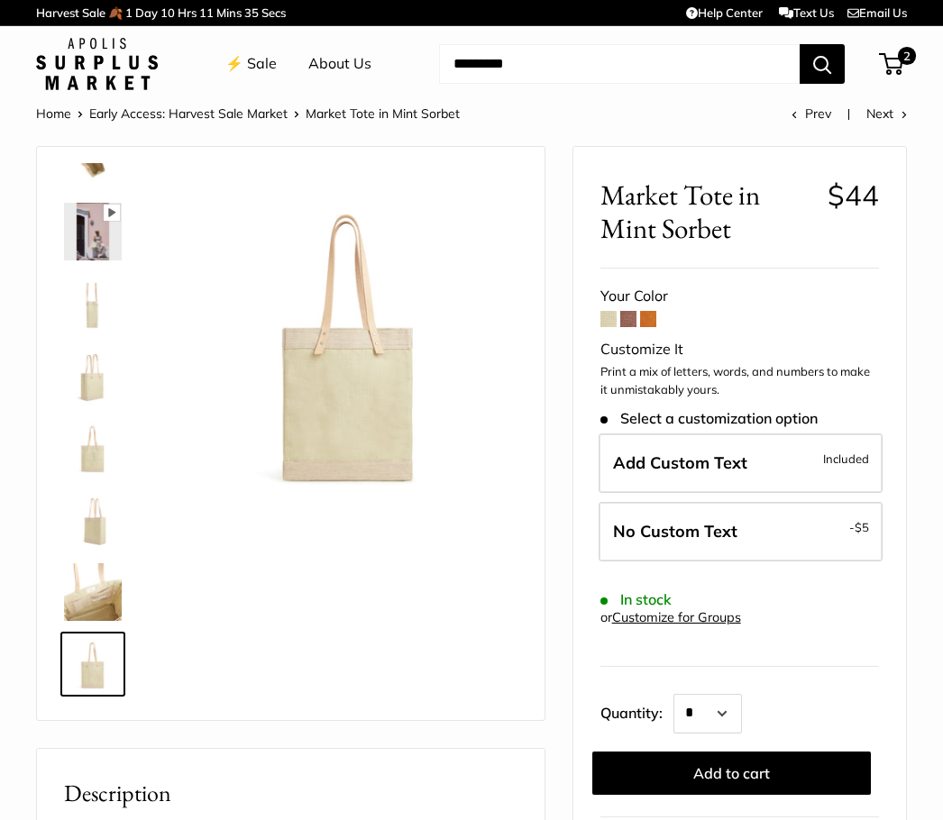
click at [111, 597] on img at bounding box center [93, 592] width 58 height 58
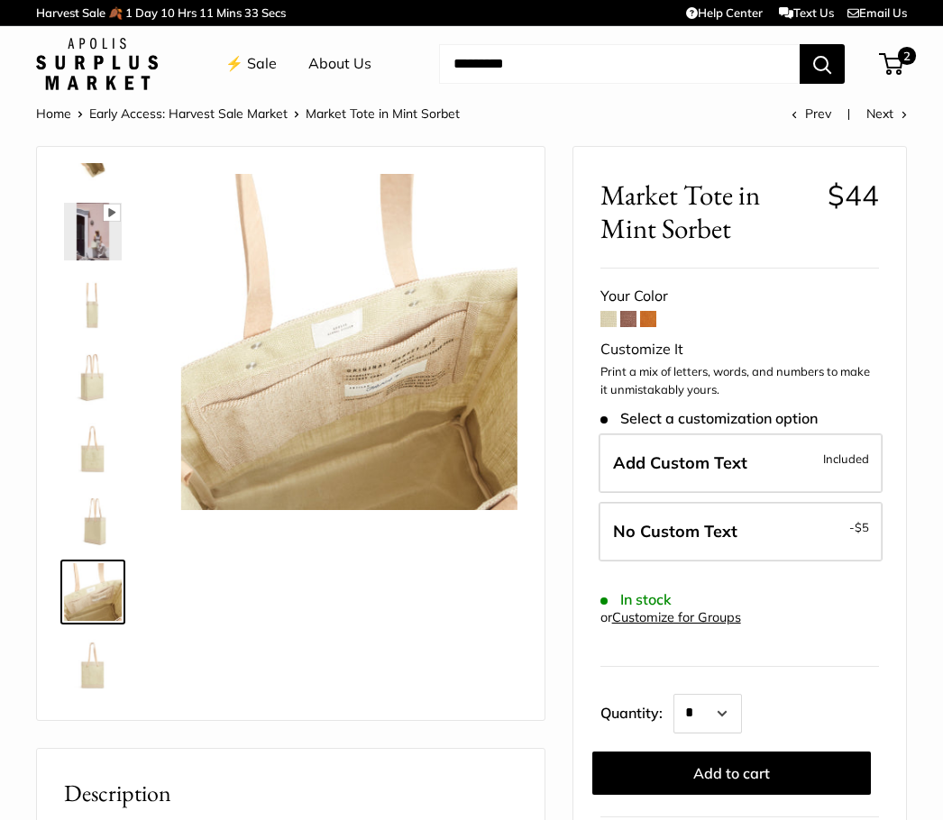
click at [103, 458] on img at bounding box center [93, 448] width 58 height 58
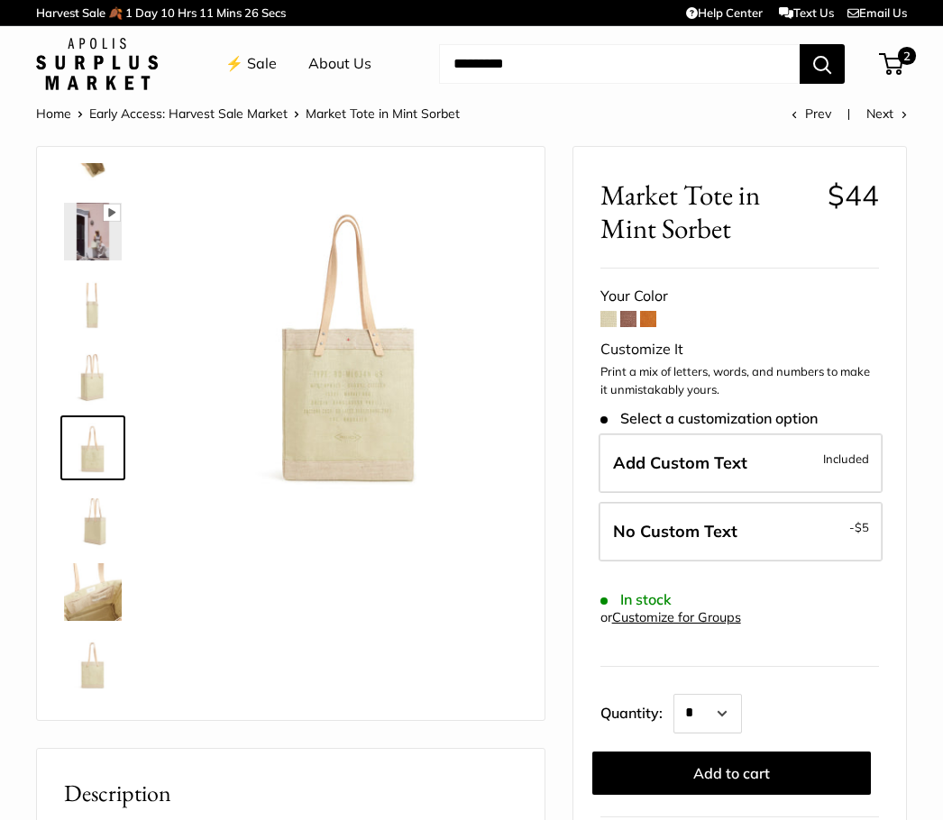
click at [735, 522] on label "No Custom Text - $5" at bounding box center [740, 531] width 284 height 59
click at [719, 530] on span "No Custom Text" at bounding box center [675, 531] width 124 height 21
click at [745, 778] on button "Add to cart" at bounding box center [731, 773] width 278 height 43
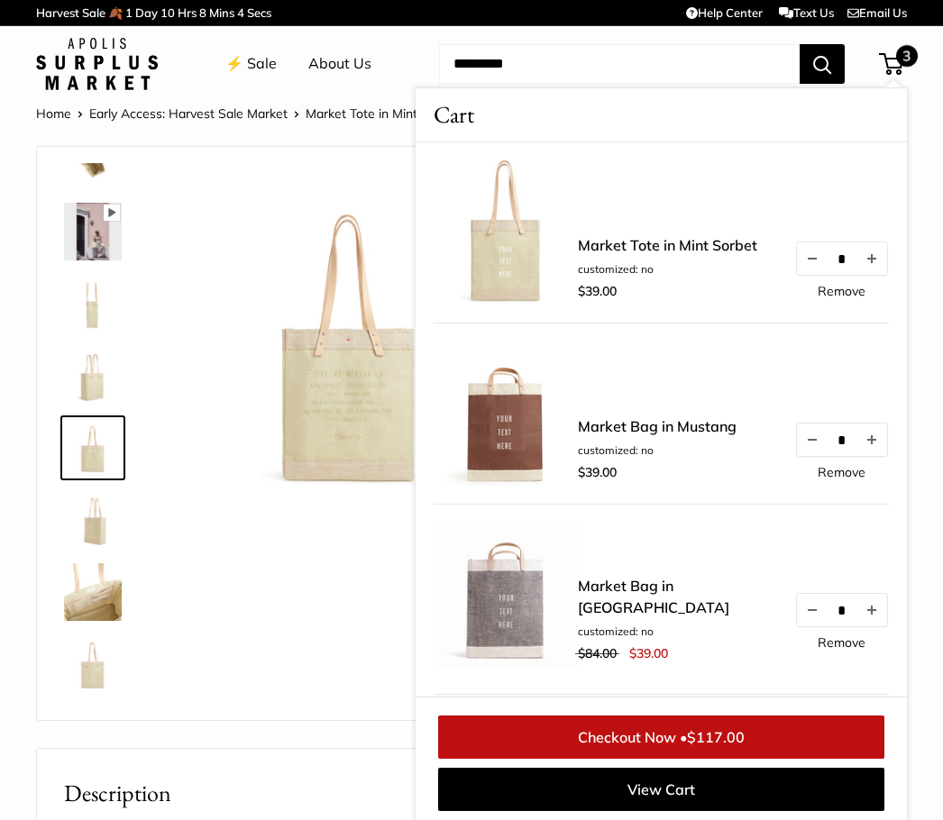
click at [666, 798] on link "View Cart" at bounding box center [661, 789] width 446 height 43
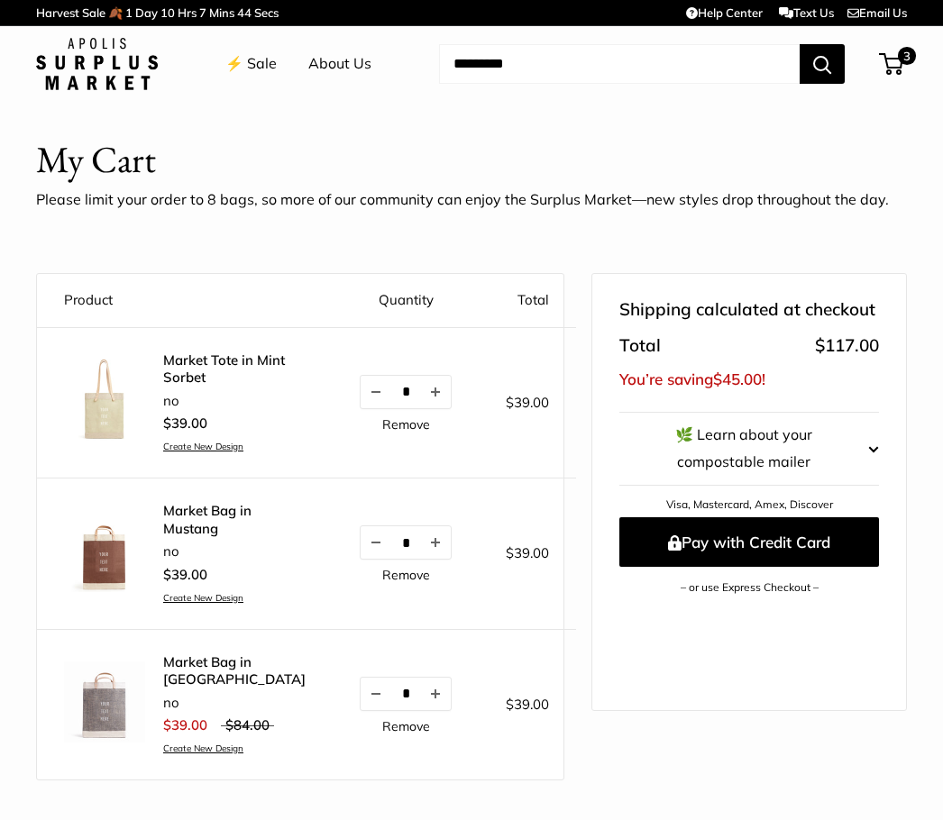
click at [623, 618] on shop-pay-wallet-button at bounding box center [621, 611] width 4 height 18
click at [252, 63] on link "⚡️ Sale" at bounding box center [250, 63] width 51 height 27
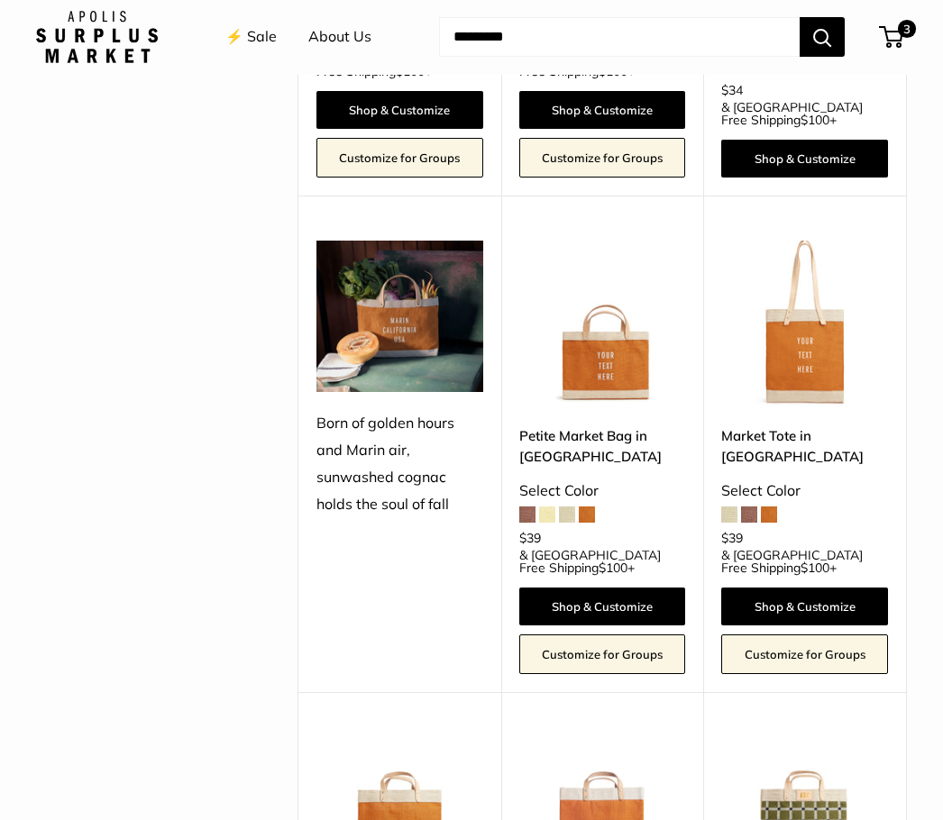
scroll to position [2084, 0]
click at [898, 32] on span "3" at bounding box center [907, 30] width 18 height 18
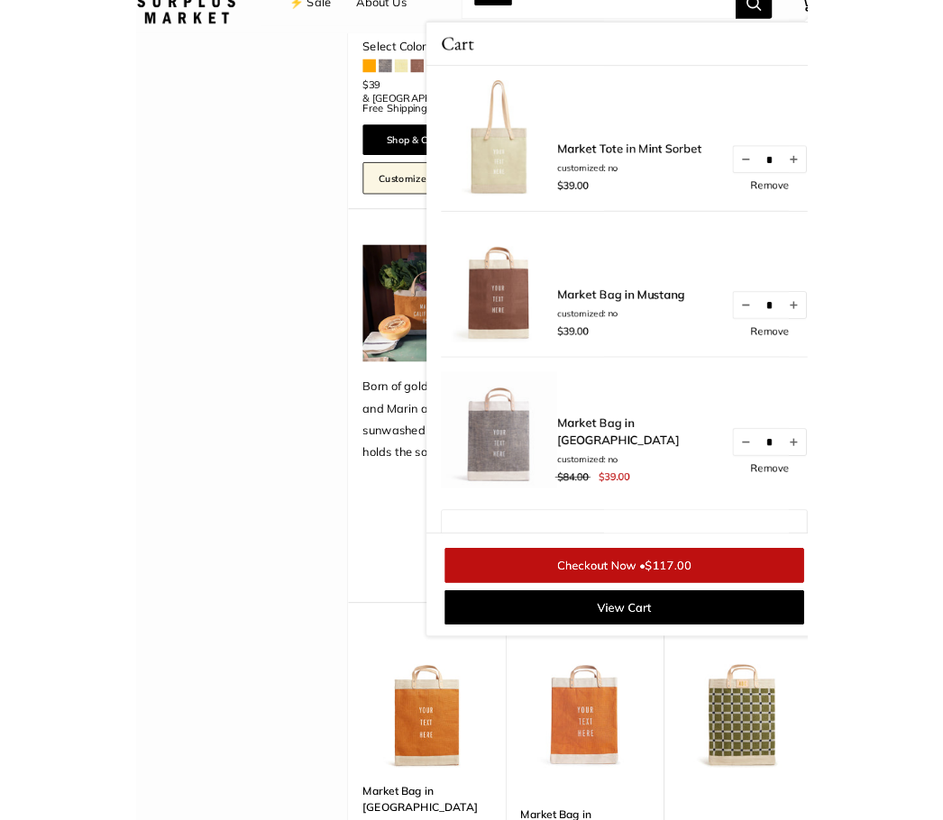
scroll to position [2132, 0]
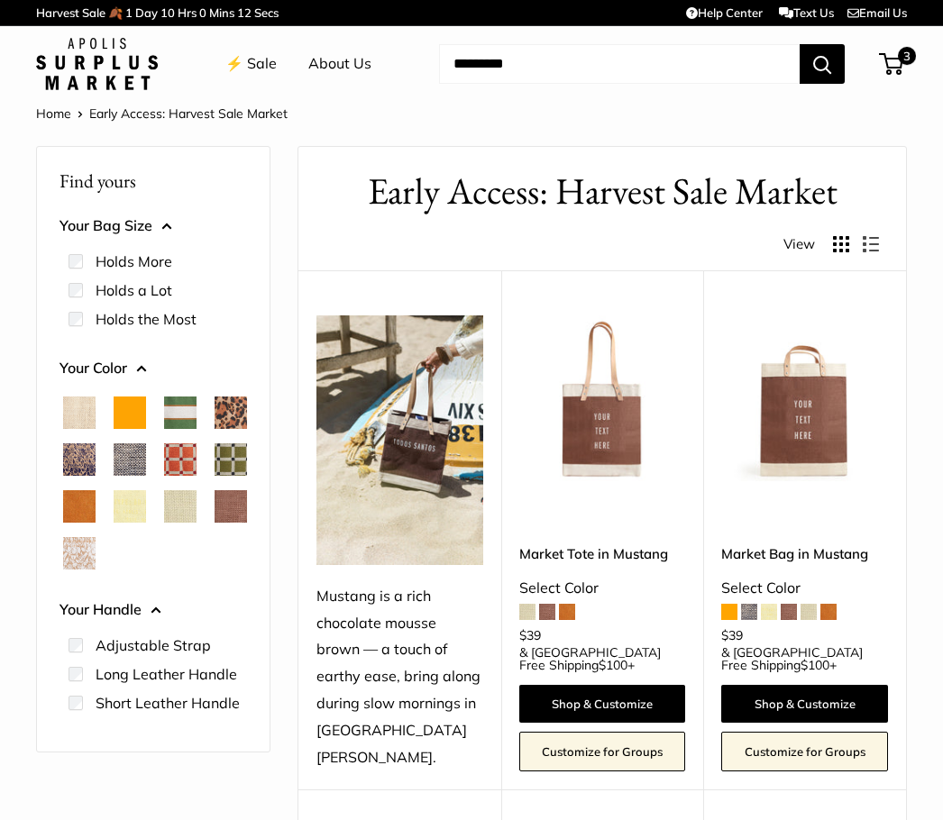
click at [916, 58] on span "3" at bounding box center [907, 56] width 18 height 18
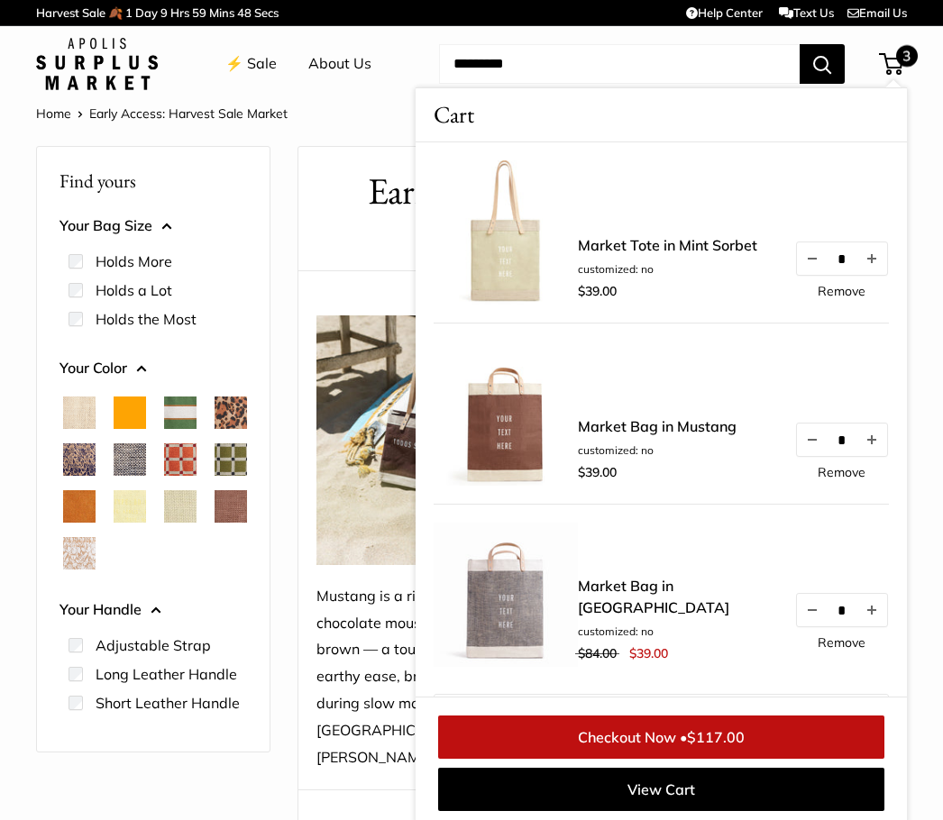
click at [258, 50] on link "⚡️ Sale" at bounding box center [250, 63] width 51 height 27
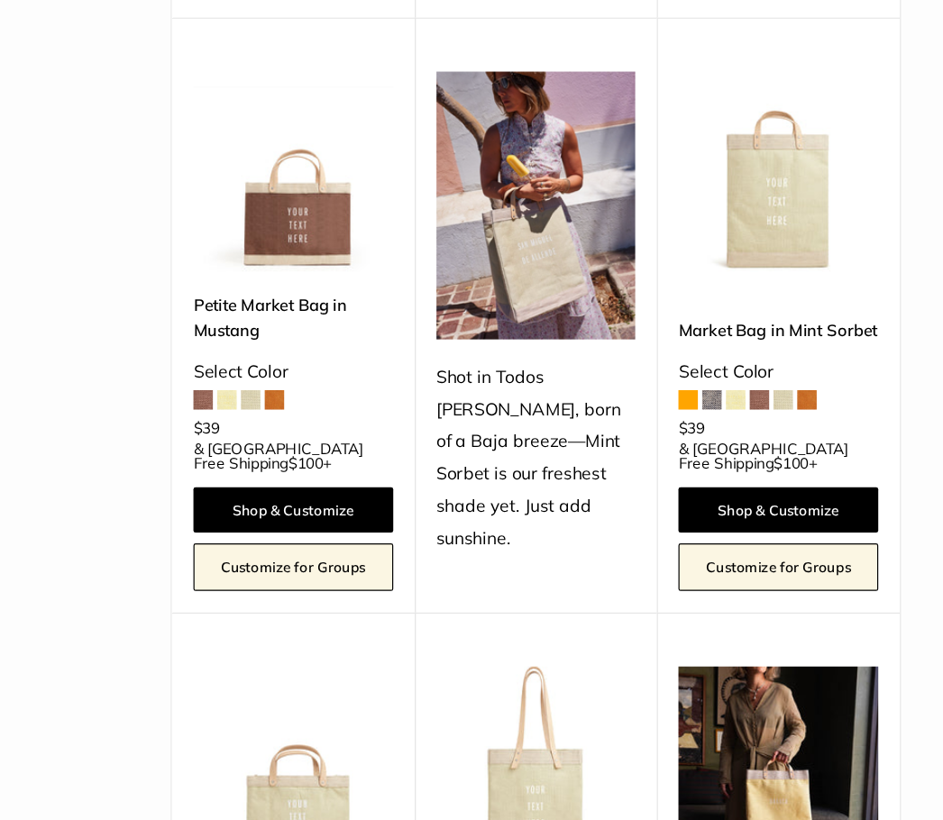
scroll to position [692, 0]
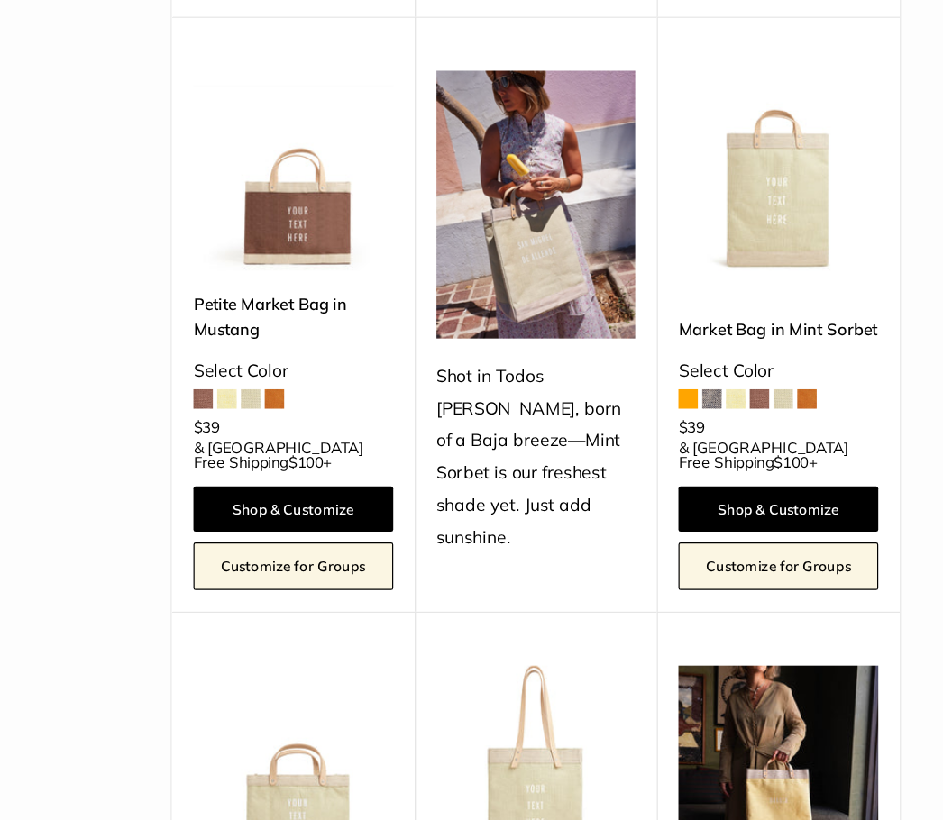
click at [316, 142] on img at bounding box center [399, 225] width 167 height 167
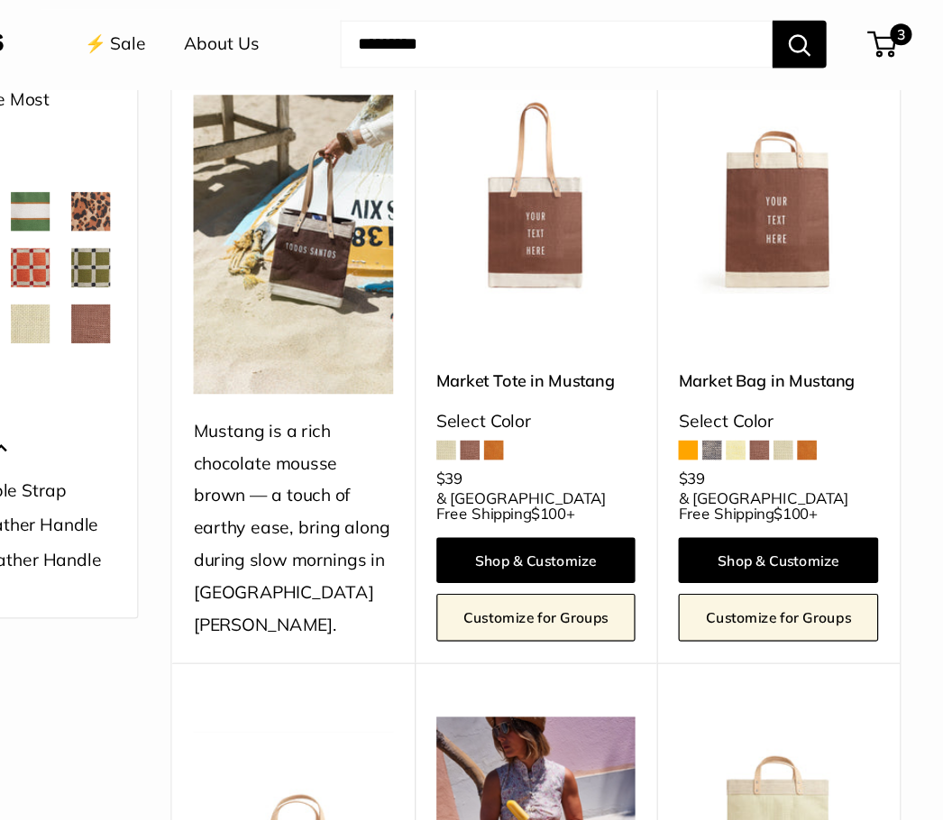
scroll to position [234, 0]
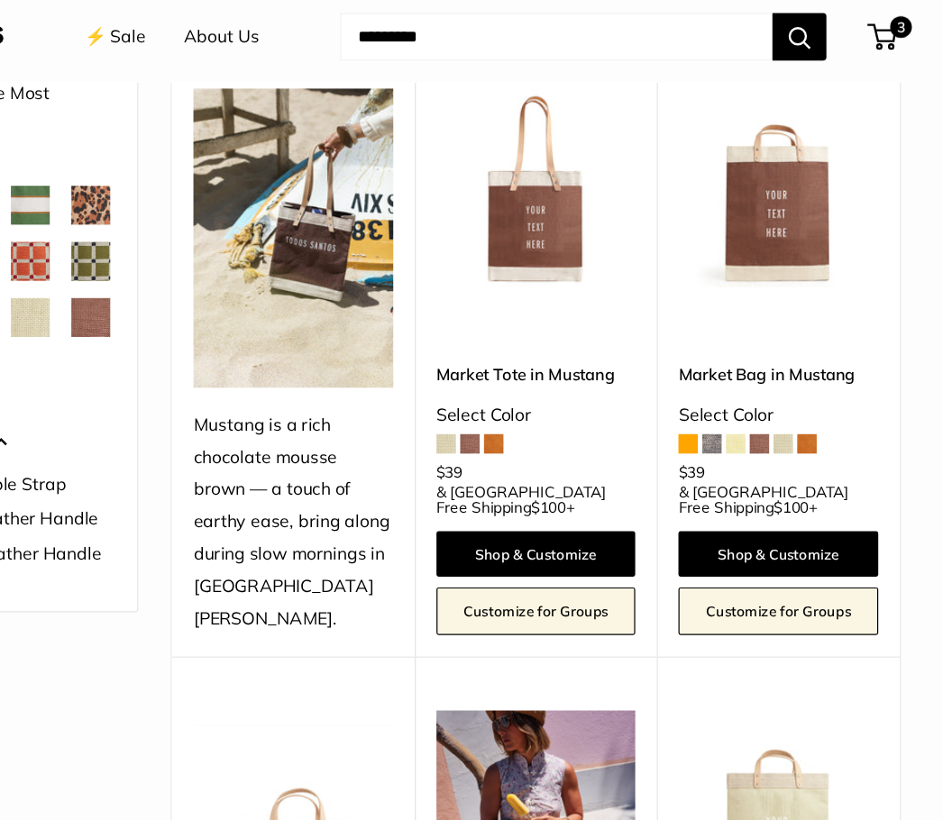
click at [898, 27] on span "3" at bounding box center [907, 30] width 18 height 18
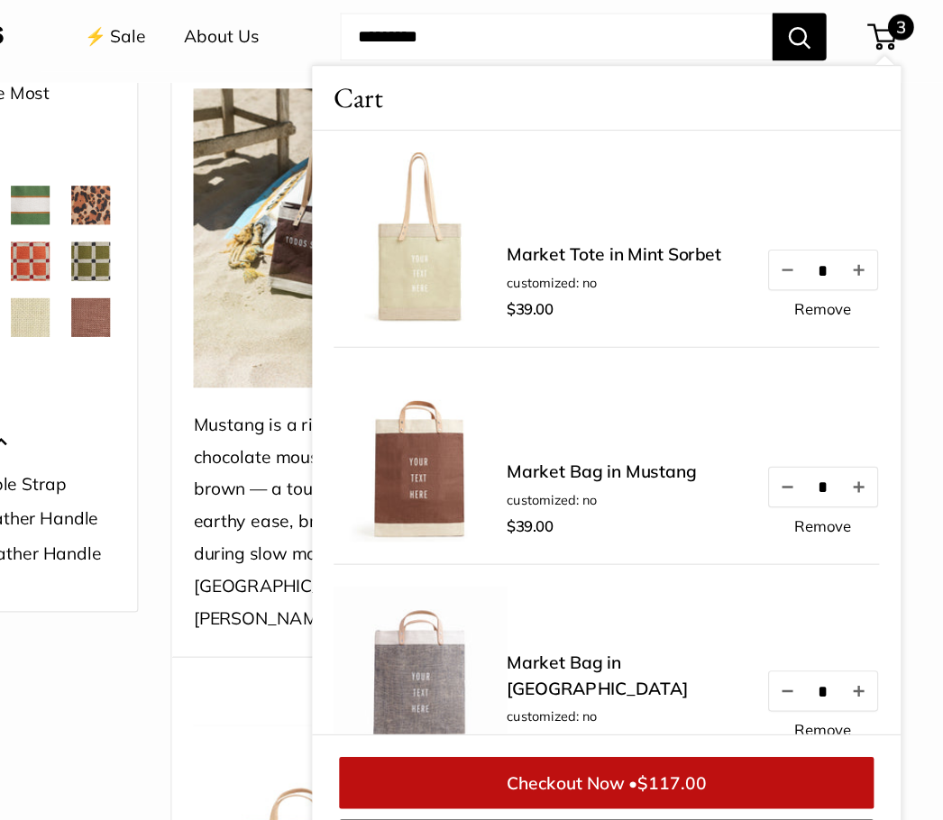
click at [516, 710] on link "View Cart" at bounding box center [661, 711] width 446 height 43
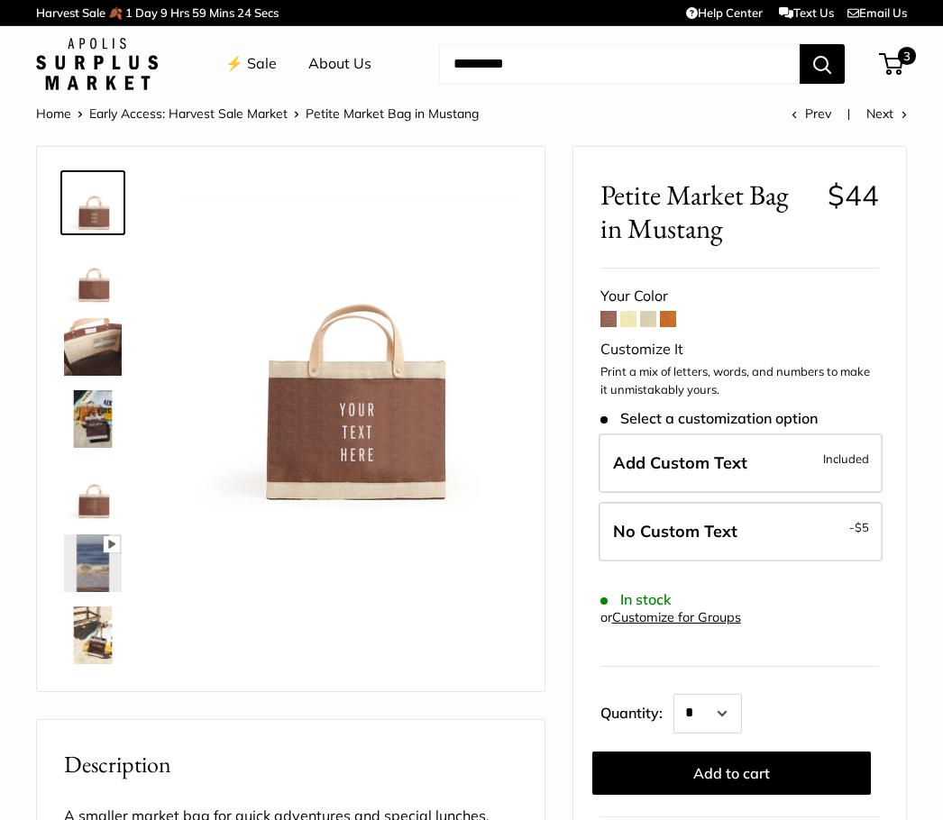
click at [100, 537] on img at bounding box center [93, 563] width 58 height 58
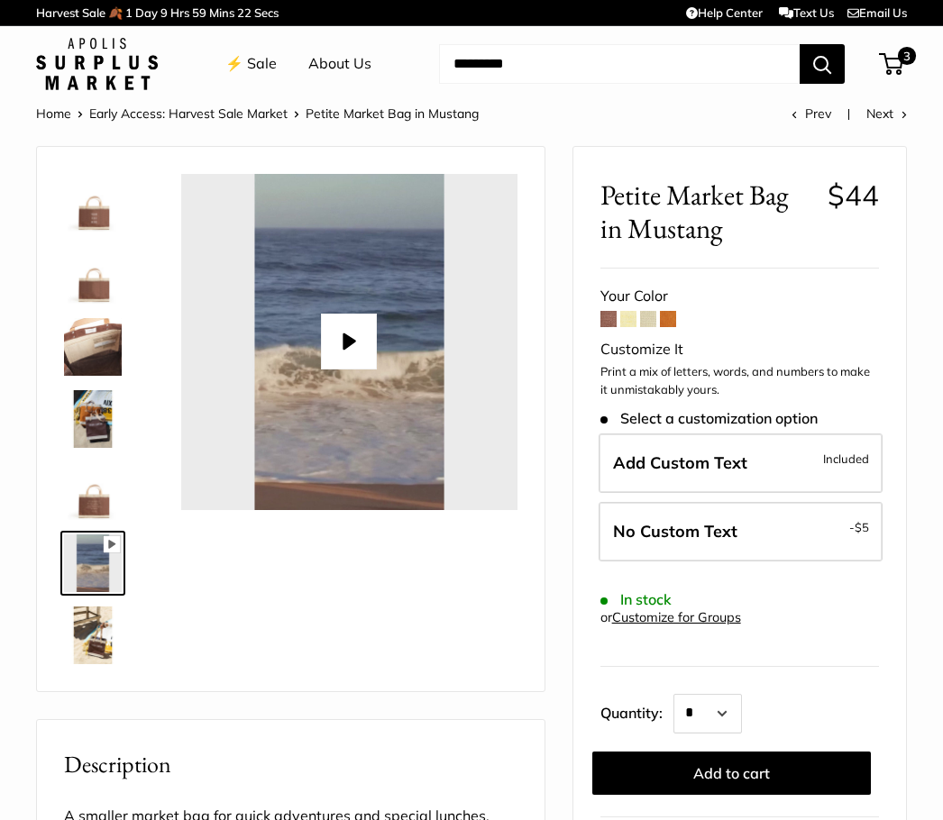
click at [346, 347] on button "Play" at bounding box center [349, 342] width 56 height 56
type input "*"
click at [101, 631] on img at bounding box center [93, 636] width 58 height 58
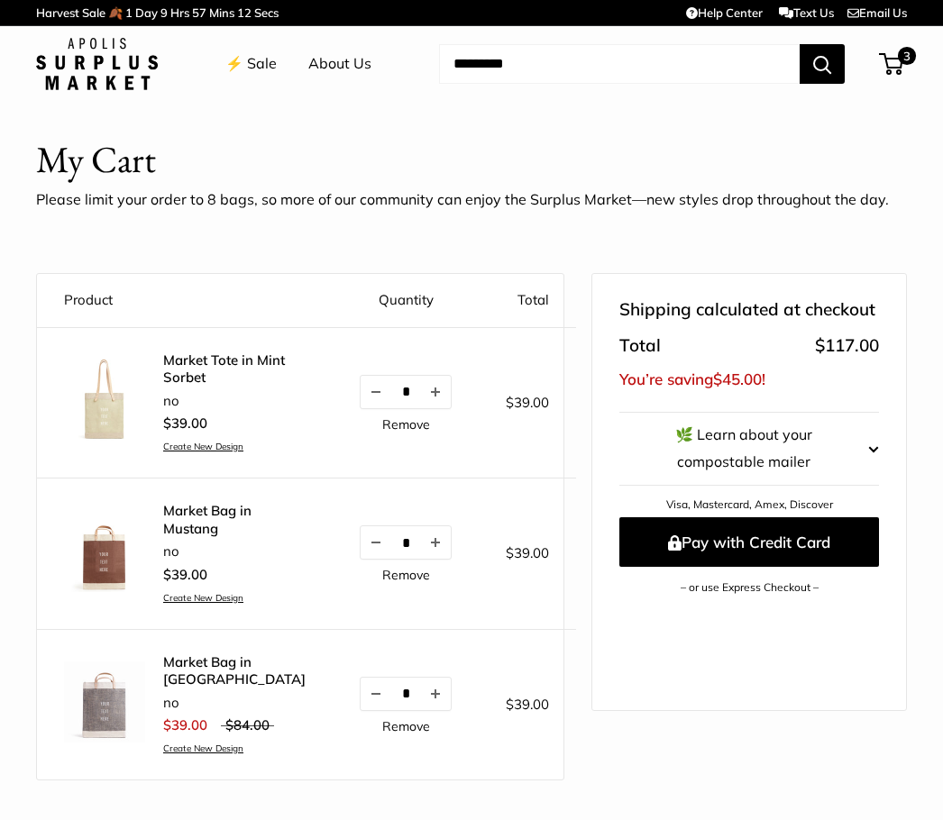
click at [623, 620] on shop-pay-wallet-button at bounding box center [621, 611] width 4 height 18
